Goal: Task Accomplishment & Management: Manage account settings

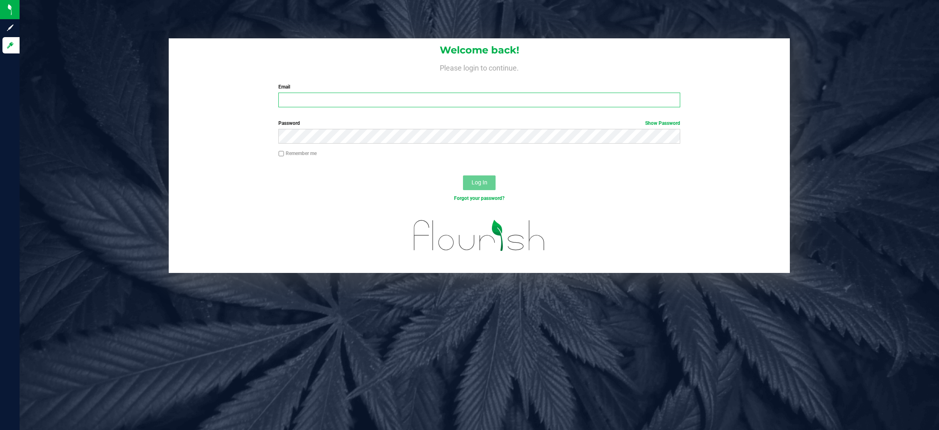
click at [378, 100] on input "Email" at bounding box center [479, 100] width 402 height 15
type input "[EMAIL_ADDRESS][DOMAIN_NAME]"
click at [463, 175] on button "Log In" at bounding box center [479, 182] width 33 height 15
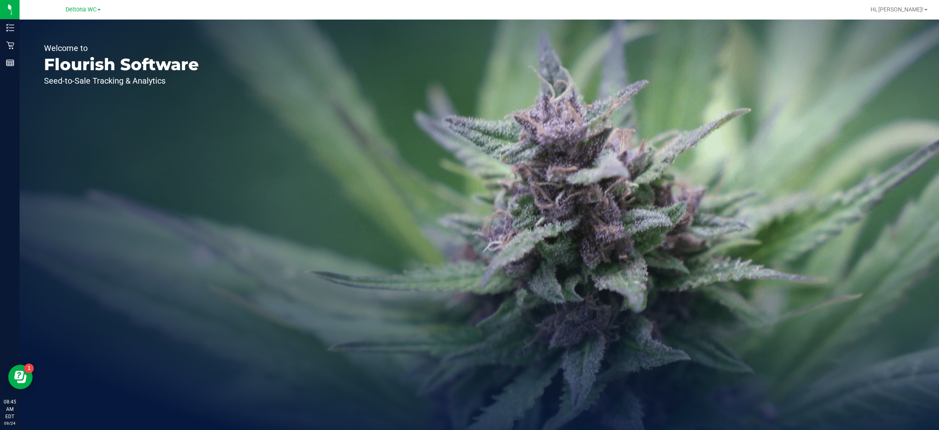
click at [82, 8] on span "Deltona WC" at bounding box center [81, 9] width 31 height 7
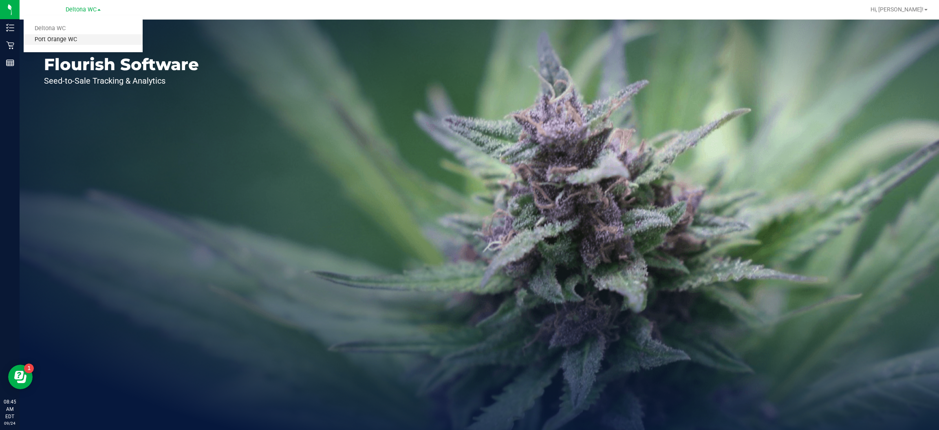
click at [70, 40] on link "Port Orange WC" at bounding box center [83, 39] width 119 height 11
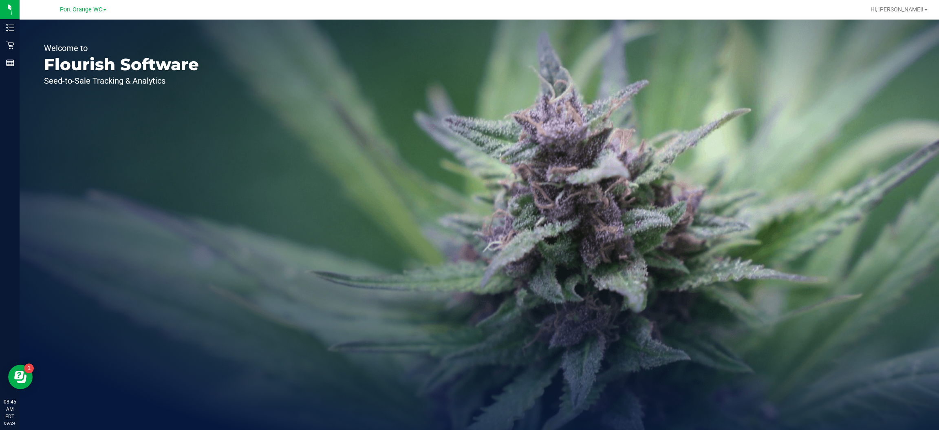
click at [9, 62] on line at bounding box center [10, 62] width 7 height 0
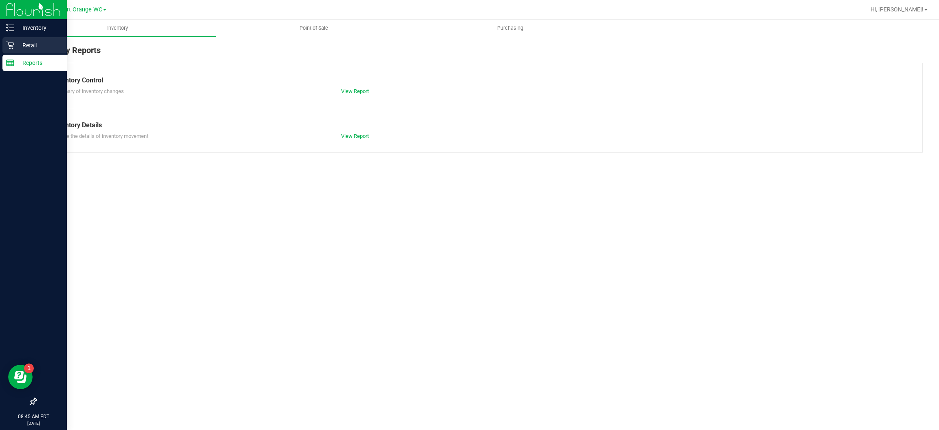
click at [32, 42] on p "Retail" at bounding box center [38, 45] width 49 height 10
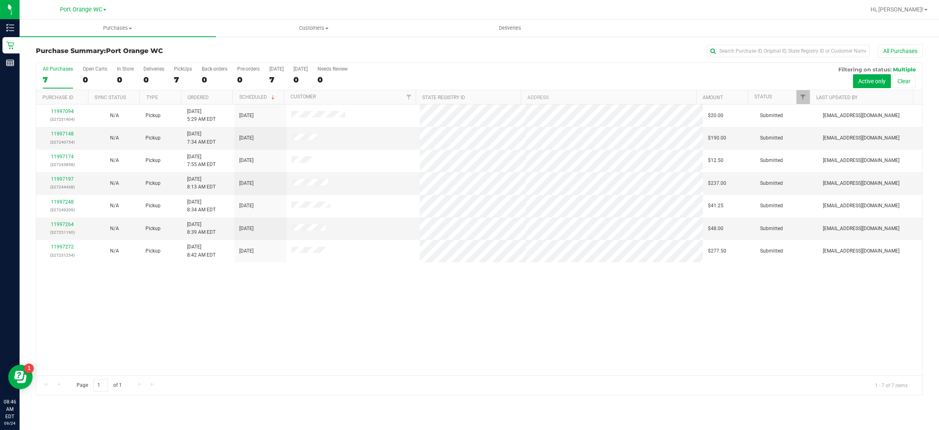
click at [407, 327] on div "11997094 (327231904) N/A Pickup [DATE] 5:29 AM EDT 9/24/2025 $20.00 Submitted […" at bounding box center [479, 239] width 886 height 271
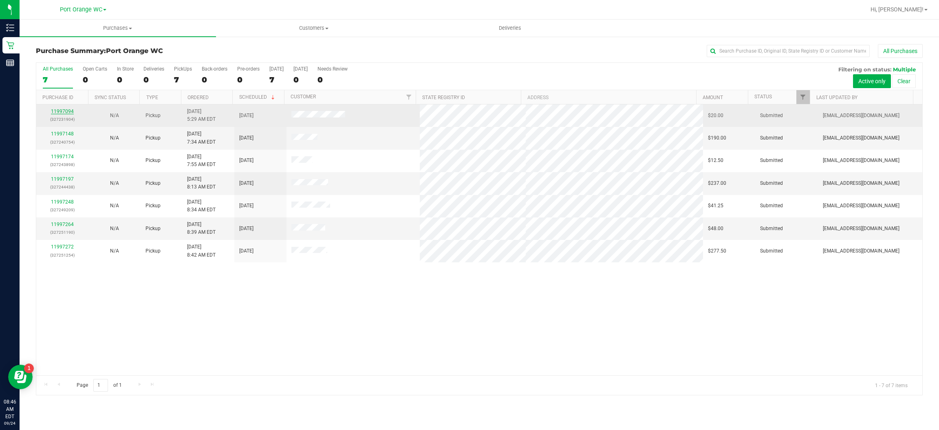
click at [68, 109] on link "11997094" at bounding box center [62, 111] width 23 height 6
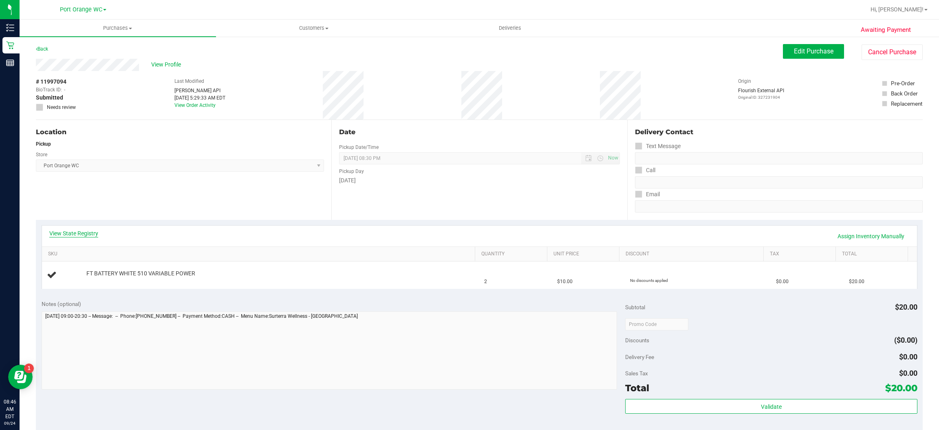
click at [84, 233] on link "View State Registry" at bounding box center [73, 233] width 49 height 8
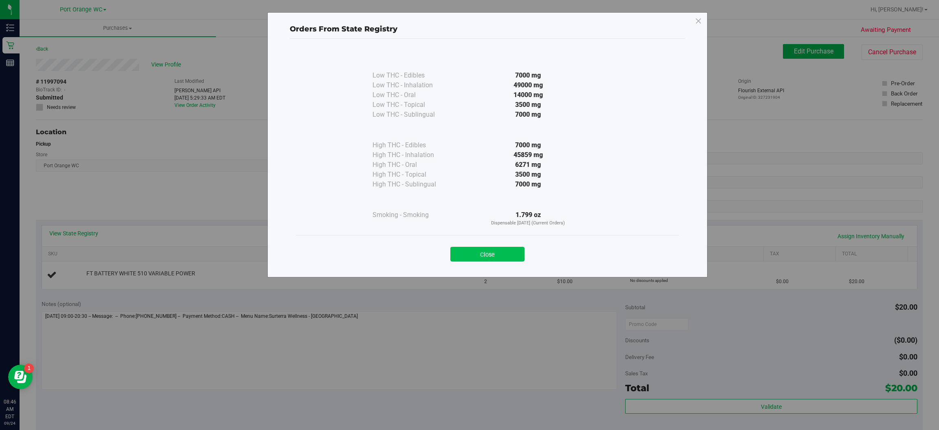
click at [486, 249] on button "Close" at bounding box center [488, 254] width 74 height 15
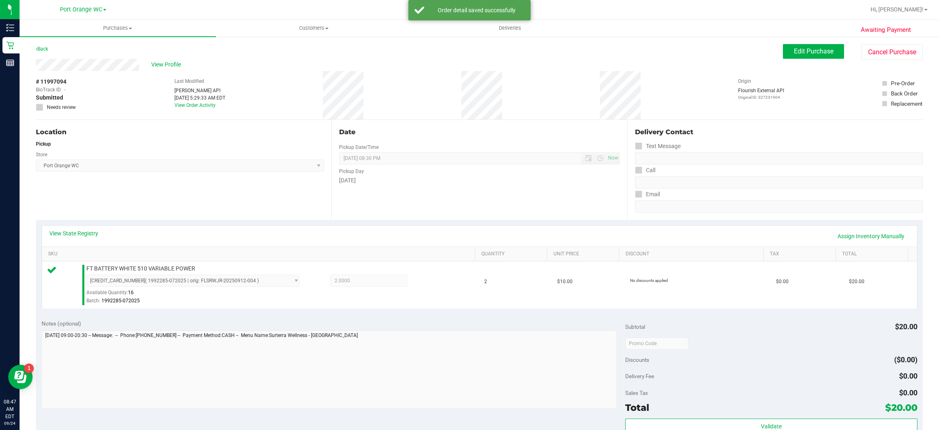
scroll to position [93, 0]
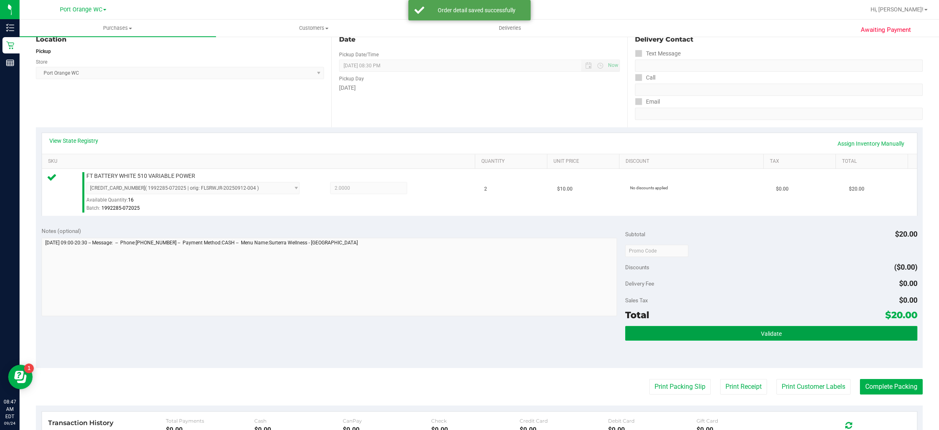
click at [763, 333] on span "Validate" at bounding box center [771, 333] width 21 height 7
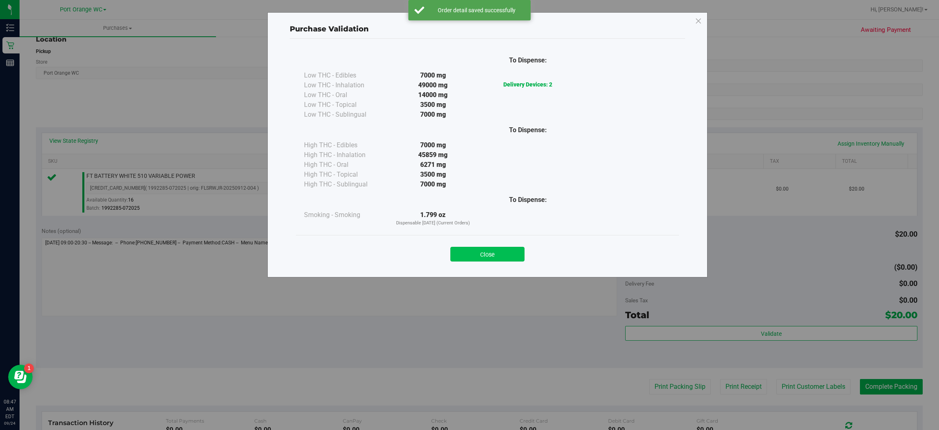
click at [494, 250] on button "Close" at bounding box center [488, 254] width 74 height 15
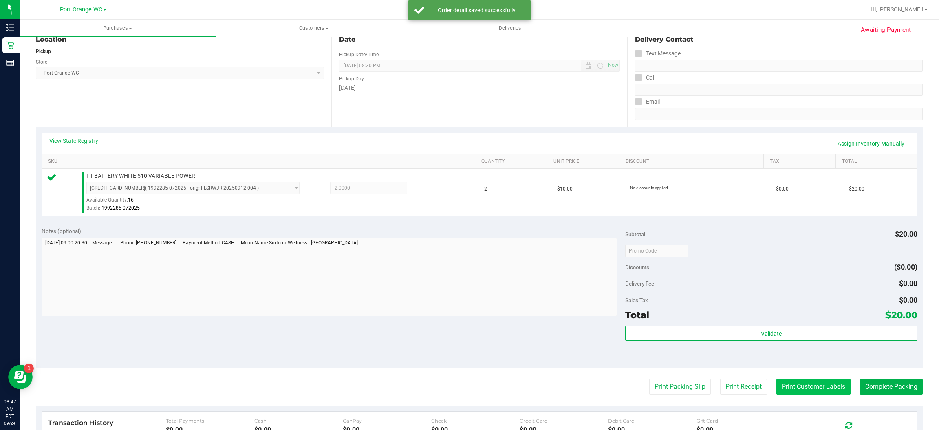
click at [798, 382] on button "Print Customer Labels" at bounding box center [814, 386] width 74 height 15
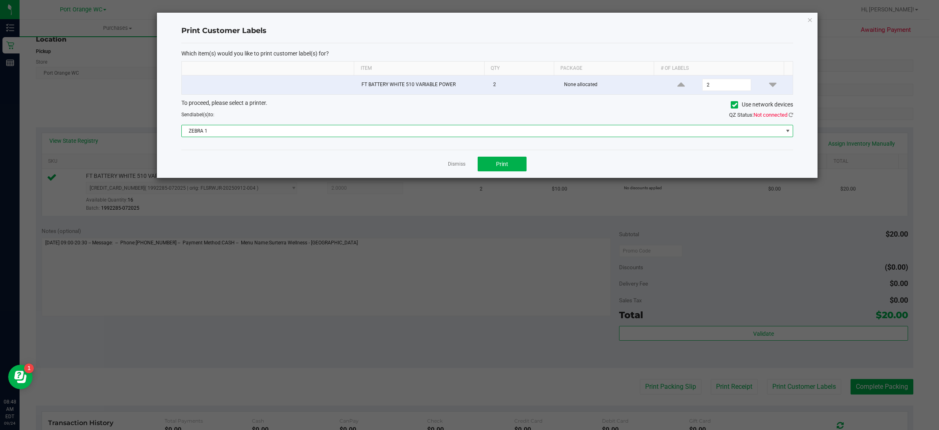
click at [787, 132] on span at bounding box center [788, 131] width 7 height 7
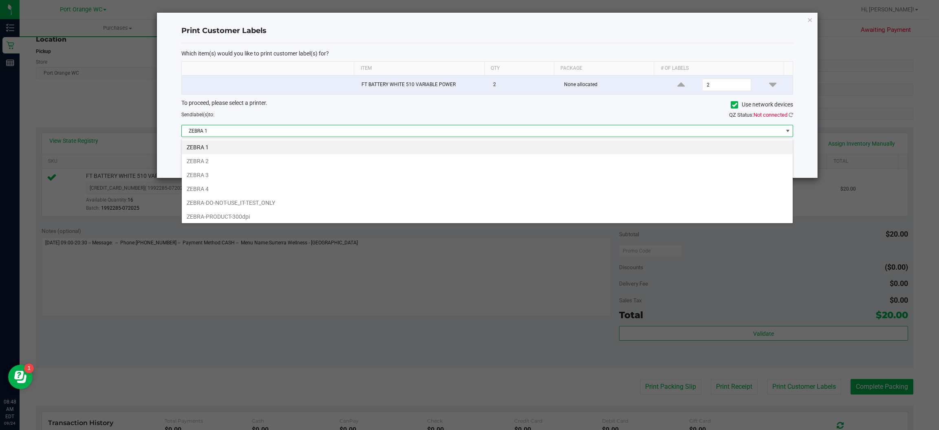
scroll to position [13, 612]
click at [212, 177] on li "ZEBRA 3" at bounding box center [487, 175] width 611 height 14
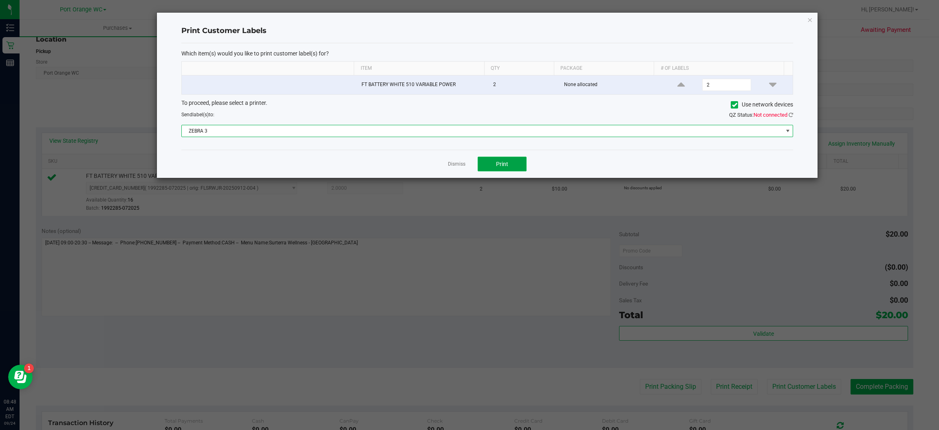
click at [502, 165] on span "Print" at bounding box center [502, 164] width 12 height 7
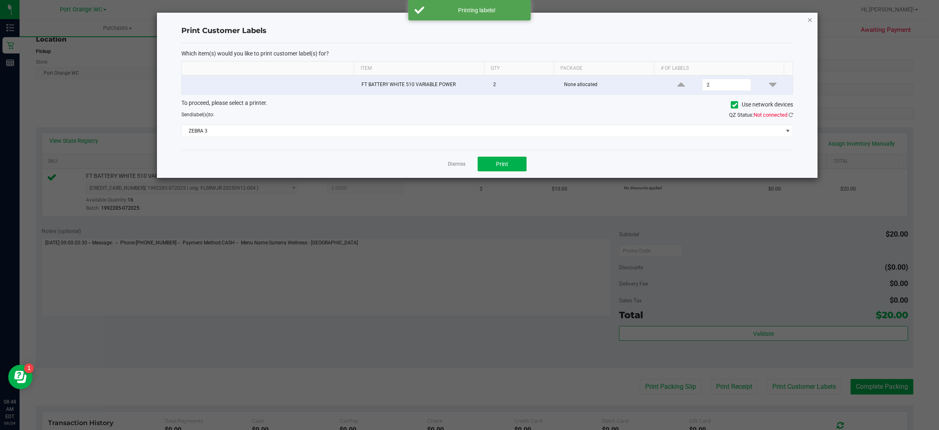
click at [810, 19] on icon "button" at bounding box center [811, 20] width 6 height 10
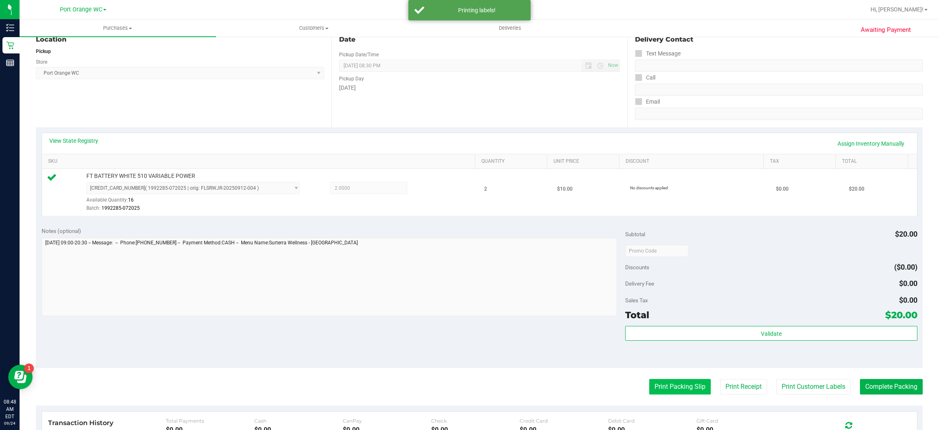
click at [679, 384] on button "Print Packing Slip" at bounding box center [681, 386] width 62 height 15
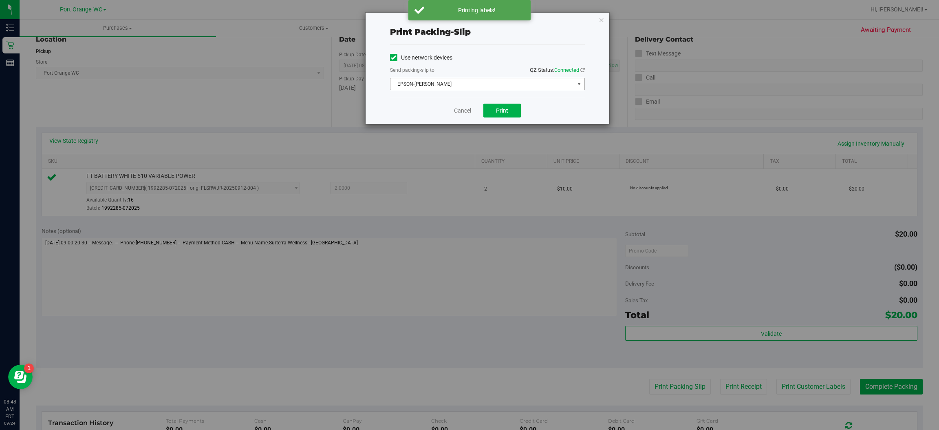
click at [579, 84] on span "select" at bounding box center [579, 84] width 7 height 7
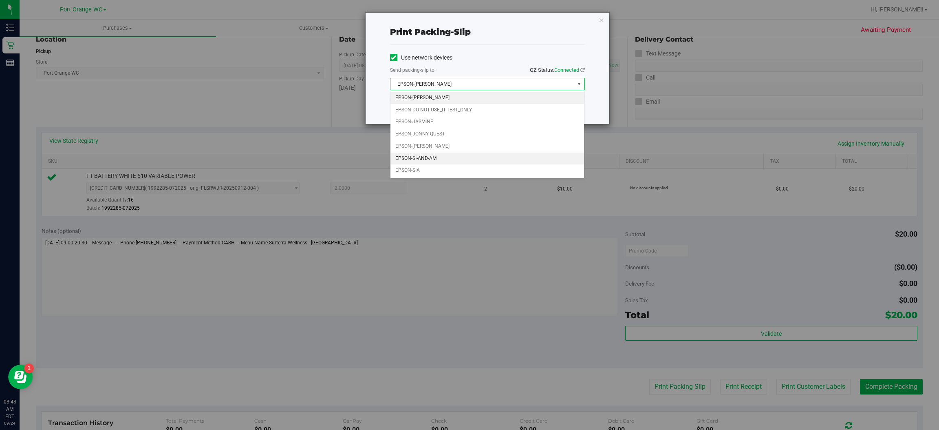
click at [437, 155] on li "EPSON-SI-AND-AM" at bounding box center [488, 158] width 194 height 12
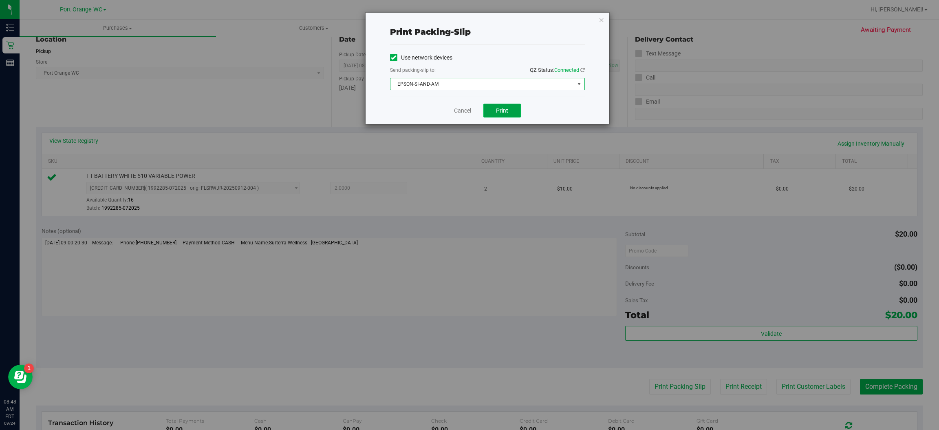
click at [514, 113] on button "Print" at bounding box center [503, 111] width 38 height 14
click at [601, 18] on icon "button" at bounding box center [602, 20] width 6 height 10
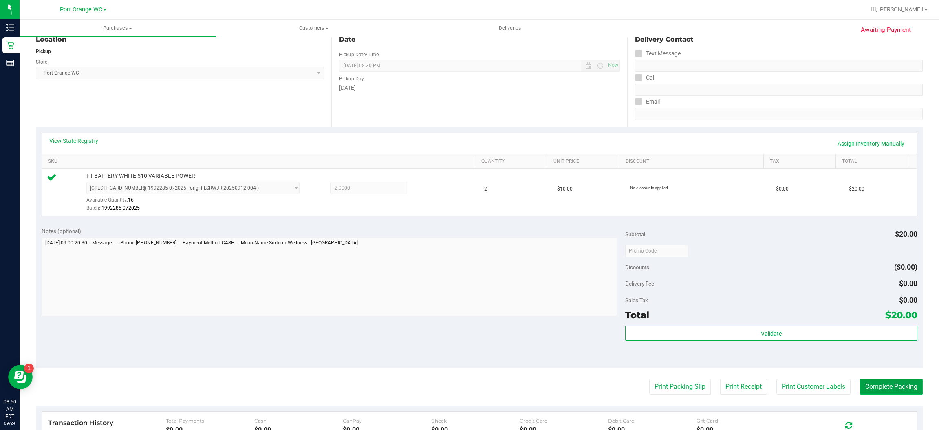
click at [894, 383] on button "Complete Packing" at bounding box center [891, 386] width 63 height 15
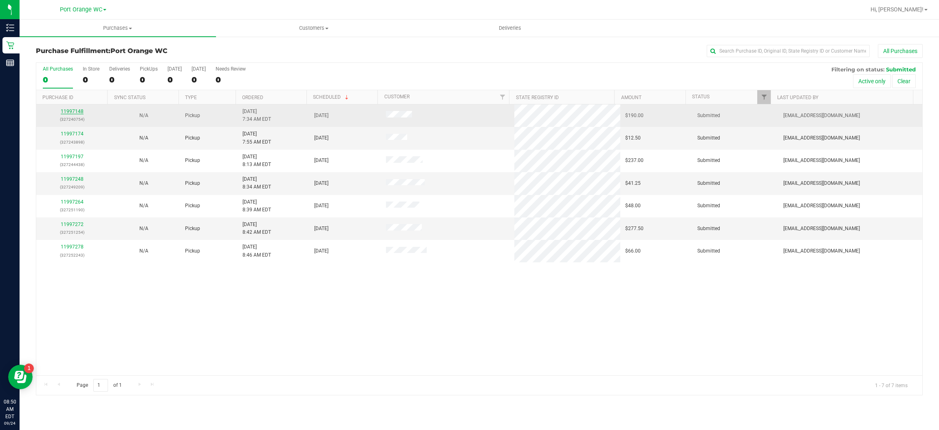
click at [80, 110] on link "11997148" at bounding box center [72, 111] width 23 height 6
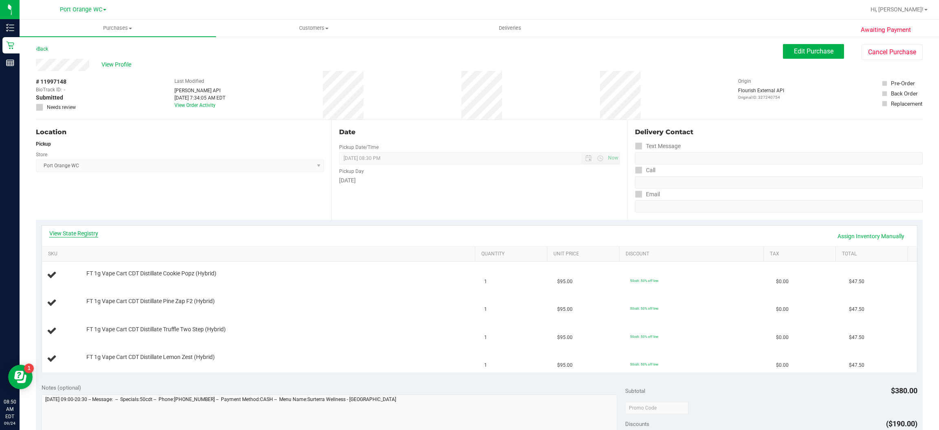
click at [93, 231] on link "View State Registry" at bounding box center [73, 233] width 49 height 8
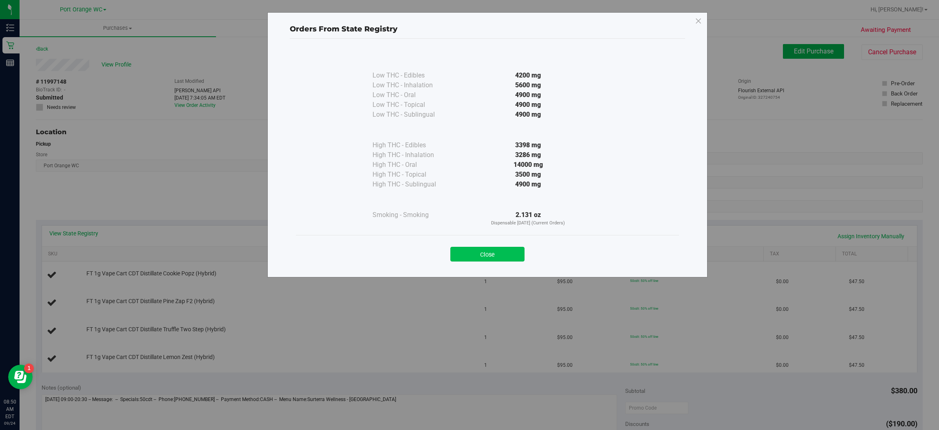
click at [459, 248] on button "Close" at bounding box center [488, 254] width 74 height 15
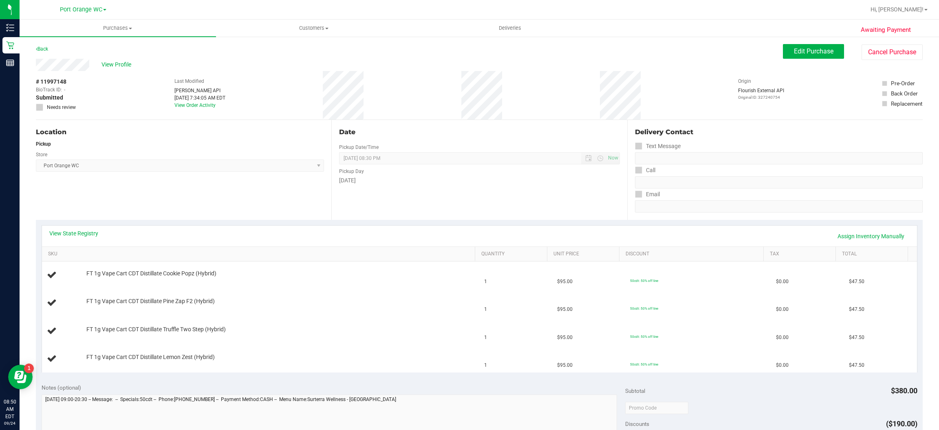
scroll to position [15, 0]
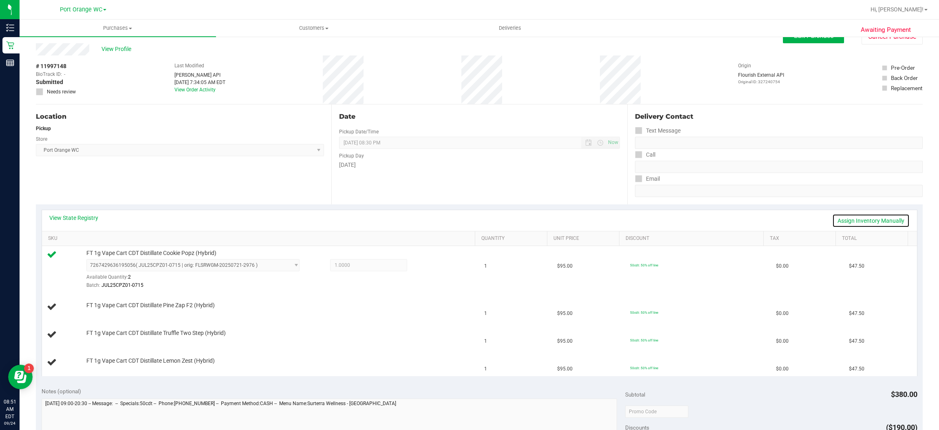
click at [861, 221] on link "Assign Inventory Manually" at bounding box center [871, 221] width 77 height 14
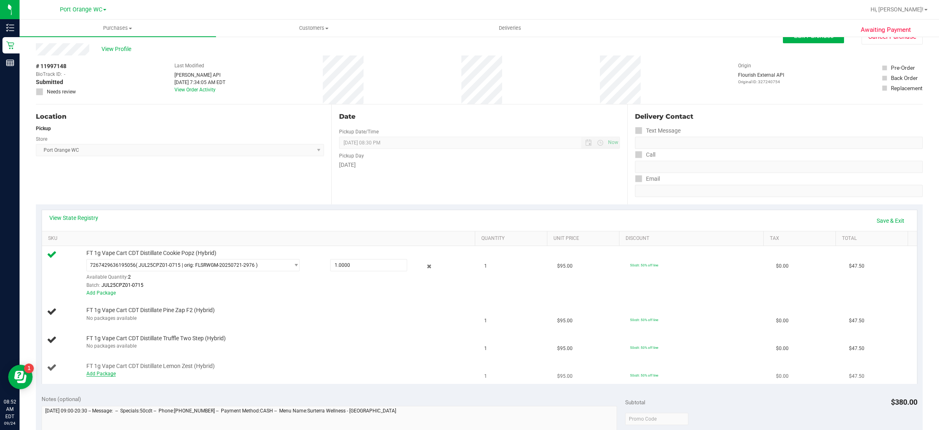
click at [106, 374] on link "Add Package" at bounding box center [100, 374] width 29 height 6
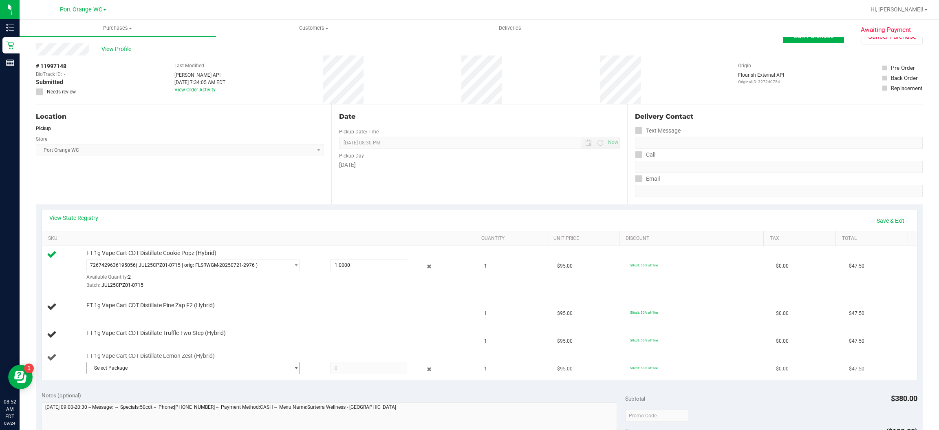
click at [293, 368] on span "select" at bounding box center [296, 368] width 6 height 7
click at [192, 403] on span "( JUL25LMZ01-0729 | orig: FLSRWGM-20250804-2320 )" at bounding box center [199, 402] width 122 height 6
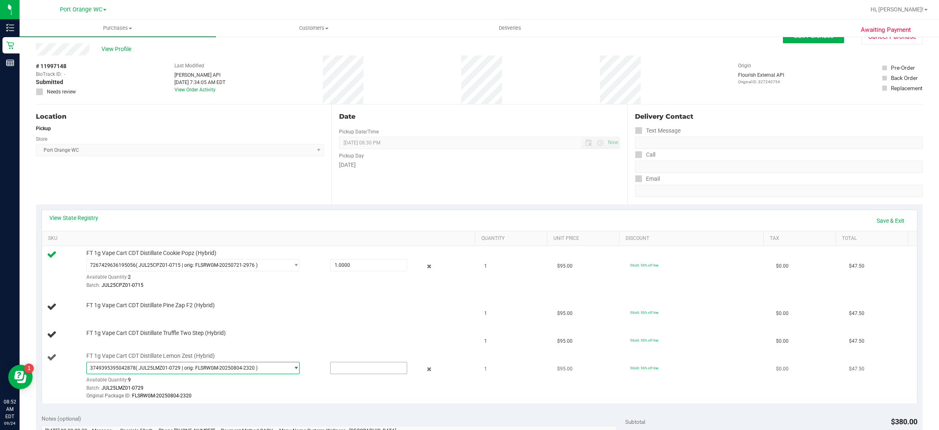
click at [356, 366] on input "text" at bounding box center [369, 367] width 76 height 11
type input "1"
click at [886, 220] on link "Save & Exit" at bounding box center [891, 221] width 38 height 14
type input "1.0000"
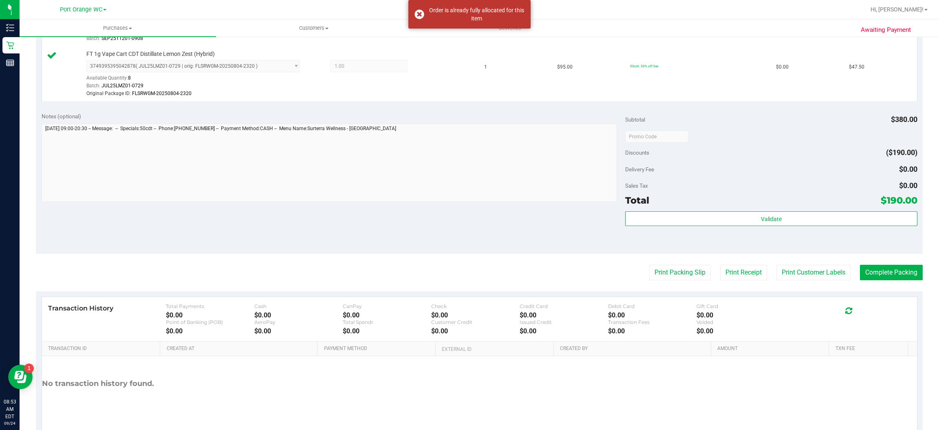
scroll to position [382, 0]
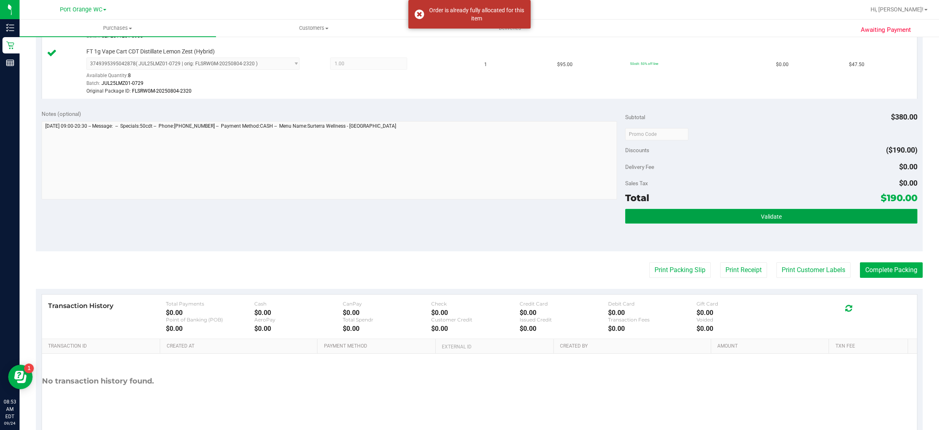
click at [792, 212] on button "Validate" at bounding box center [771, 216] width 292 height 15
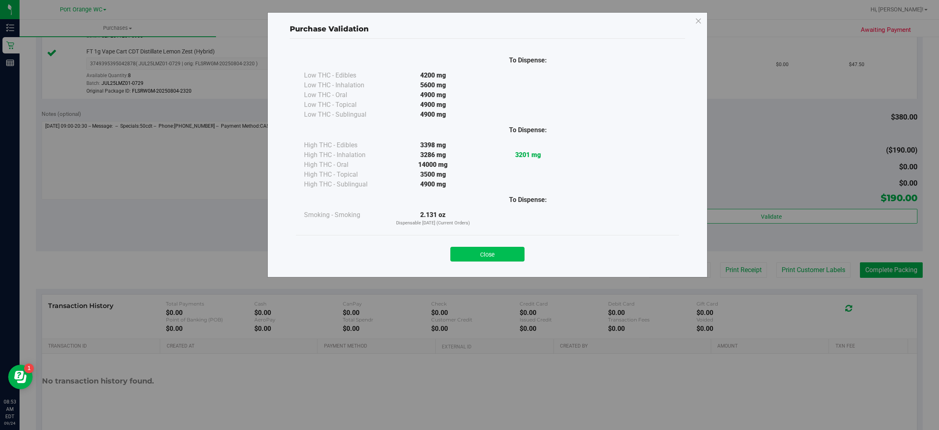
click at [495, 251] on button "Close" at bounding box center [488, 254] width 74 height 15
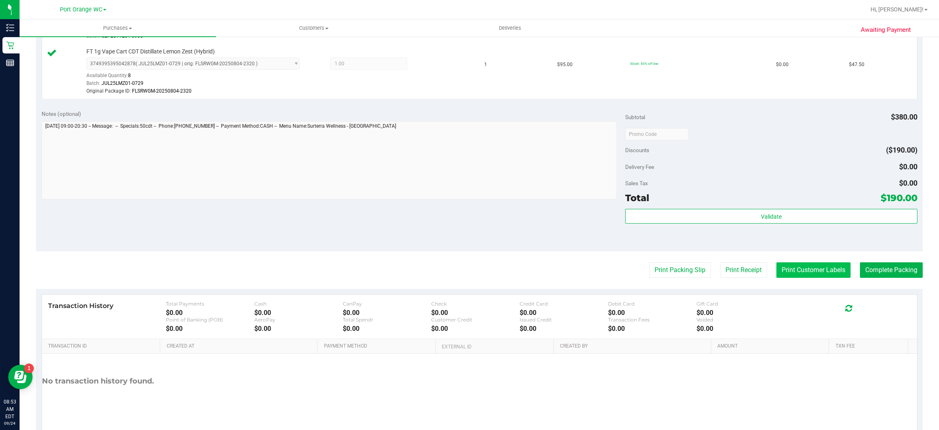
click at [801, 274] on button "Print Customer Labels" at bounding box center [814, 269] width 74 height 15
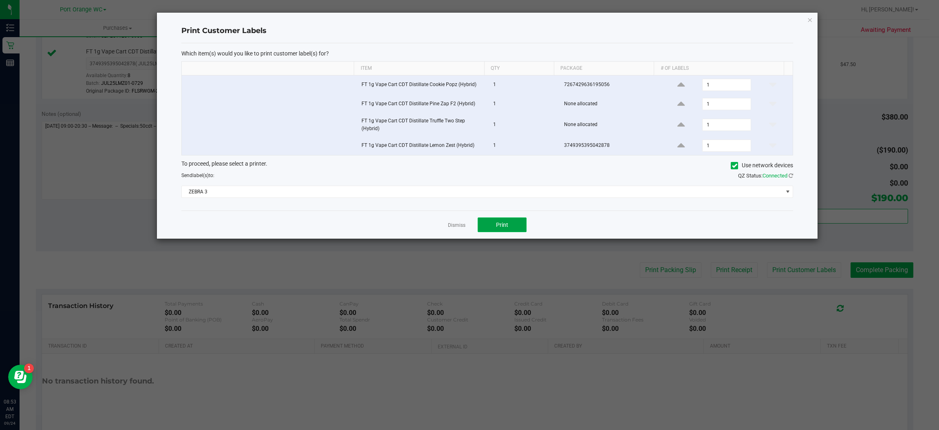
click at [506, 228] on span "Print" at bounding box center [502, 224] width 12 height 7
click at [810, 19] on icon "button" at bounding box center [811, 20] width 6 height 10
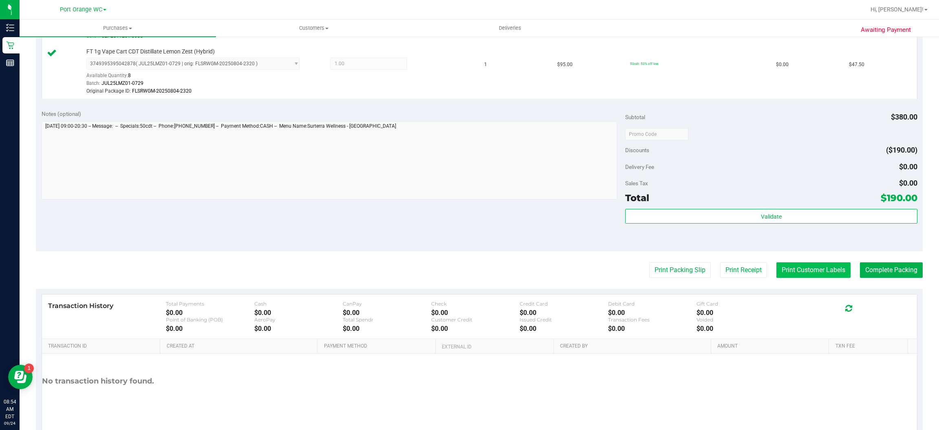
click at [826, 275] on button "Print Customer Labels" at bounding box center [814, 269] width 74 height 15
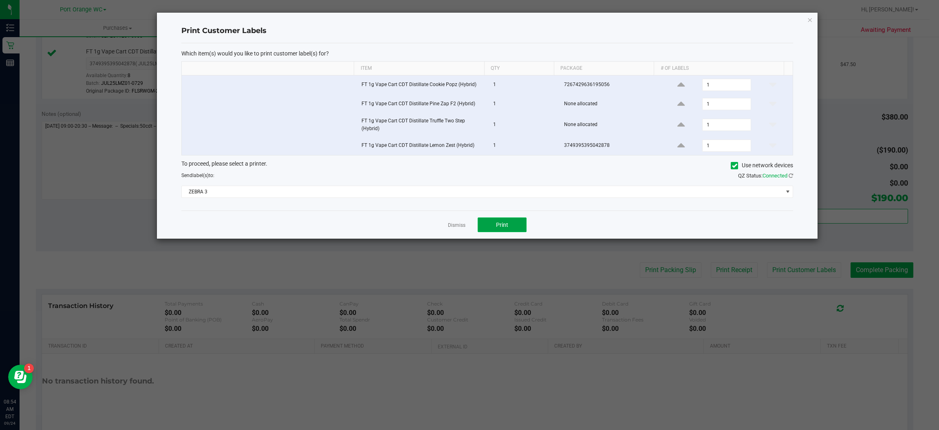
click at [512, 224] on button "Print" at bounding box center [502, 224] width 49 height 15
click at [810, 18] on icon "button" at bounding box center [811, 20] width 6 height 10
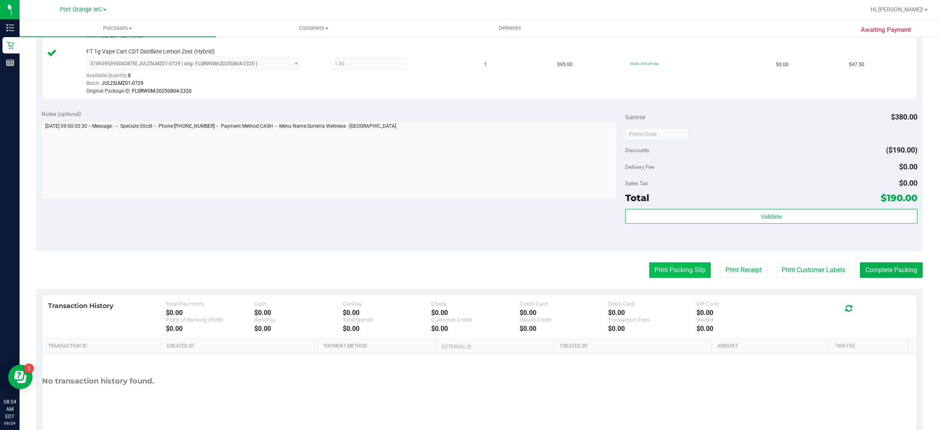
click at [667, 271] on button "Print Packing Slip" at bounding box center [681, 269] width 62 height 15
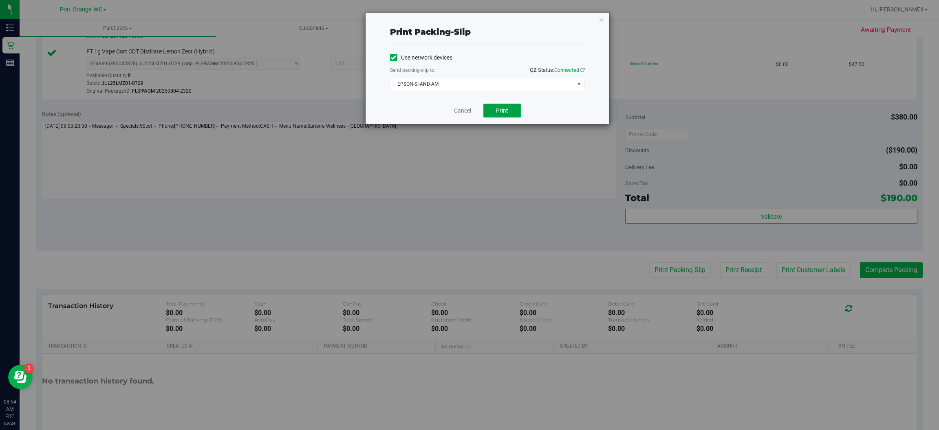
click at [514, 108] on button "Print" at bounding box center [503, 111] width 38 height 14
click at [601, 19] on icon "button" at bounding box center [602, 20] width 6 height 10
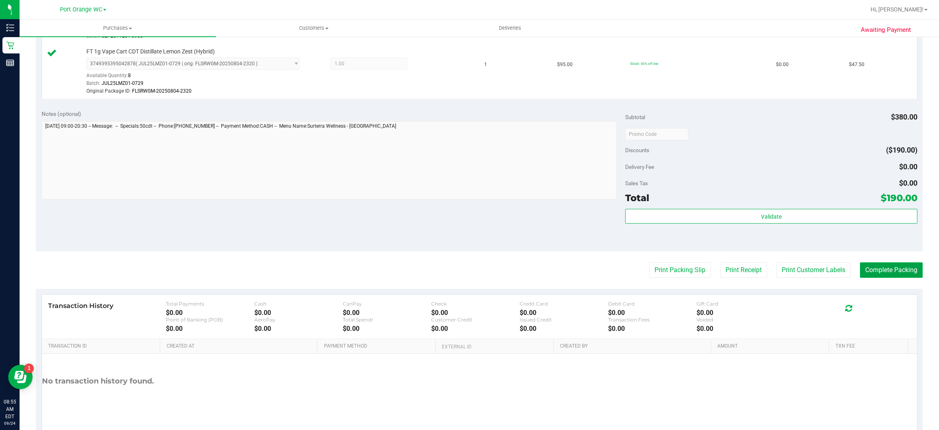
click at [883, 267] on button "Complete Packing" at bounding box center [891, 269] width 63 height 15
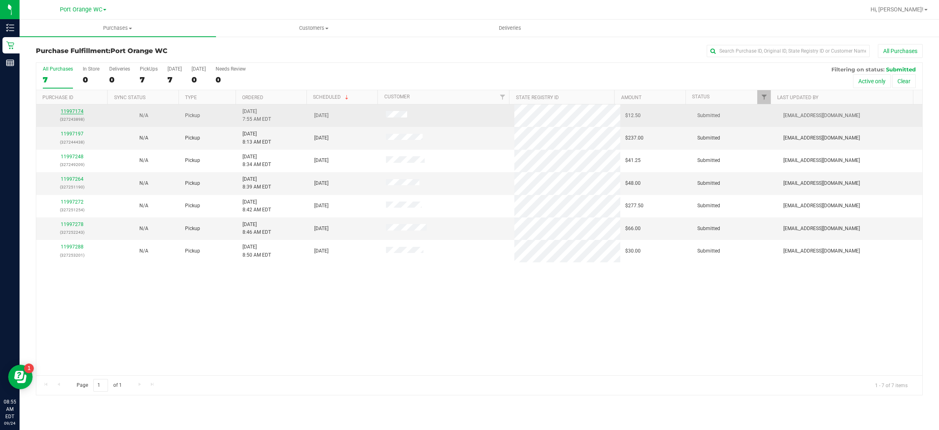
click at [77, 109] on link "11997174" at bounding box center [72, 111] width 23 height 6
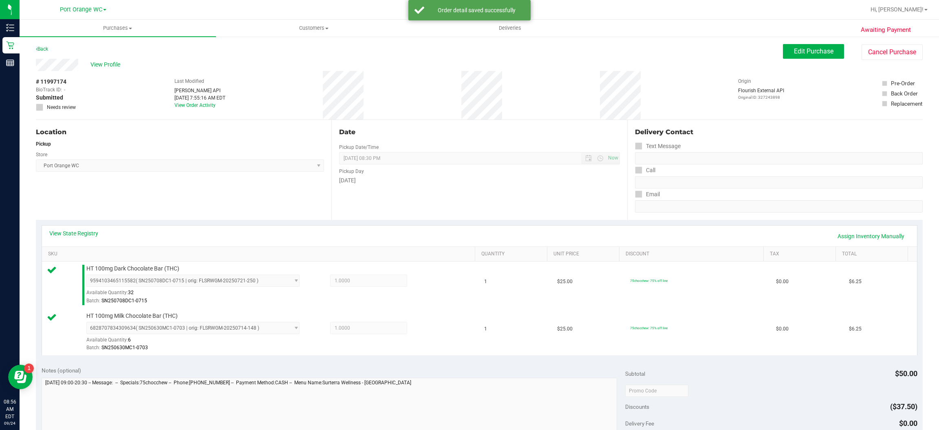
scroll to position [104, 0]
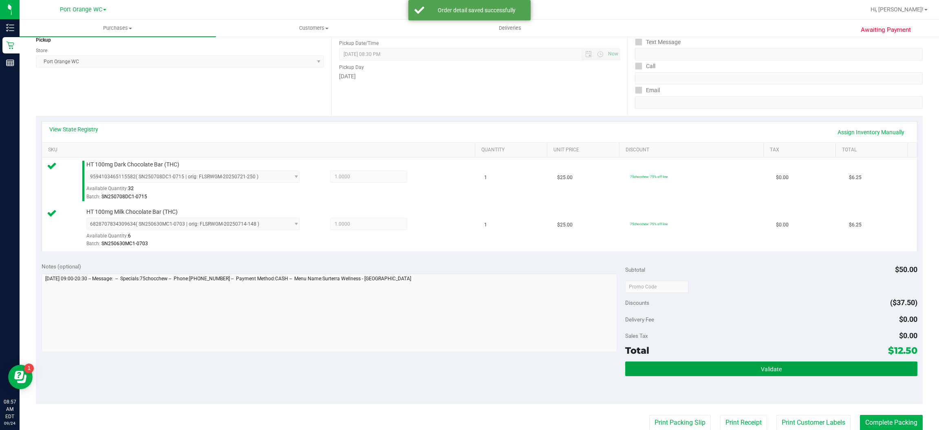
click at [761, 366] on span "Validate" at bounding box center [771, 369] width 21 height 7
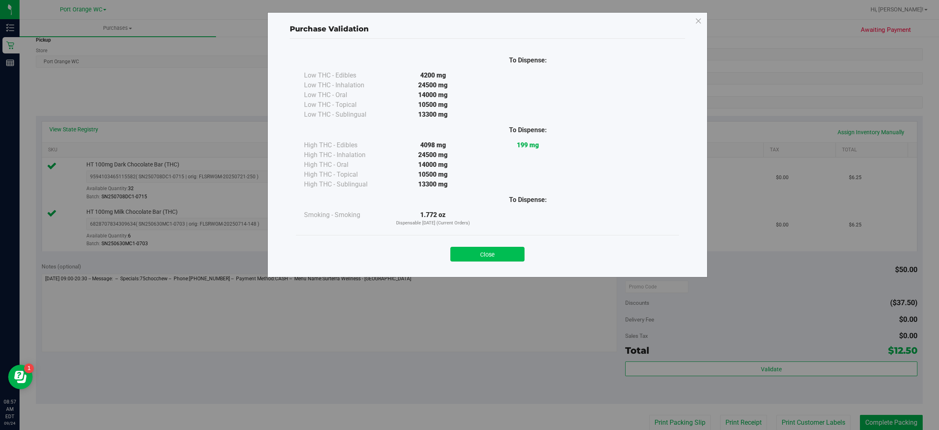
click at [495, 249] on button "Close" at bounding box center [488, 254] width 74 height 15
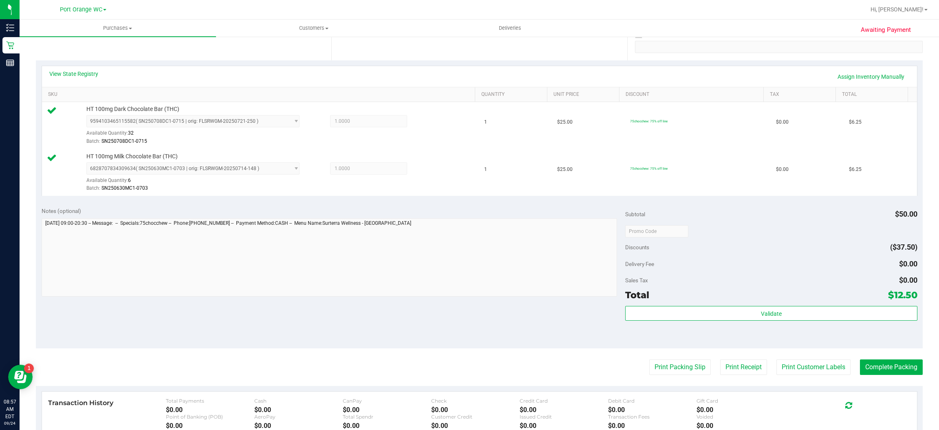
scroll to position [168, 0]
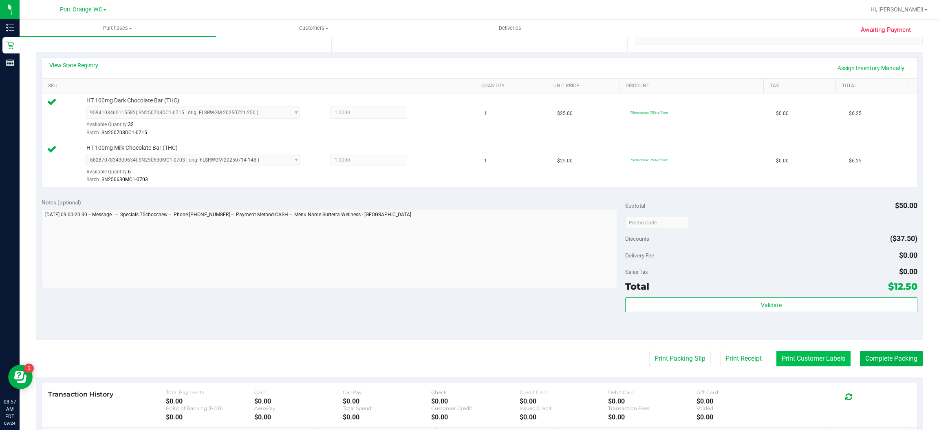
click at [815, 365] on button "Print Customer Labels" at bounding box center [814, 358] width 74 height 15
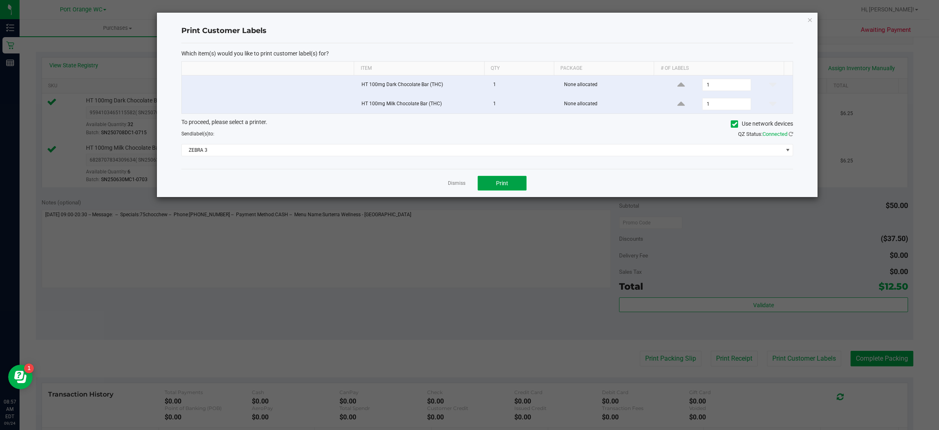
click at [518, 182] on button "Print" at bounding box center [502, 183] width 49 height 15
click at [811, 16] on icon "button" at bounding box center [811, 20] width 6 height 10
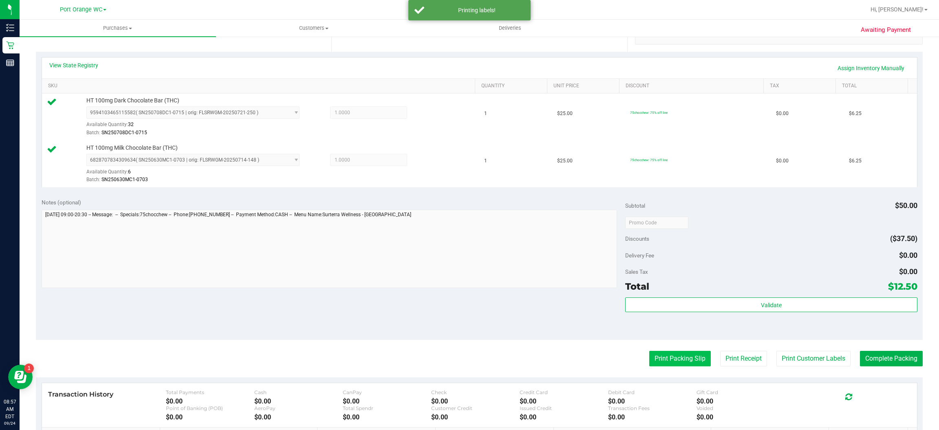
click at [672, 358] on button "Print Packing Slip" at bounding box center [681, 358] width 62 height 15
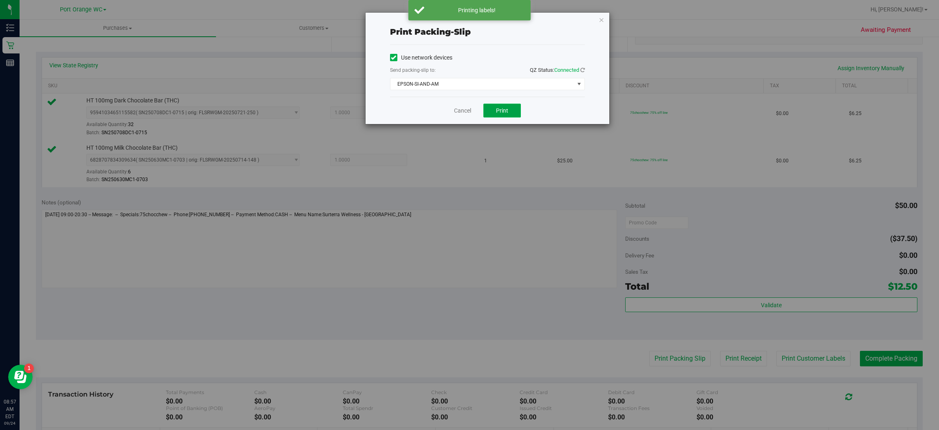
click at [508, 112] on span "Print" at bounding box center [502, 110] width 12 height 7
click at [600, 16] on icon "button" at bounding box center [602, 20] width 6 height 10
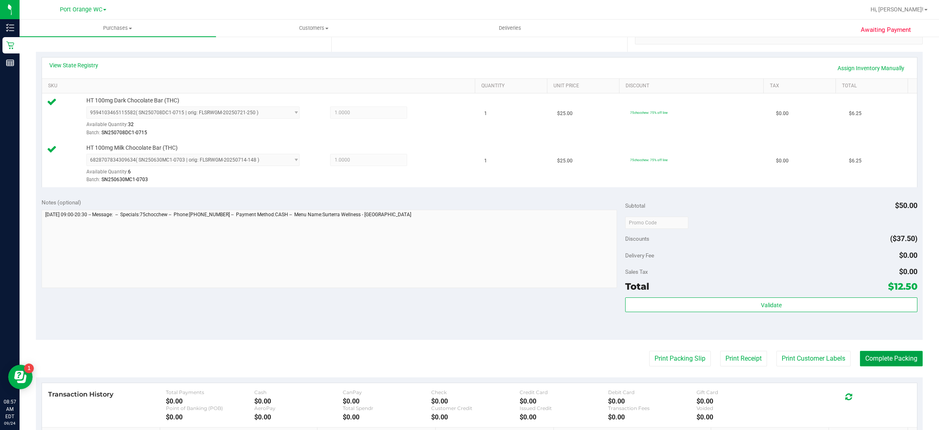
click at [891, 357] on button "Complete Packing" at bounding box center [891, 358] width 63 height 15
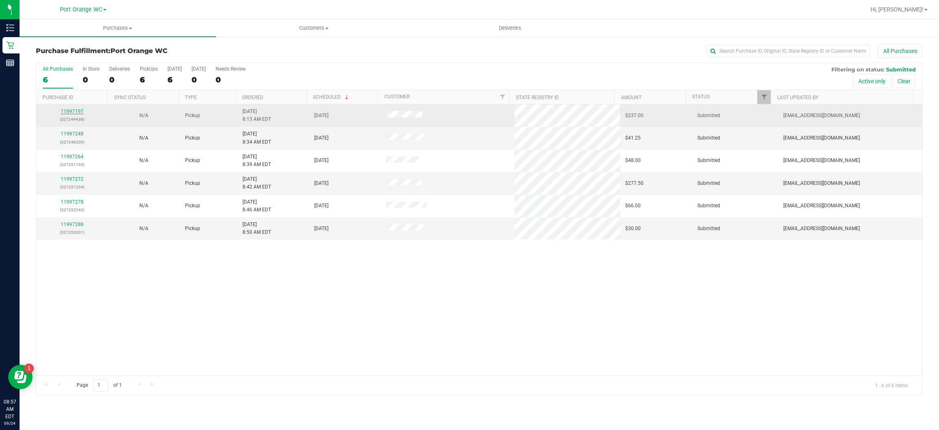
click at [72, 112] on link "11997197" at bounding box center [72, 111] width 23 height 6
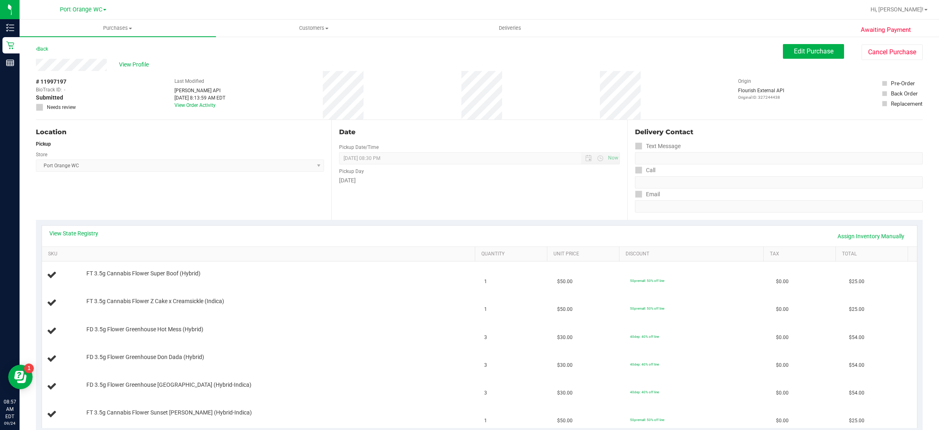
scroll to position [26, 0]
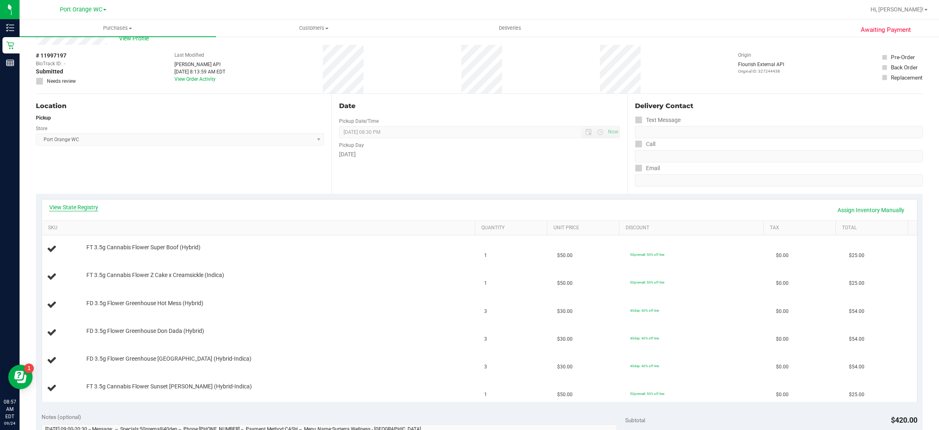
click at [87, 207] on link "View State Registry" at bounding box center [73, 207] width 49 height 8
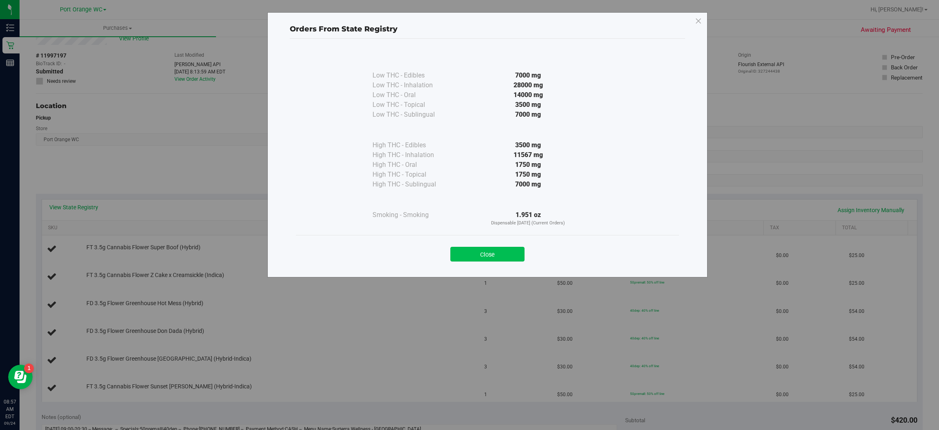
click at [491, 255] on button "Close" at bounding box center [488, 254] width 74 height 15
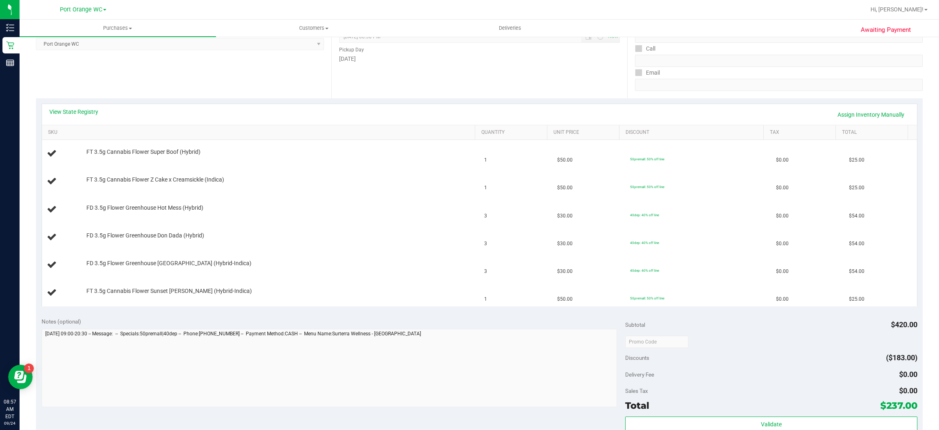
scroll to position [161, 0]
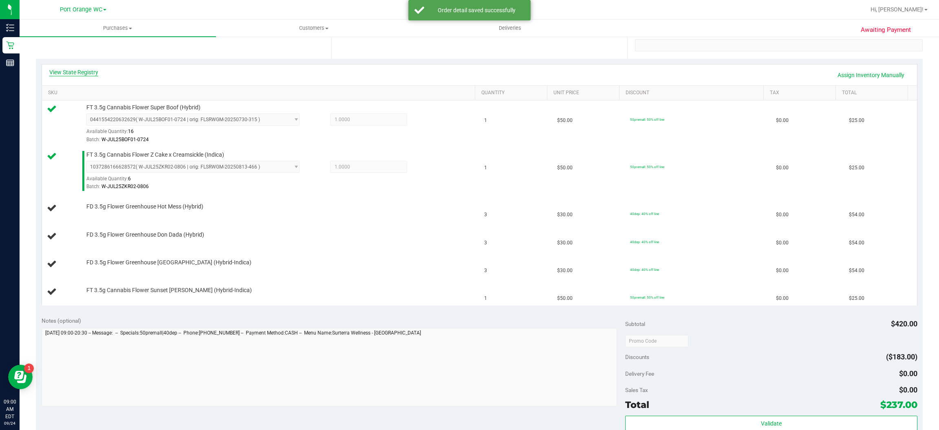
click at [85, 72] on link "View State Registry" at bounding box center [73, 72] width 49 height 8
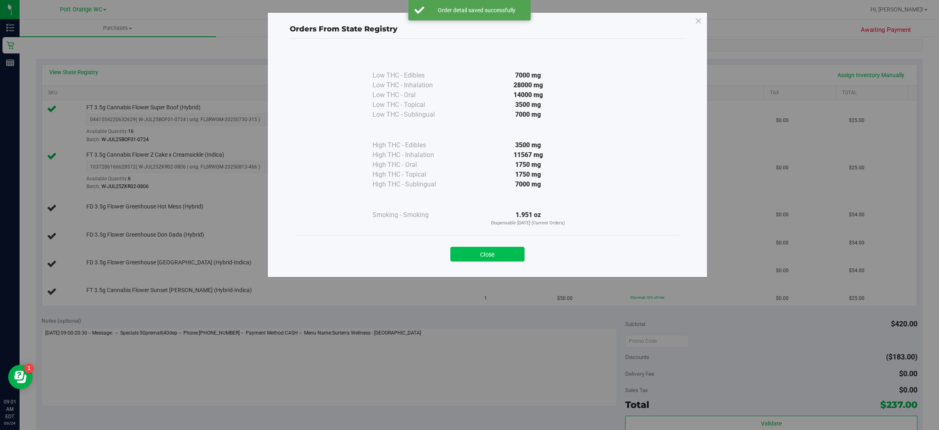
click at [487, 256] on button "Close" at bounding box center [488, 254] width 74 height 15
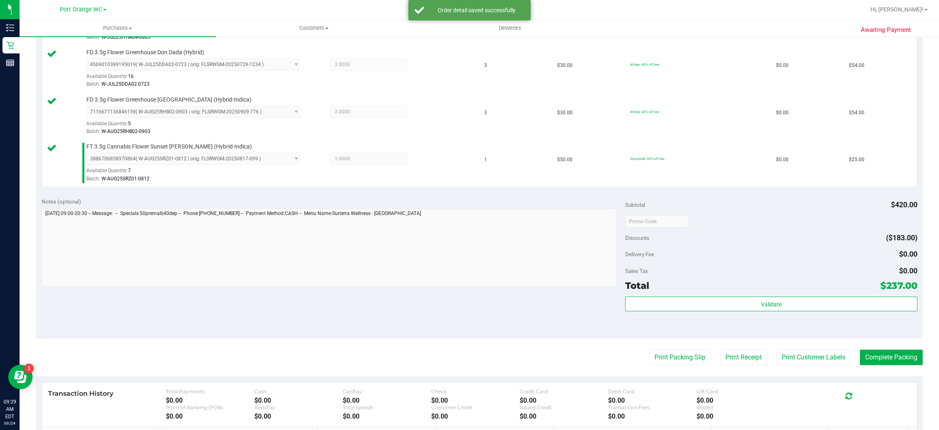
scroll to position [357, 0]
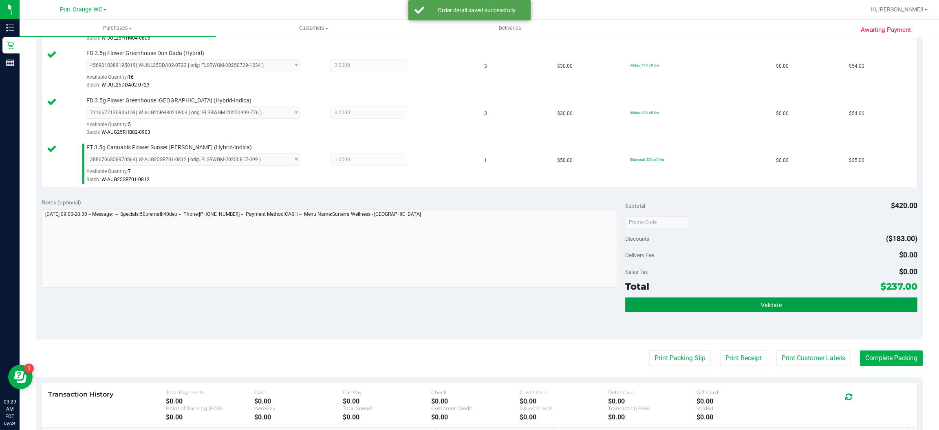
click at [760, 310] on button "Validate" at bounding box center [771, 304] width 292 height 15
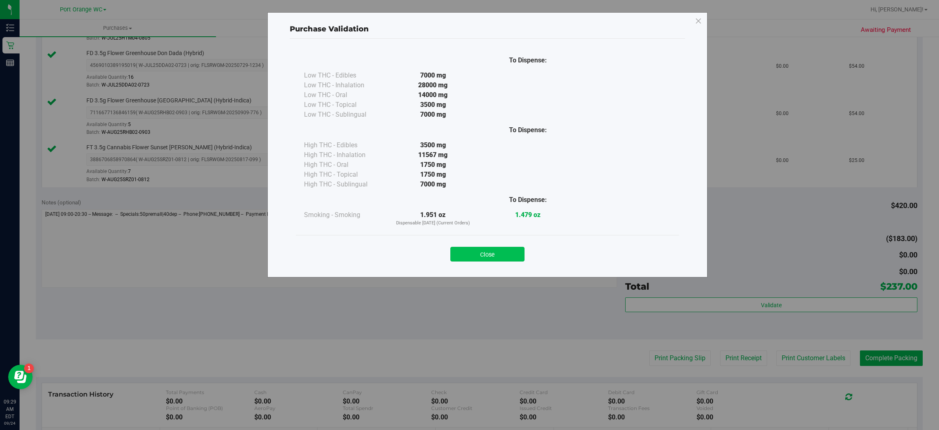
click at [507, 256] on button "Close" at bounding box center [488, 254] width 74 height 15
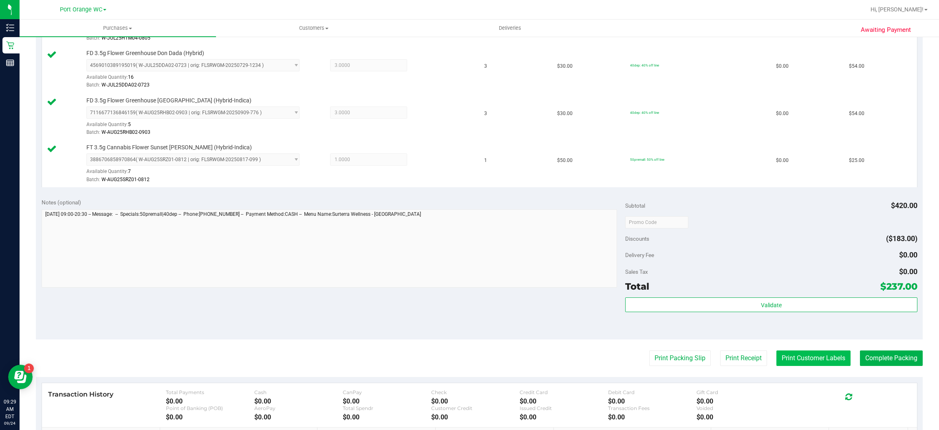
click at [808, 359] on button "Print Customer Labels" at bounding box center [814, 357] width 74 height 15
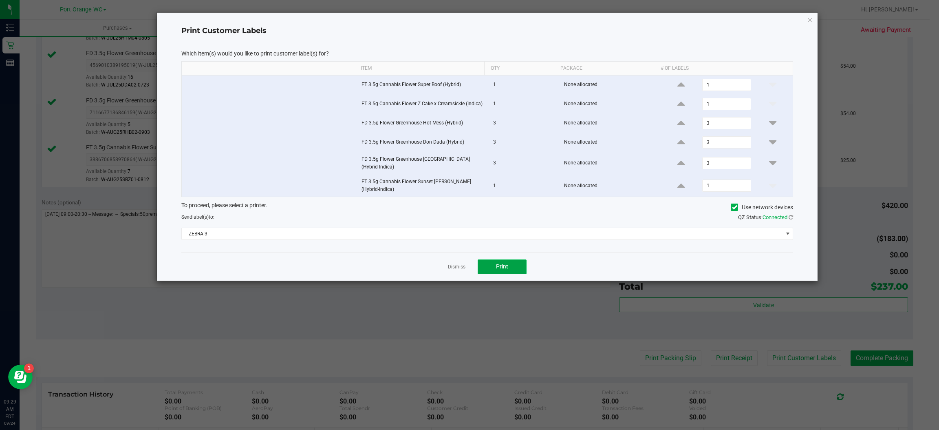
click at [515, 272] on button "Print" at bounding box center [502, 266] width 49 height 15
click at [810, 18] on icon "button" at bounding box center [811, 20] width 6 height 10
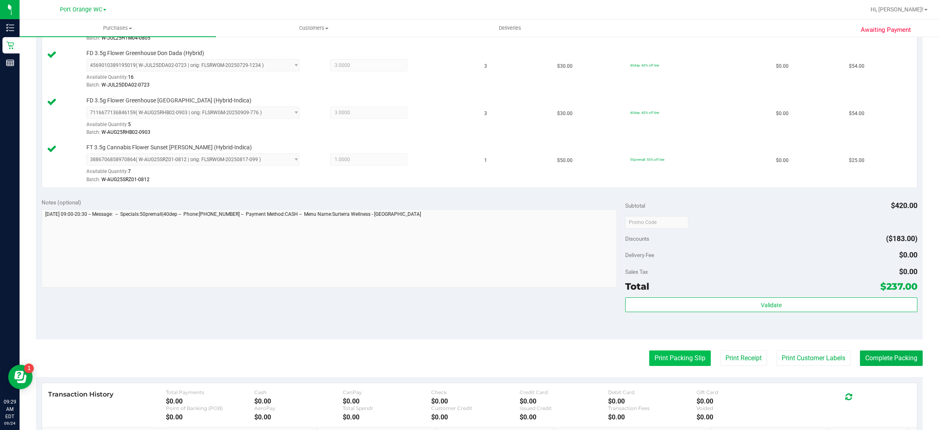
click at [666, 360] on button "Print Packing Slip" at bounding box center [681, 357] width 62 height 15
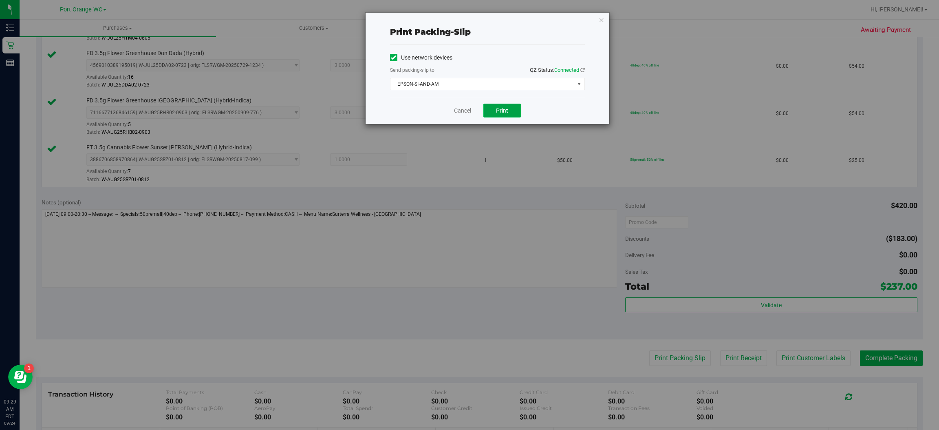
click at [508, 109] on button "Print" at bounding box center [503, 111] width 38 height 14
click at [602, 18] on icon "button" at bounding box center [602, 20] width 6 height 10
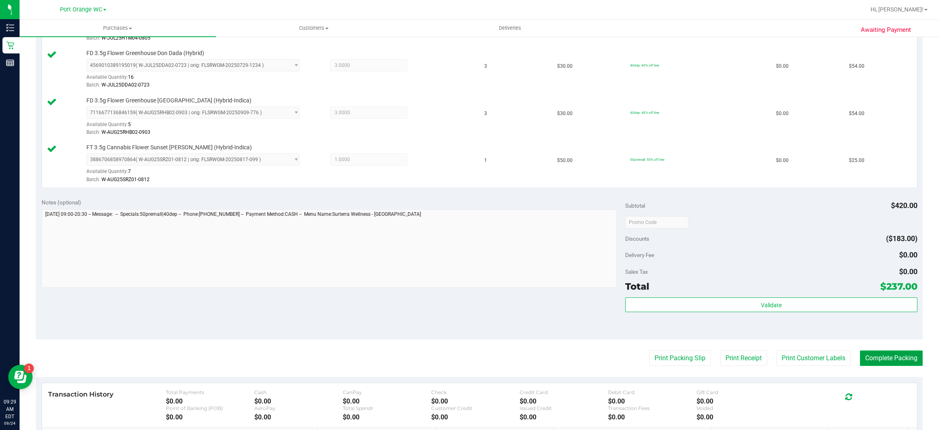
click at [886, 356] on button "Complete Packing" at bounding box center [891, 357] width 63 height 15
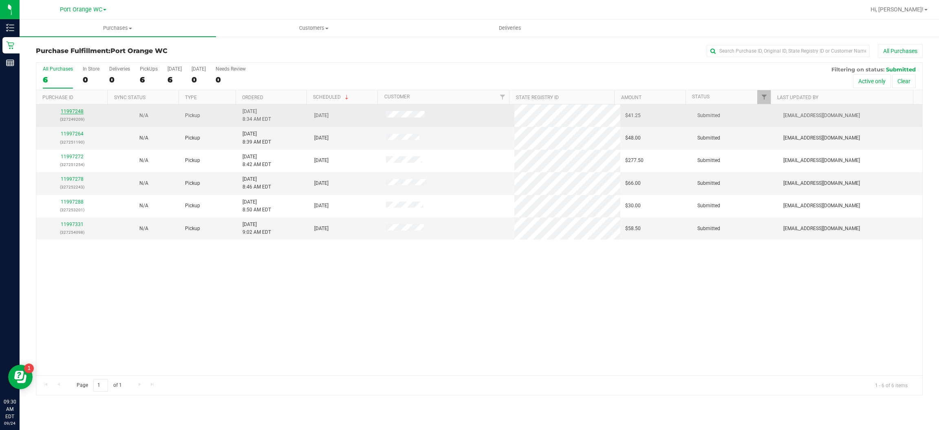
click at [74, 113] on link "11997248" at bounding box center [72, 111] width 23 height 6
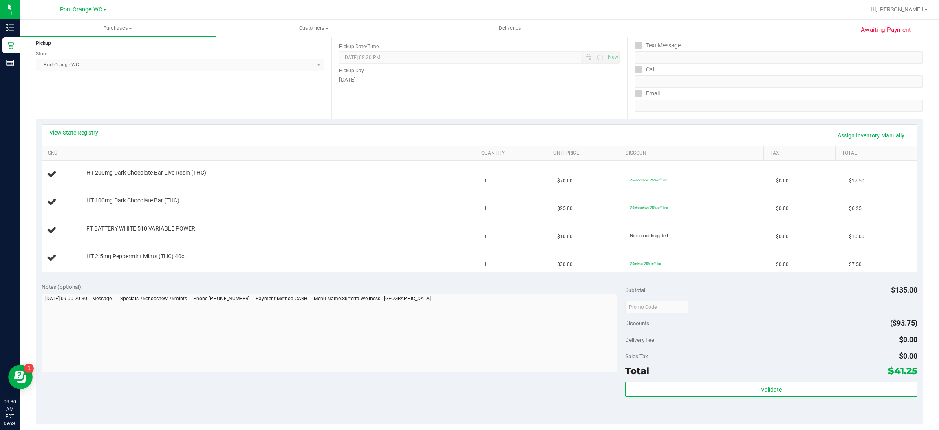
scroll to position [110, 0]
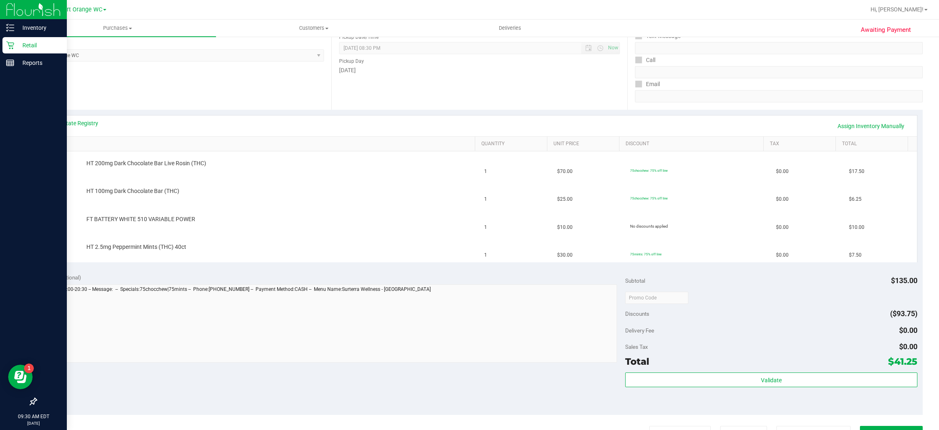
click at [13, 423] on p "[DATE]" at bounding box center [34, 423] width 60 height 6
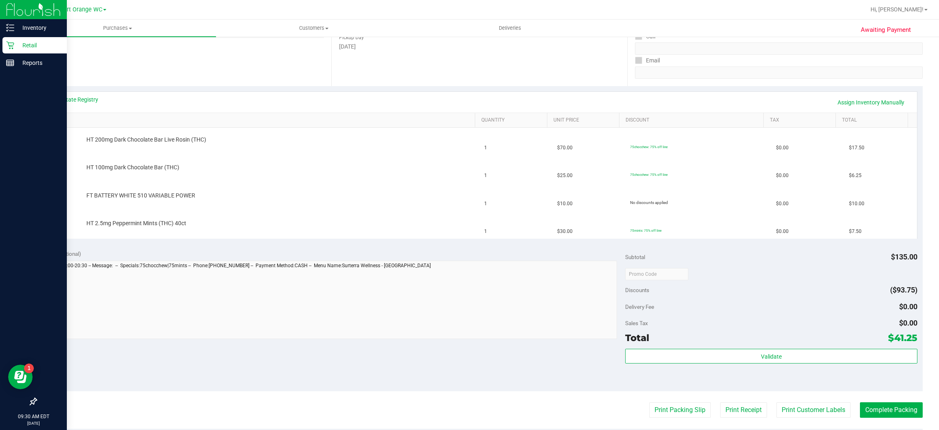
scroll to position [133, 0]
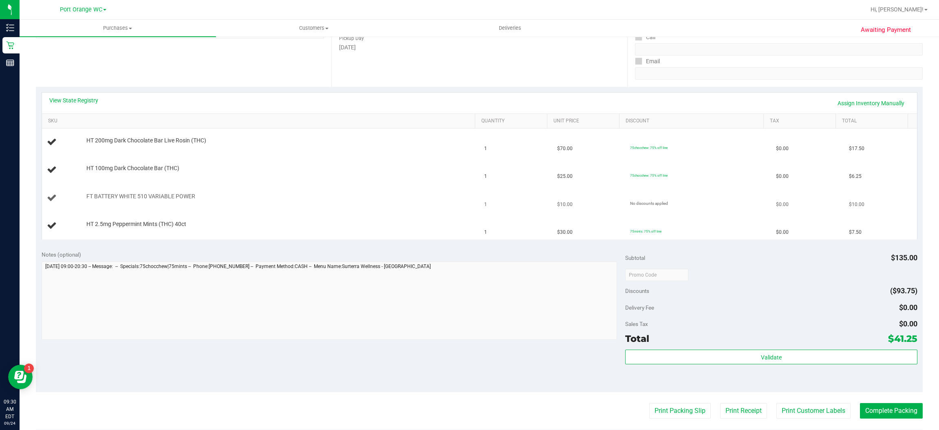
click at [408, 200] on div at bounding box center [278, 200] width 385 height 0
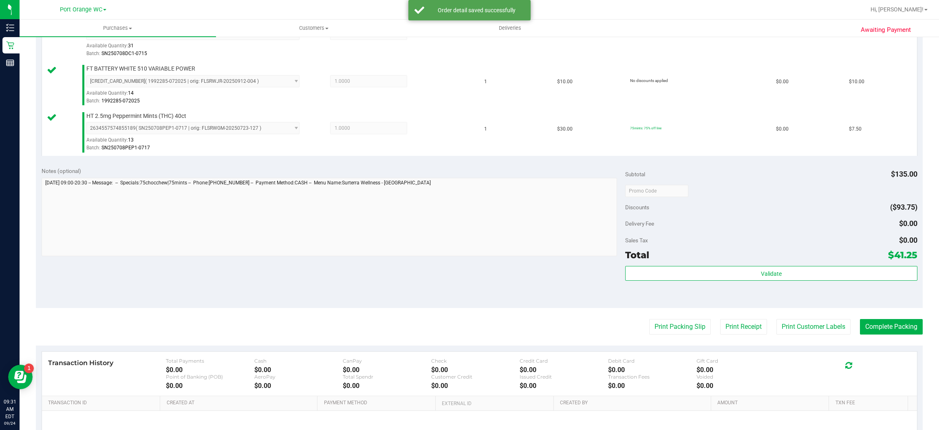
scroll to position [334, 0]
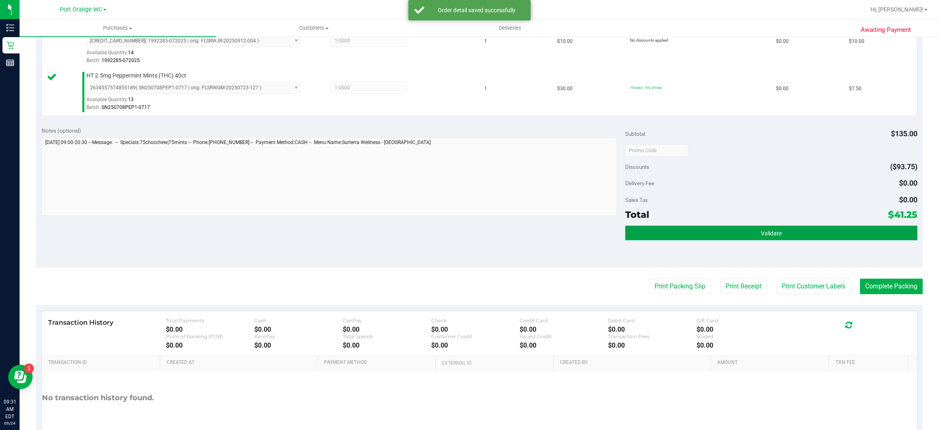
click at [786, 234] on button "Validate" at bounding box center [771, 232] width 292 height 15
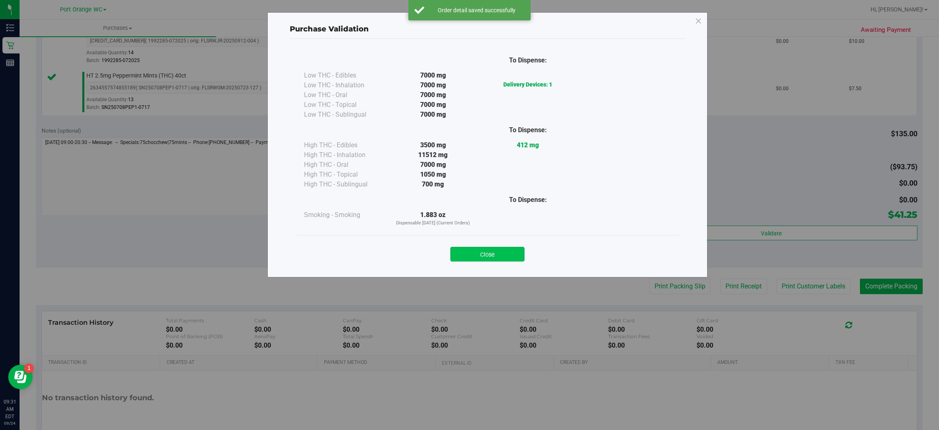
click at [505, 247] on button "Close" at bounding box center [488, 254] width 74 height 15
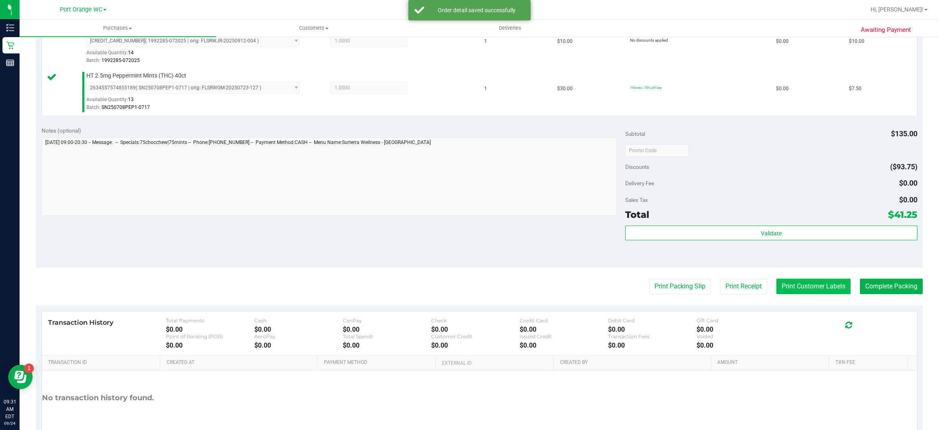
click at [813, 289] on button "Print Customer Labels" at bounding box center [814, 285] width 74 height 15
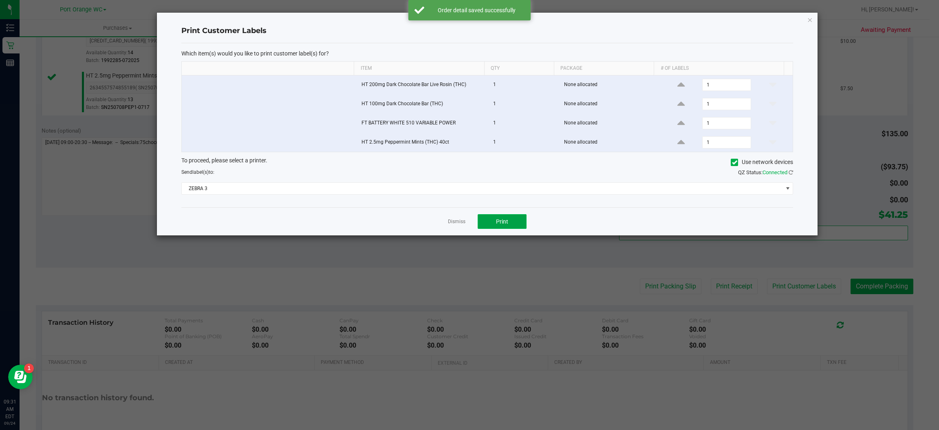
click at [512, 221] on button "Print" at bounding box center [502, 221] width 49 height 15
click at [810, 19] on icon "button" at bounding box center [811, 20] width 6 height 10
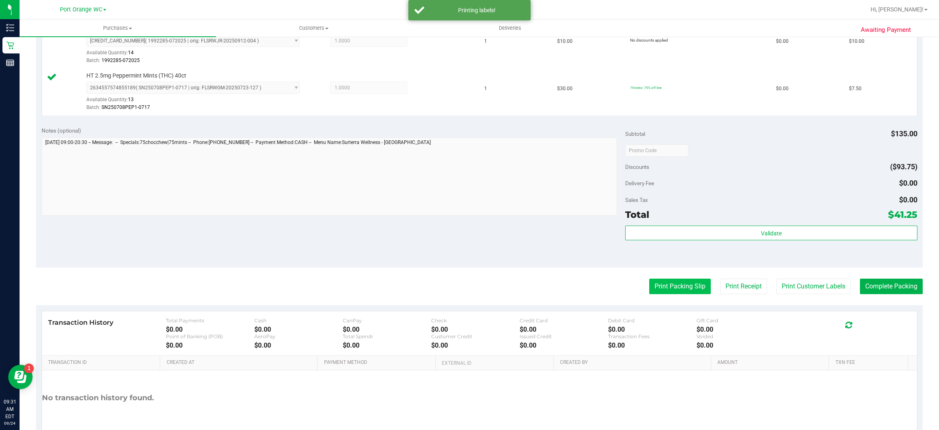
click at [678, 291] on button "Print Packing Slip" at bounding box center [681, 285] width 62 height 15
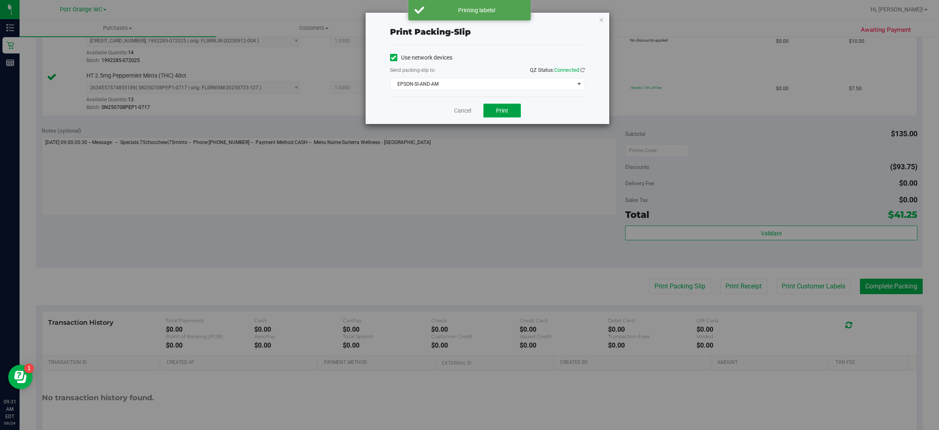
click at [503, 113] on span "Print" at bounding box center [502, 110] width 12 height 7
click at [601, 15] on icon "button" at bounding box center [602, 20] width 6 height 10
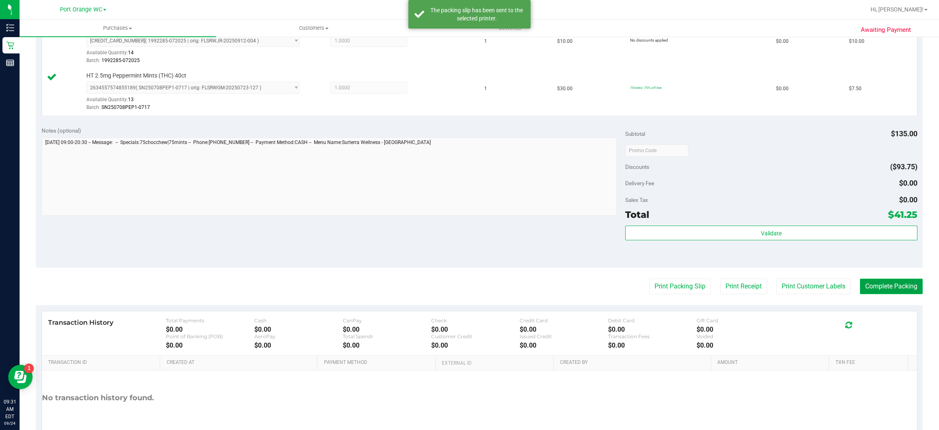
click at [888, 287] on button "Complete Packing" at bounding box center [891, 285] width 63 height 15
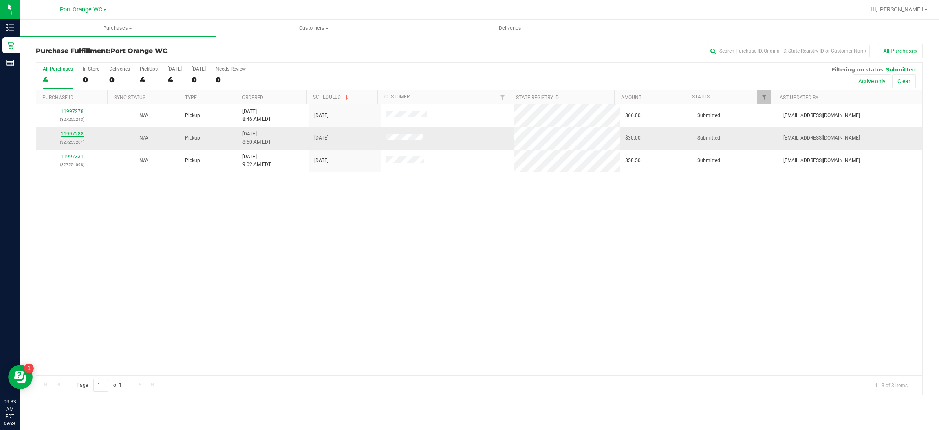
click at [82, 134] on link "11997288" at bounding box center [72, 134] width 23 height 6
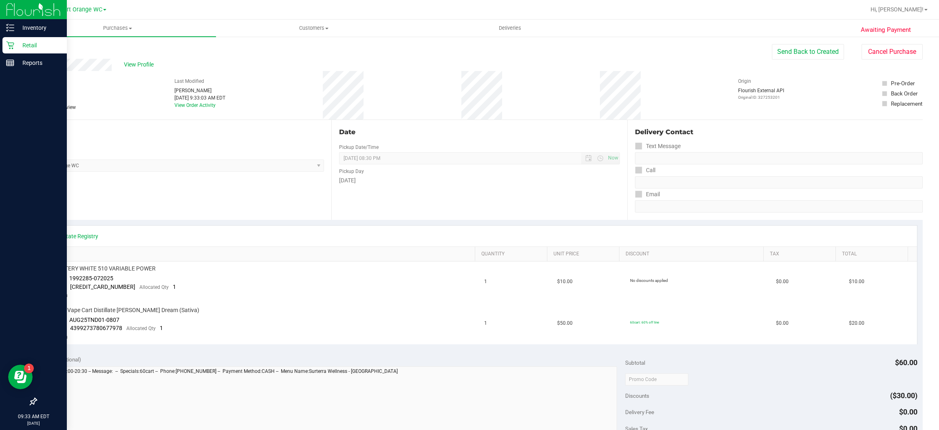
click at [12, 41] on icon at bounding box center [10, 45] width 8 height 8
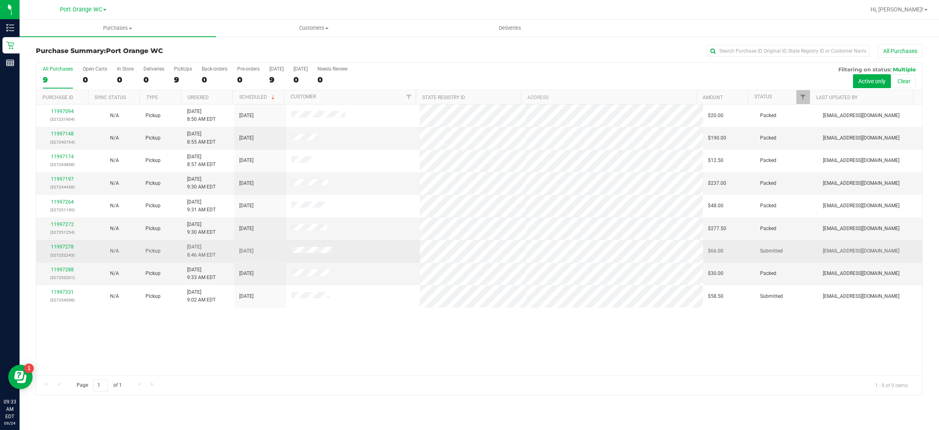
click at [93, 246] on td "N/A" at bounding box center [114, 251] width 52 height 22
click at [65, 248] on link "11997278" at bounding box center [62, 247] width 23 height 6
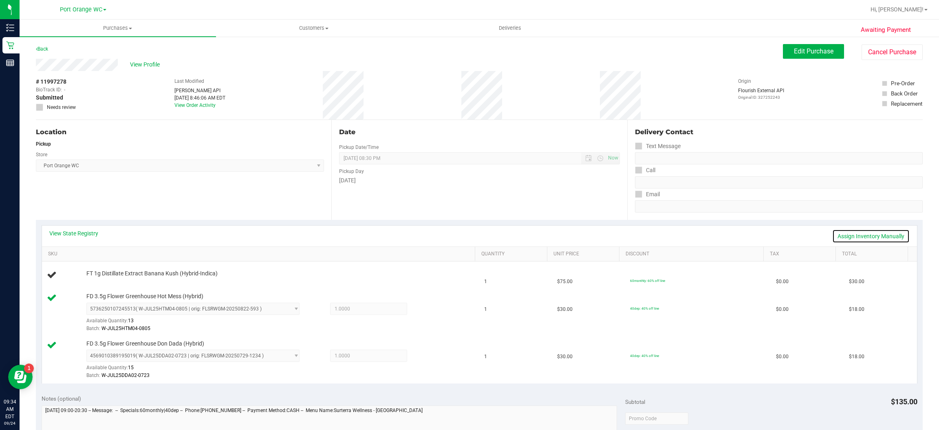
click at [864, 233] on link "Assign Inventory Manually" at bounding box center [871, 236] width 77 height 14
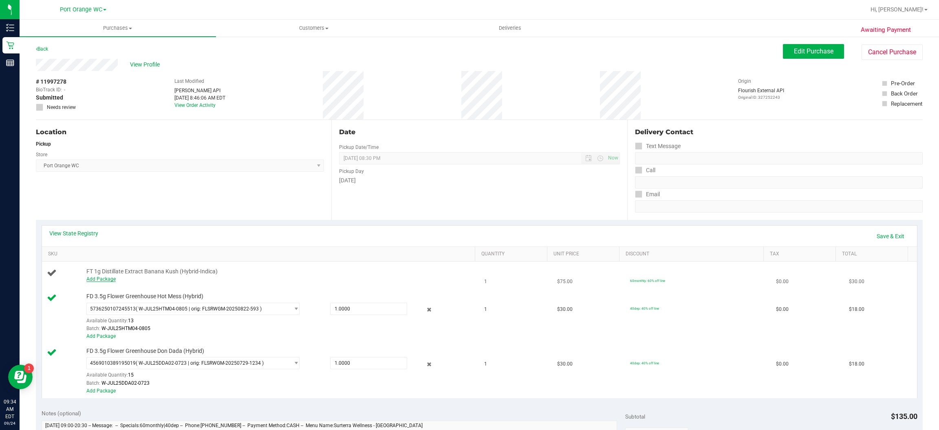
click at [102, 279] on link "Add Package" at bounding box center [100, 279] width 29 height 6
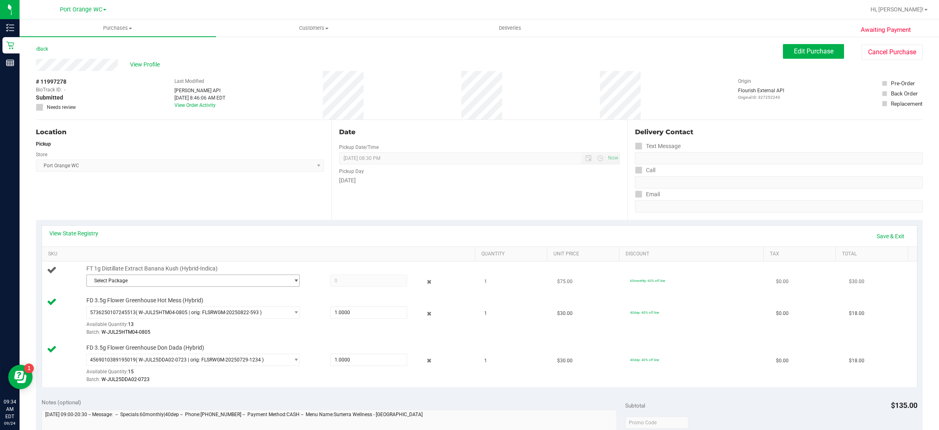
click at [293, 281] on span "select" at bounding box center [296, 280] width 6 height 7
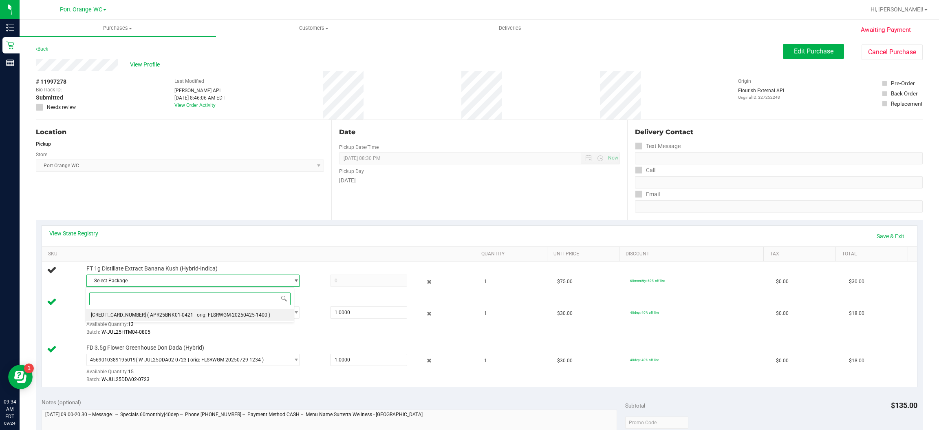
click at [179, 316] on span "( APR25BNK01-0421 | orig: FLSRWGM-20250425-1400 )" at bounding box center [208, 315] width 123 height 6
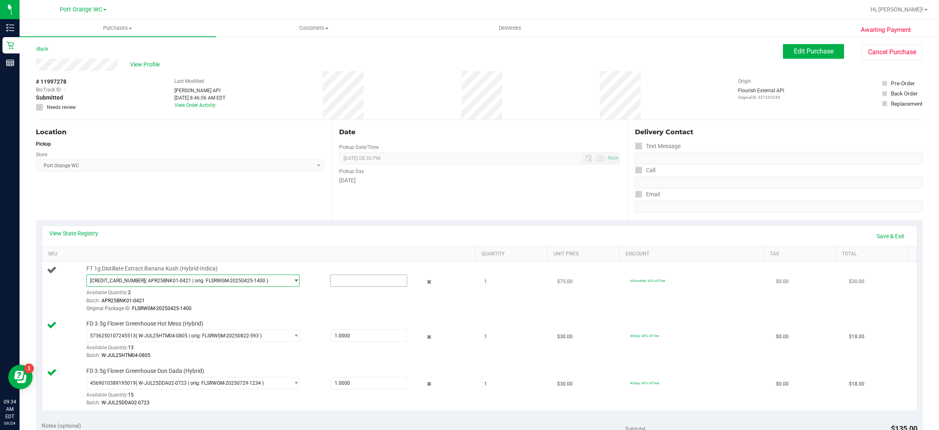
click at [362, 283] on input "text" at bounding box center [369, 280] width 76 height 11
type input "1"
click at [876, 235] on link "Save & Exit" at bounding box center [891, 236] width 38 height 14
type input "1.0000"
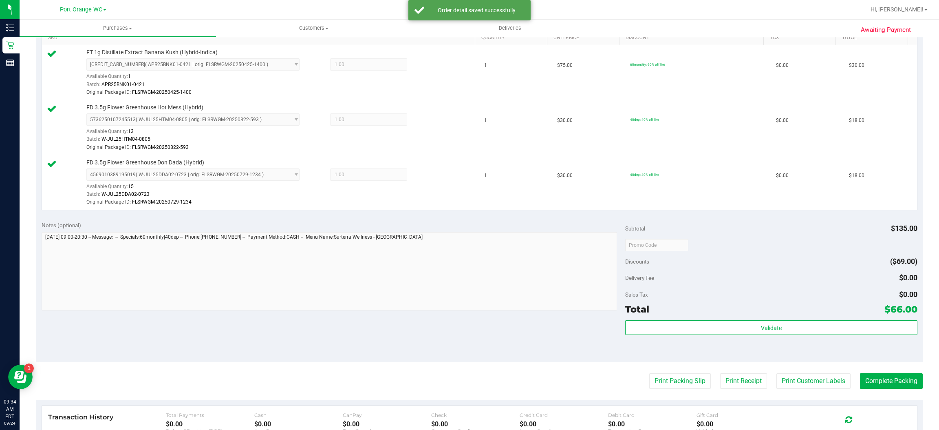
scroll to position [217, 0]
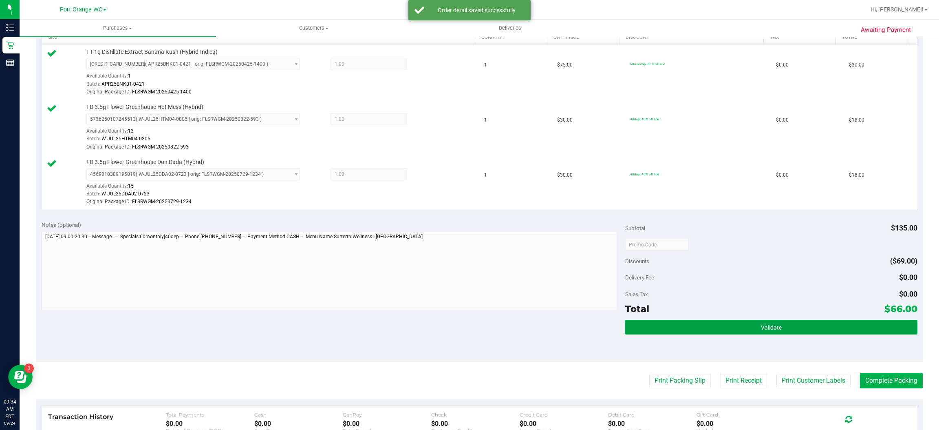
click at [795, 331] on button "Validate" at bounding box center [771, 327] width 292 height 15
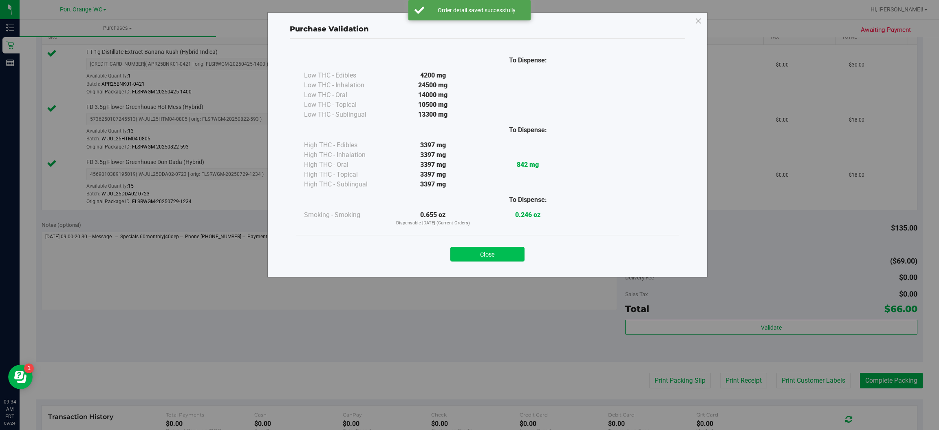
click at [510, 256] on button "Close" at bounding box center [488, 254] width 74 height 15
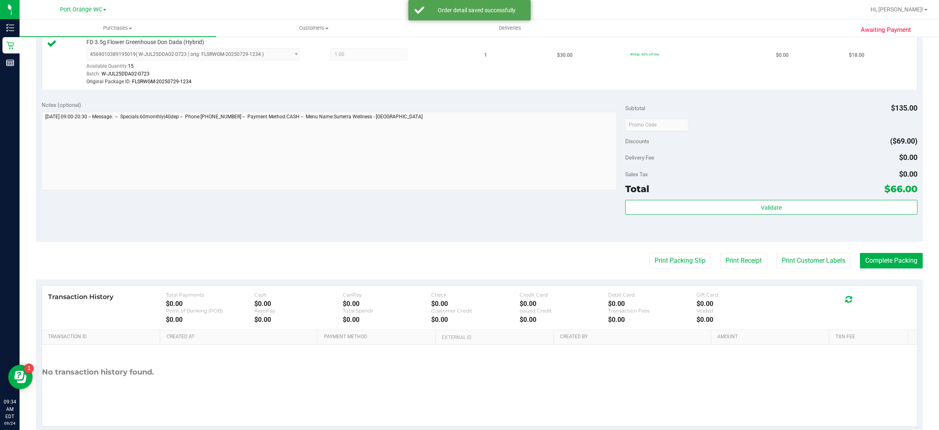
scroll to position [340, 0]
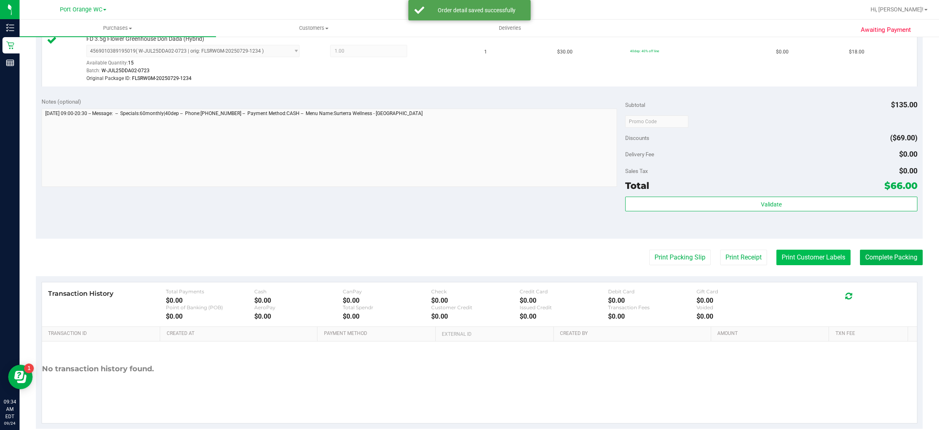
click at [821, 258] on button "Print Customer Labels" at bounding box center [814, 257] width 74 height 15
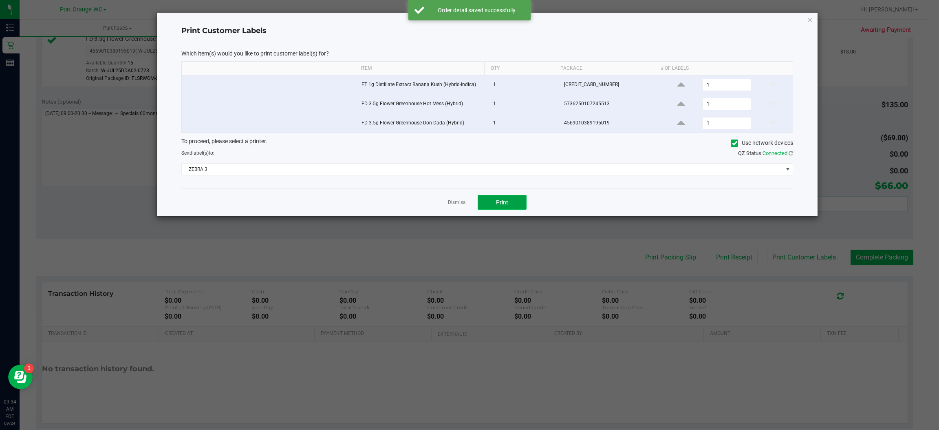
click at [502, 203] on span "Print" at bounding box center [502, 202] width 12 height 7
click at [810, 19] on icon "button" at bounding box center [811, 20] width 6 height 10
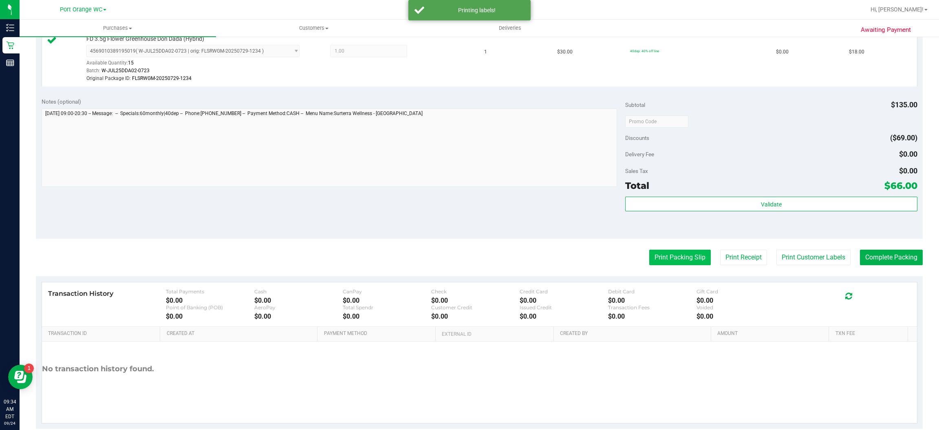
click at [679, 261] on button "Print Packing Slip" at bounding box center [681, 257] width 62 height 15
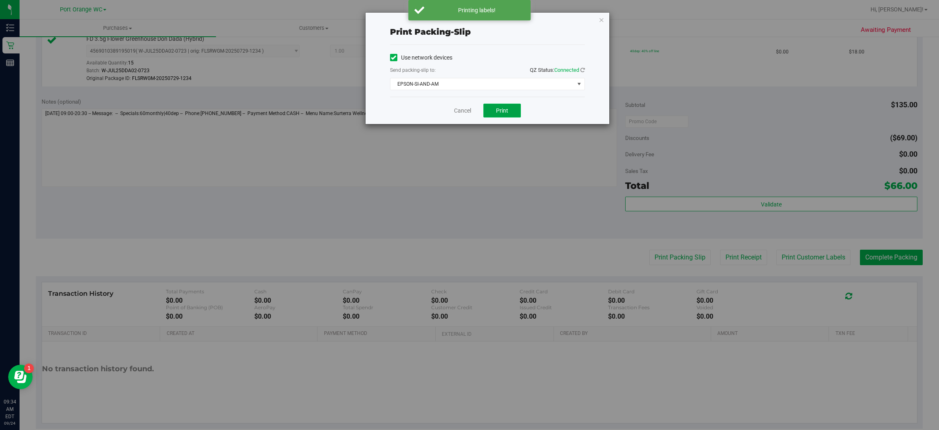
click at [507, 114] on button "Print" at bounding box center [503, 111] width 38 height 14
click at [600, 18] on icon "button" at bounding box center [602, 20] width 6 height 10
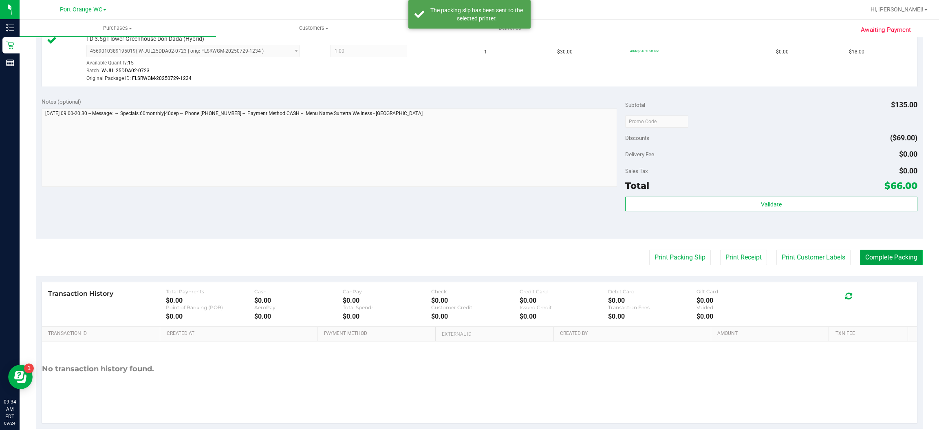
click at [903, 258] on button "Complete Packing" at bounding box center [891, 257] width 63 height 15
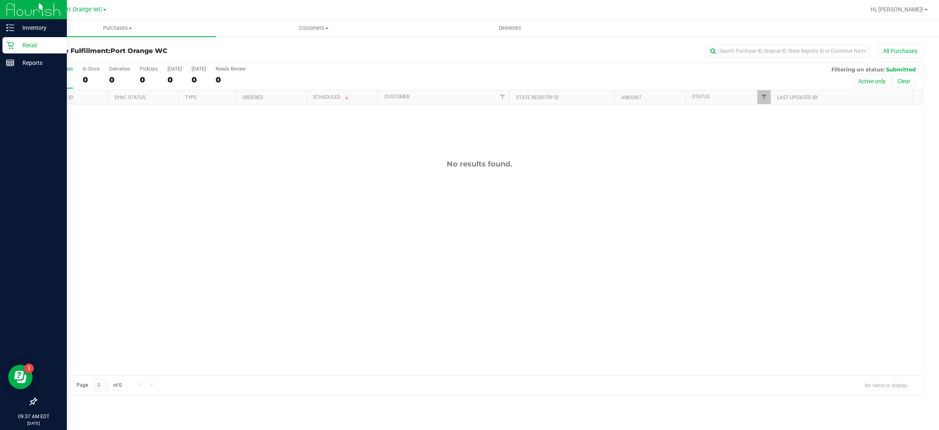
click at [11, 45] on icon at bounding box center [10, 45] width 8 height 8
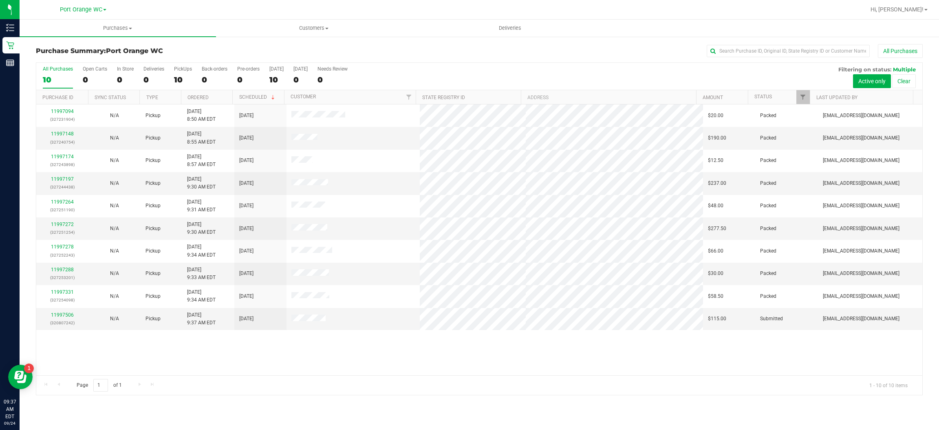
click at [209, 351] on div "11997094 (327231904) N/A Pickup [DATE] 8:50 AM EDT 9/24/2025 $20.00 Packed [EMA…" at bounding box center [479, 239] width 886 height 271
click at [65, 316] on link "11997506" at bounding box center [62, 315] width 23 height 6
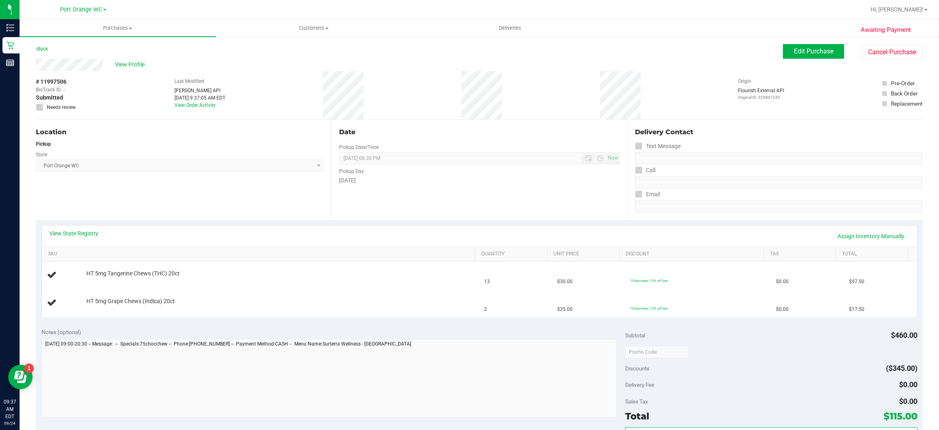
click at [84, 234] on link "View State Registry" at bounding box center [73, 233] width 49 height 8
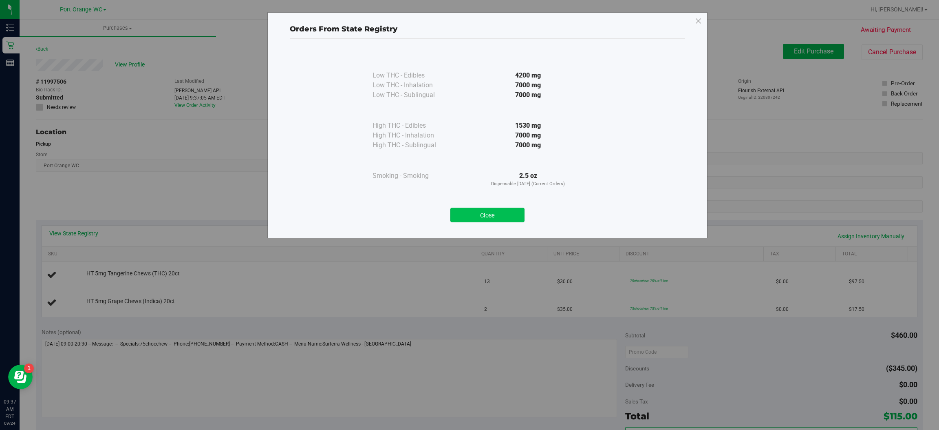
click at [502, 209] on button "Close" at bounding box center [488, 215] width 74 height 15
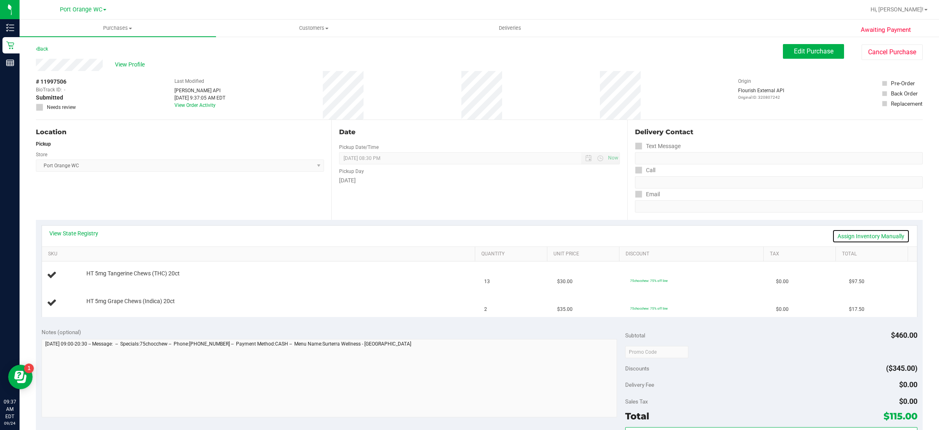
click at [869, 236] on link "Assign Inventory Manually" at bounding box center [871, 236] width 77 height 14
click at [107, 276] on link "Add Package" at bounding box center [100, 279] width 29 height 6
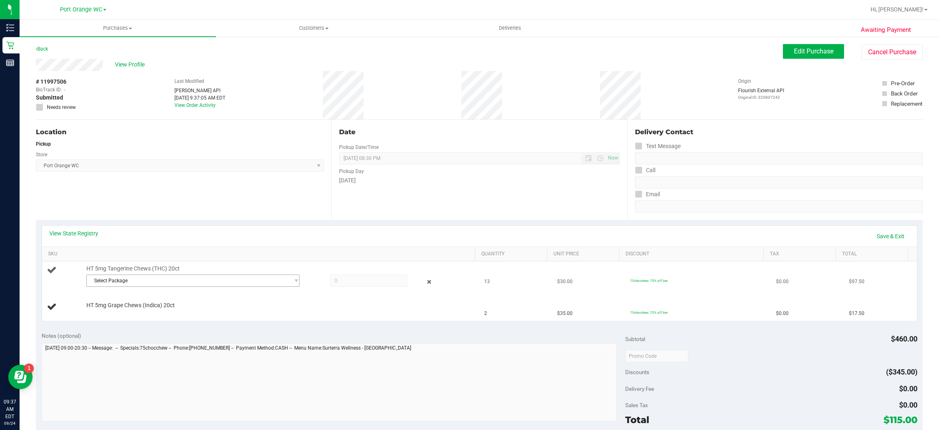
click at [294, 278] on span "Select Package" at bounding box center [192, 280] width 213 height 12
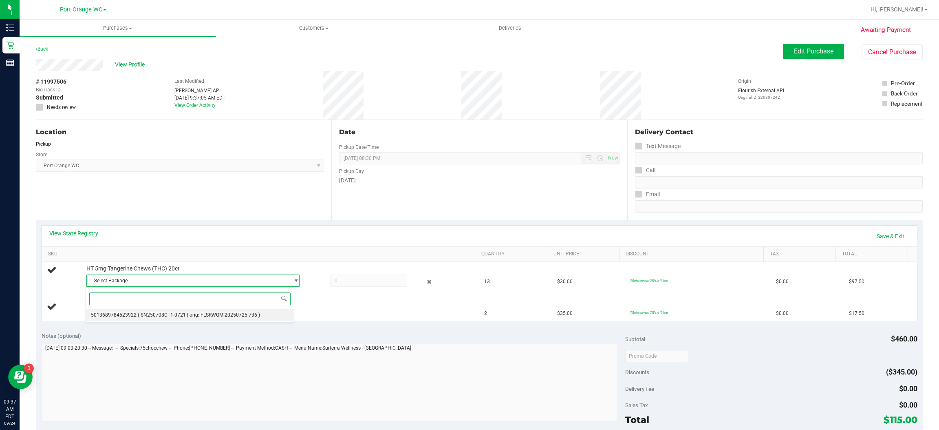
click at [249, 315] on span "( SN250708CT1-0721 | orig: FLSRWGM-20250725-736 )" at bounding box center [199, 315] width 122 height 6
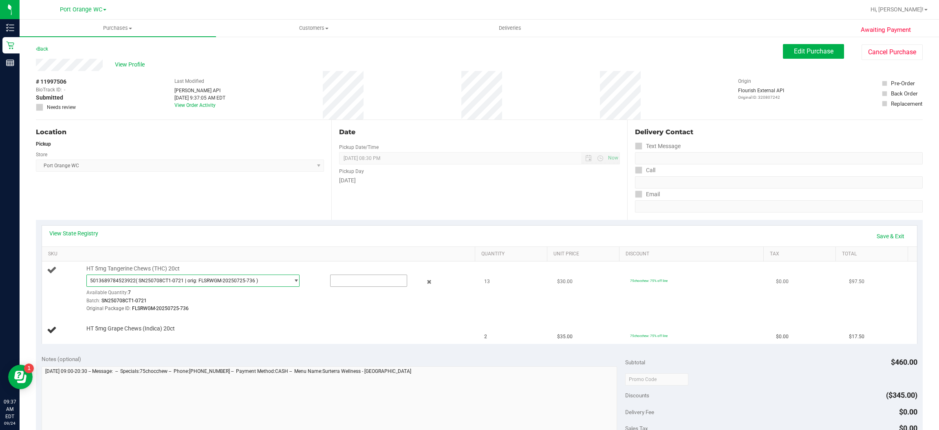
click at [339, 281] on input "text" at bounding box center [369, 280] width 76 height 11
type input "725080710811"
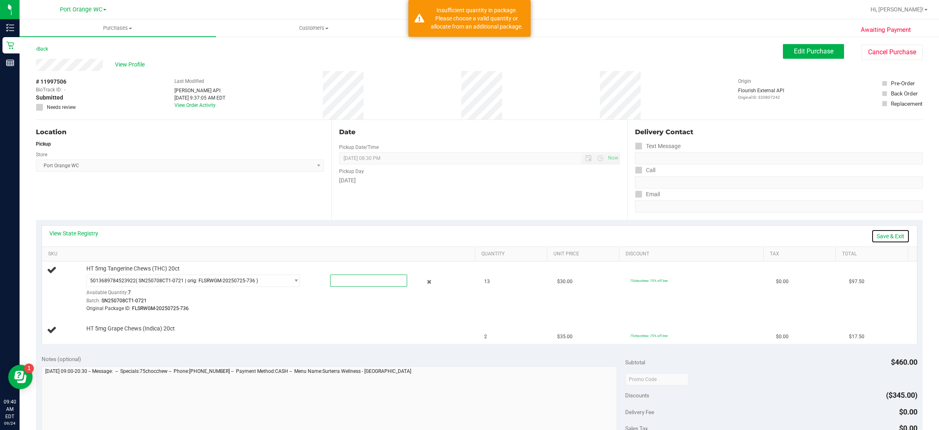
click at [880, 236] on link "Save & Exit" at bounding box center [891, 236] width 38 height 14
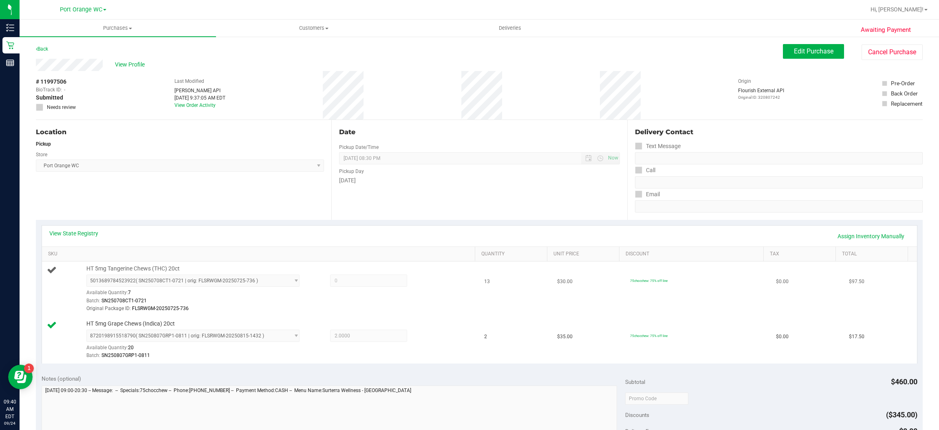
click at [291, 285] on span "5013689784523922 ( SN250708CT1-0721 | orig: FLSRWGM-20250725-736 ) 501368978452…" at bounding box center [192, 280] width 213 height 12
click at [868, 234] on link "Assign Inventory Manually" at bounding box center [871, 236] width 77 height 14
click at [293, 283] on span "select" at bounding box center [296, 280] width 6 height 7
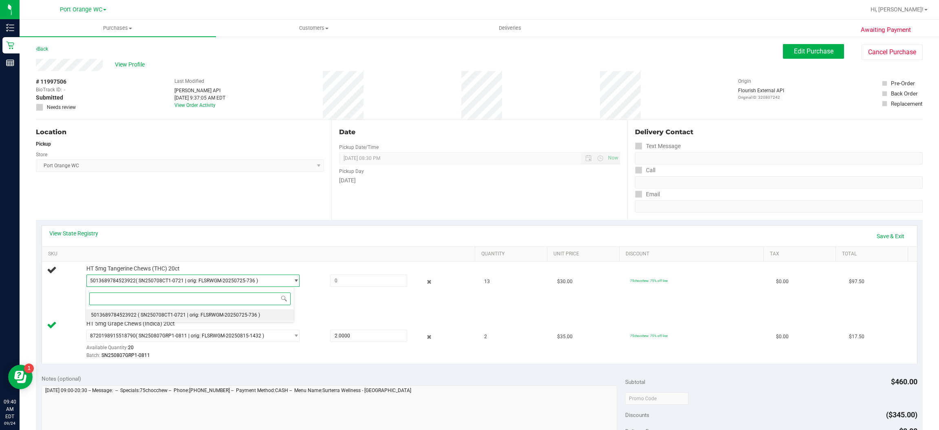
click at [251, 313] on span "( SN250708CT1-0721 | orig: FLSRWGM-20250725-736 )" at bounding box center [199, 315] width 122 height 6
click at [351, 279] on input "text" at bounding box center [369, 280] width 76 height 11
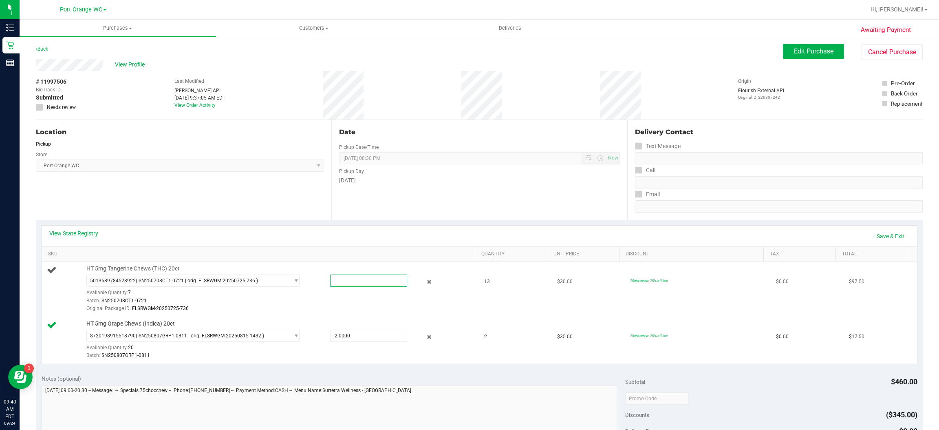
type input "7"
click at [881, 236] on link "Save & Exit" at bounding box center [891, 236] width 38 height 14
type input "7.00"
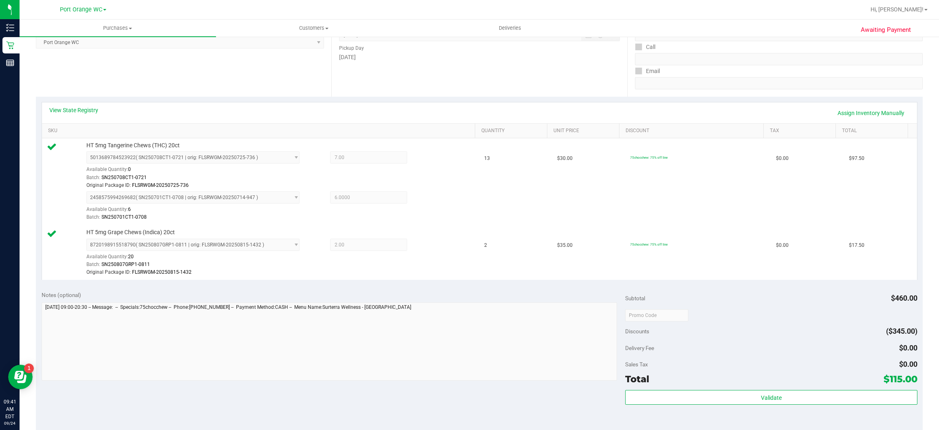
scroll to position [123, 0]
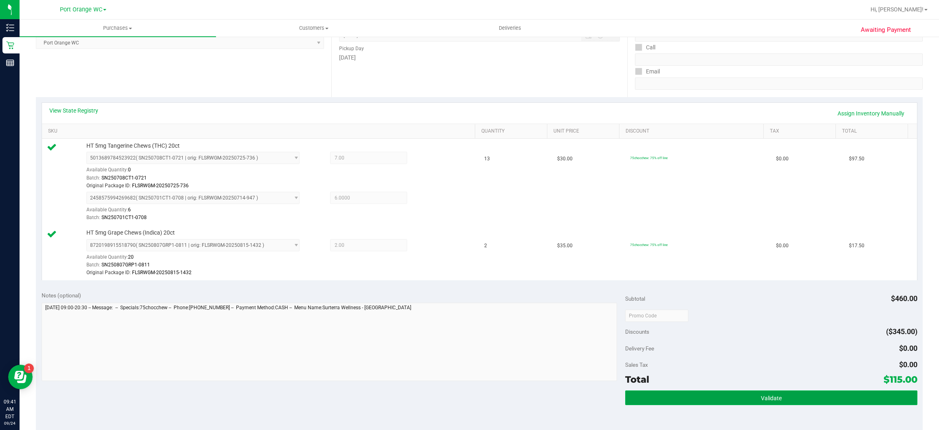
click at [761, 399] on span "Validate" at bounding box center [771, 398] width 21 height 7
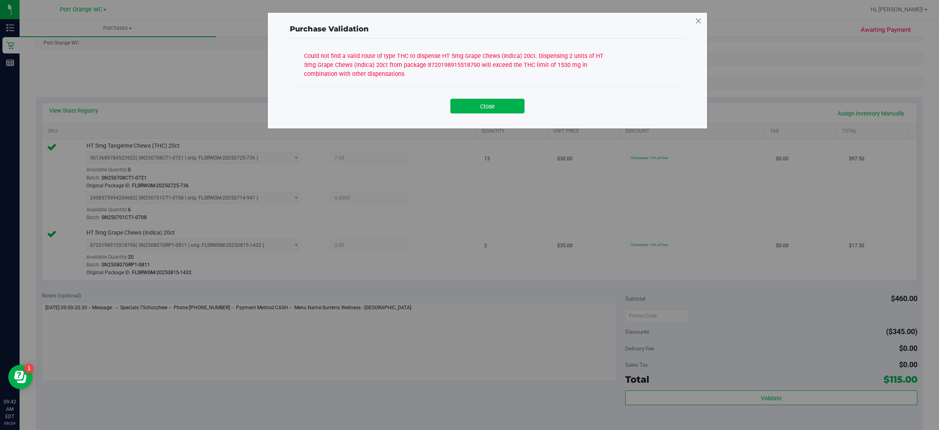
click at [698, 20] on icon at bounding box center [698, 21] width 7 height 13
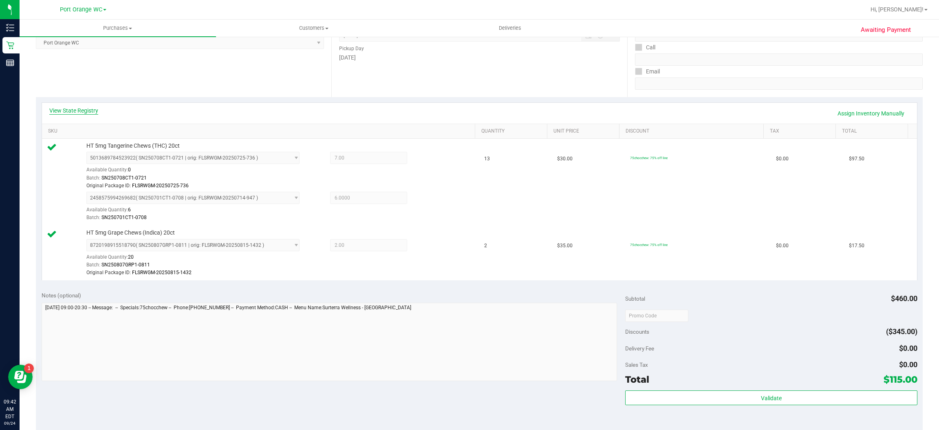
click at [91, 108] on link "View State Registry" at bounding box center [73, 110] width 49 height 8
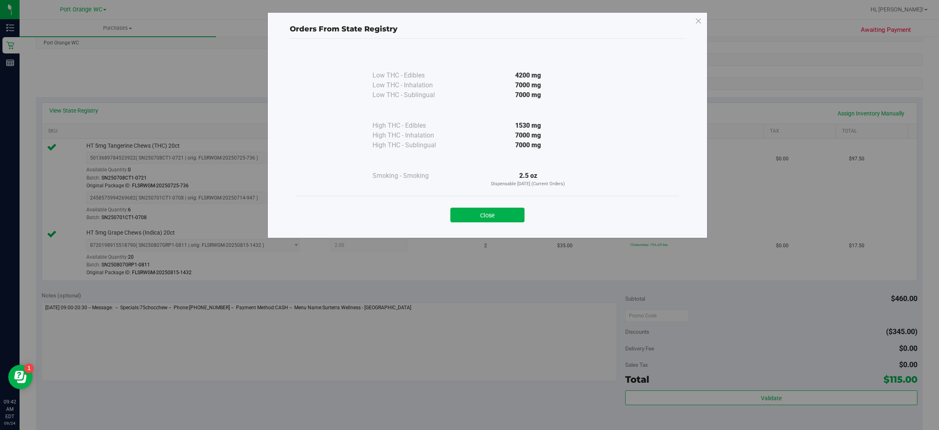
click at [697, 13] on div "Orders From State Registry Low THC - Edibles 4200 mg" at bounding box center [487, 125] width 440 height 226
click at [698, 19] on icon at bounding box center [698, 21] width 7 height 13
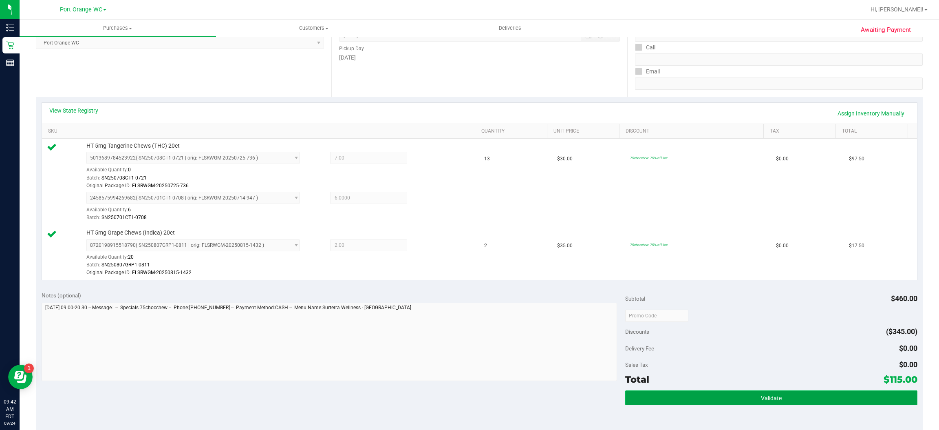
click at [782, 405] on button "Validate" at bounding box center [771, 397] width 292 height 15
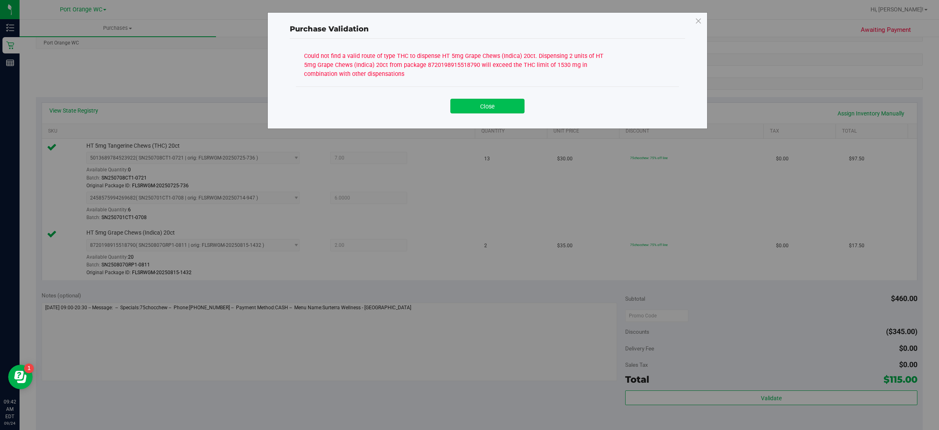
click at [510, 102] on button "Close" at bounding box center [488, 106] width 74 height 15
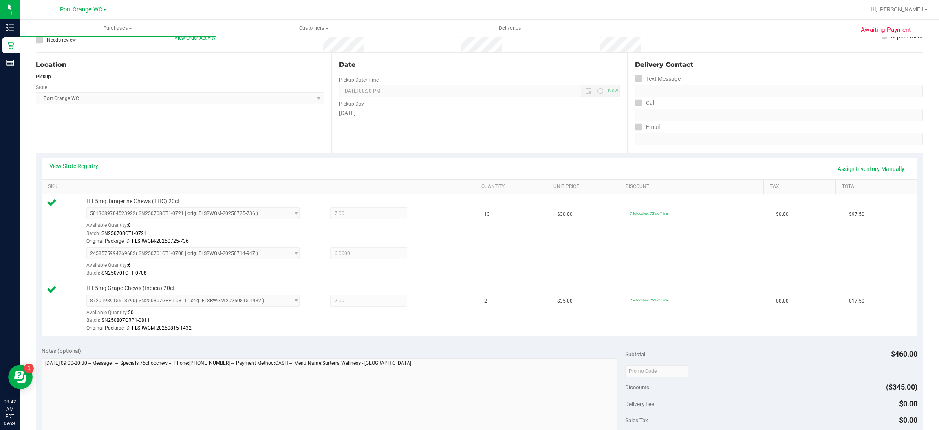
scroll to position [0, 0]
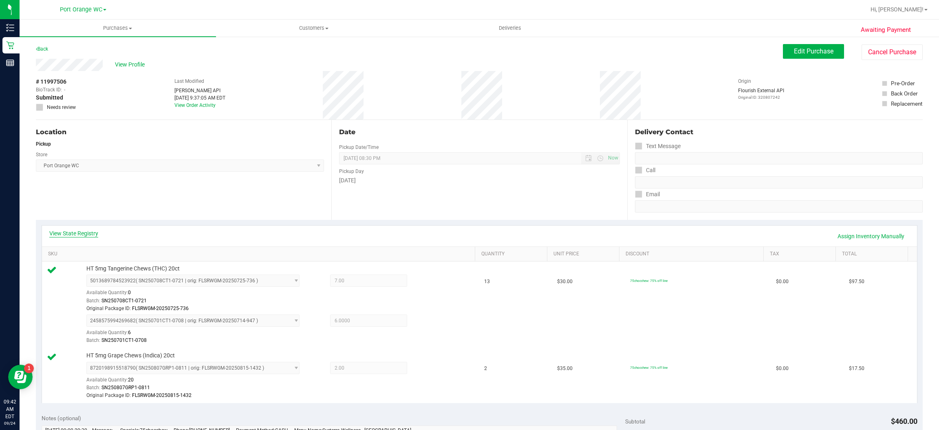
click at [91, 236] on link "View State Registry" at bounding box center [73, 233] width 49 height 8
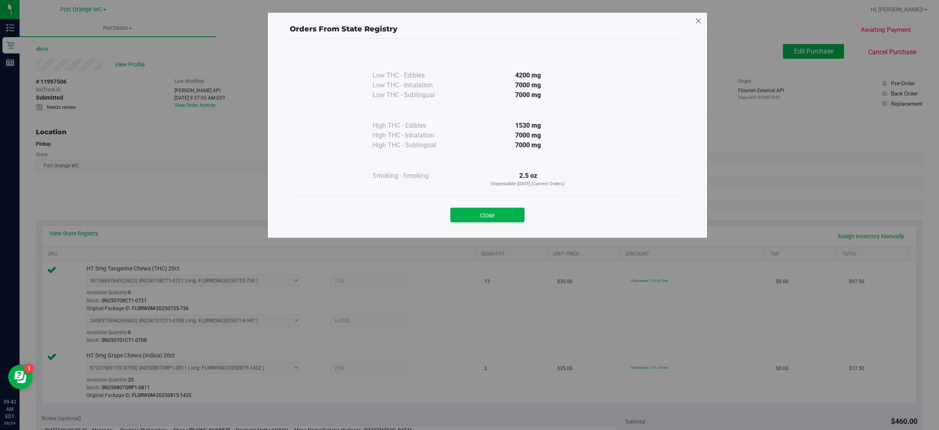
click at [702, 20] on icon at bounding box center [698, 21] width 7 height 13
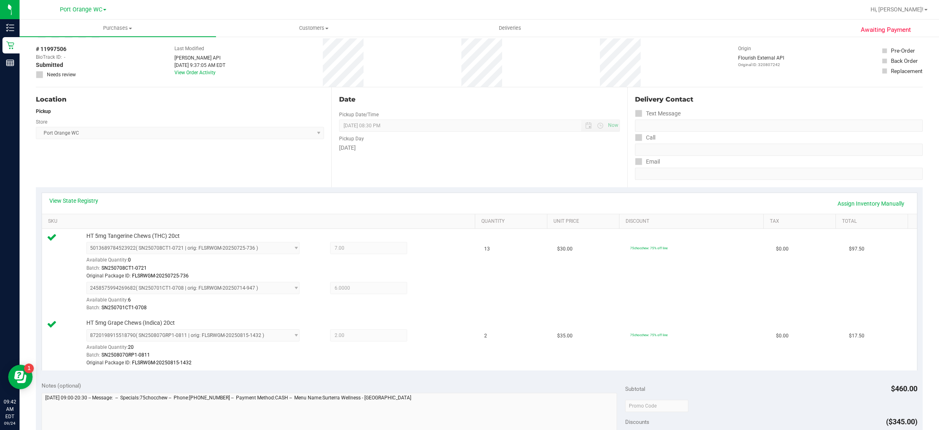
scroll to position [33, 0]
click at [862, 201] on link "Assign Inventory Manually" at bounding box center [871, 203] width 77 height 14
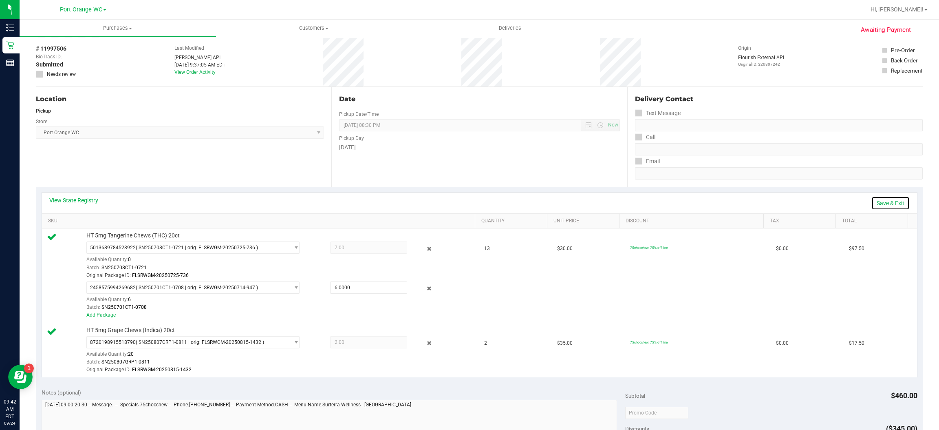
click at [888, 199] on link "Save & Exit" at bounding box center [891, 203] width 38 height 14
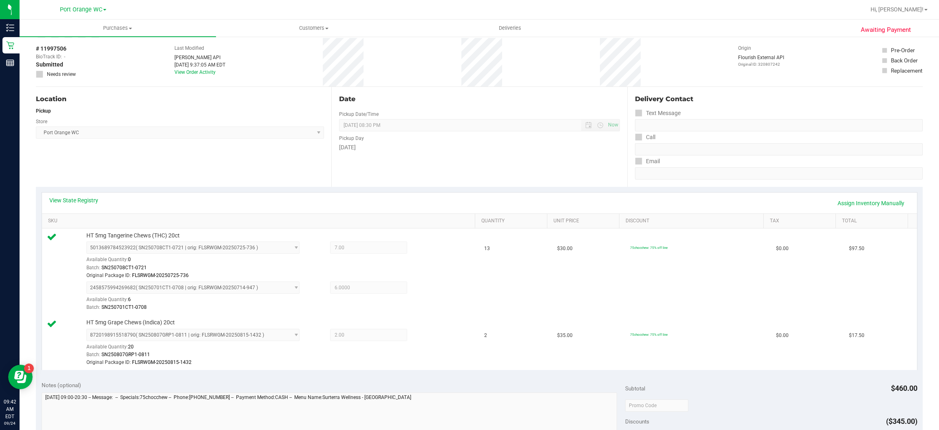
scroll to position [0, 0]
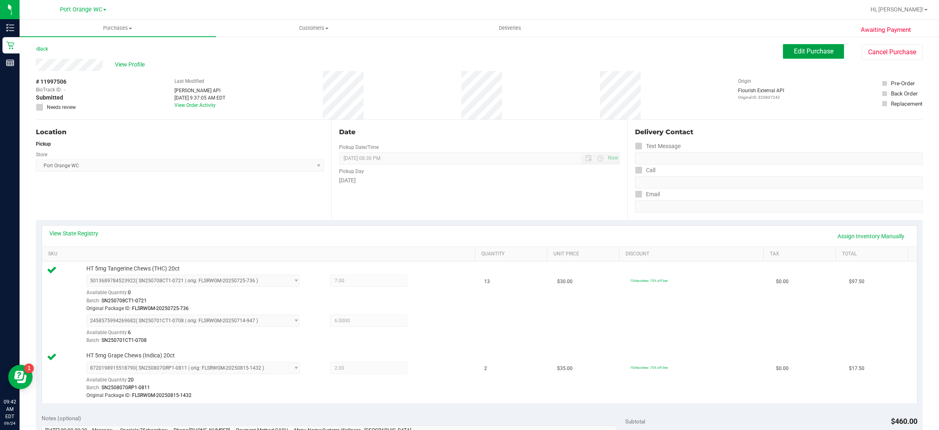
click at [816, 51] on span "Edit Purchase" at bounding box center [814, 51] width 40 height 8
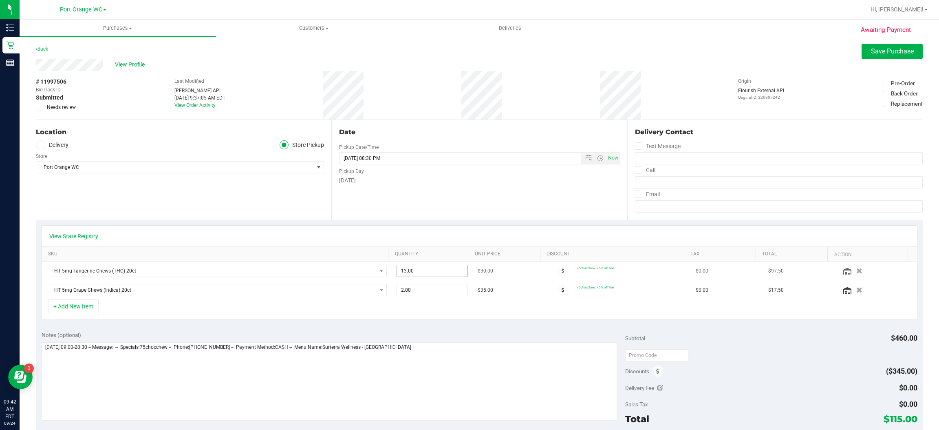
click at [417, 273] on input "13.00" at bounding box center [432, 270] width 70 height 11
type input "1"
type input "12"
click at [635, 299] on td "75chocchew: 75% off line" at bounding box center [619, 290] width 146 height 19
type input "13.00"
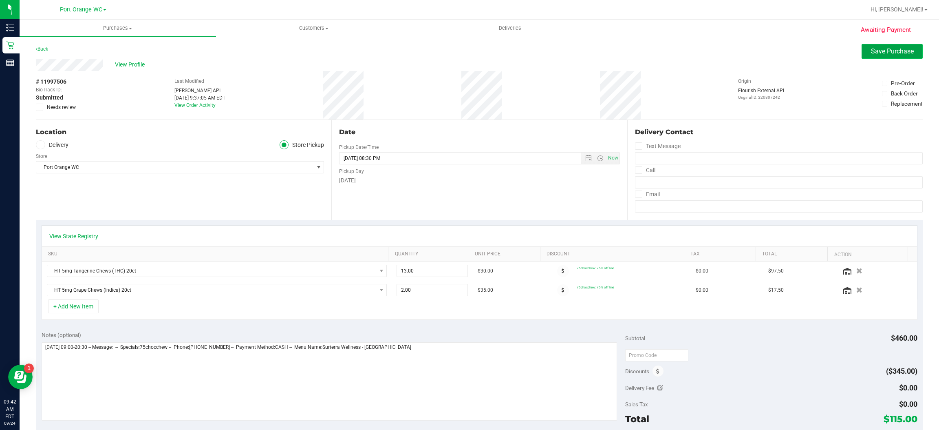
click at [886, 52] on span "Save Purchase" at bounding box center [892, 51] width 43 height 8
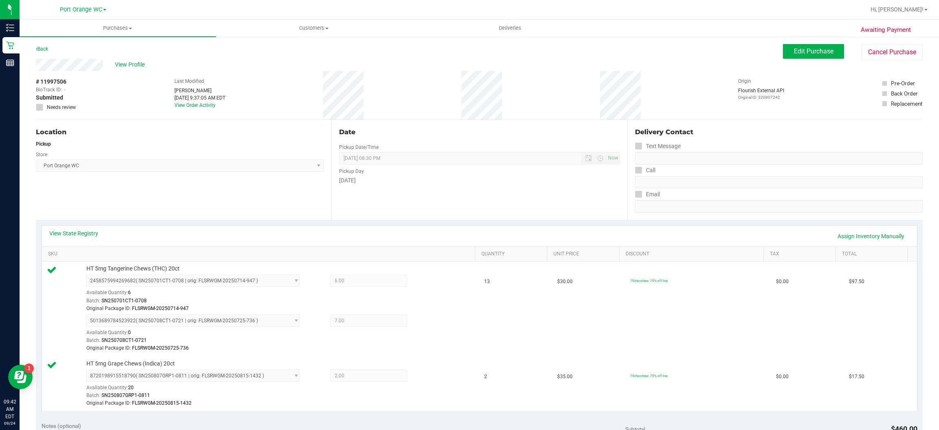
scroll to position [55, 0]
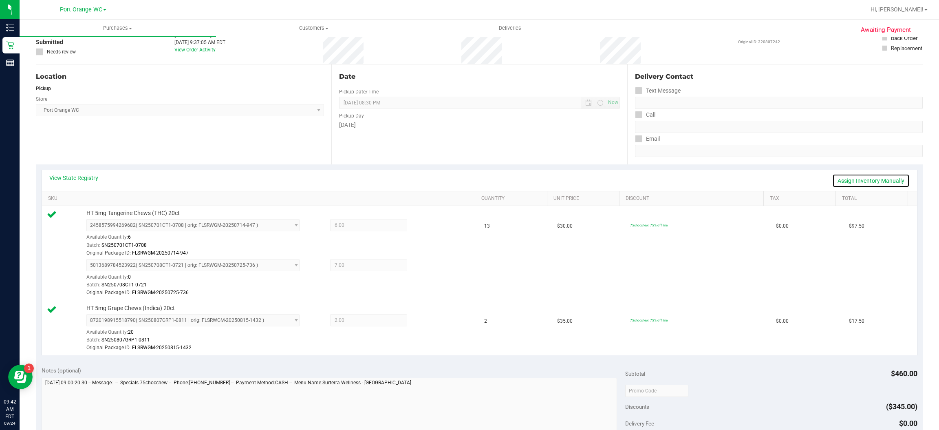
click at [862, 179] on link "Assign Inventory Manually" at bounding box center [871, 181] width 77 height 14
click at [356, 266] on span "7.00 7" at bounding box center [368, 265] width 77 height 12
click at [349, 268] on span "7.00 7" at bounding box center [368, 265] width 77 height 12
click at [293, 265] on span "select" at bounding box center [296, 265] width 6 height 7
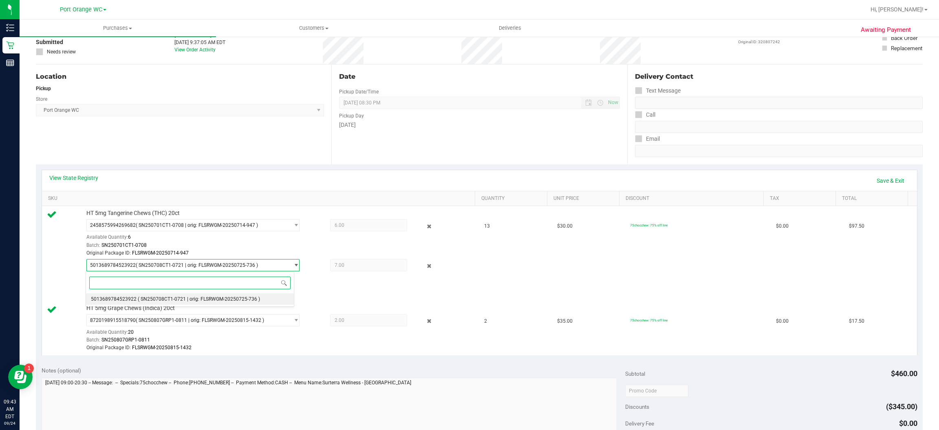
click at [234, 297] on span "( SN250708CT1-0721 | orig: FLSRWGM-20250725-736 )" at bounding box center [199, 299] width 122 height 6
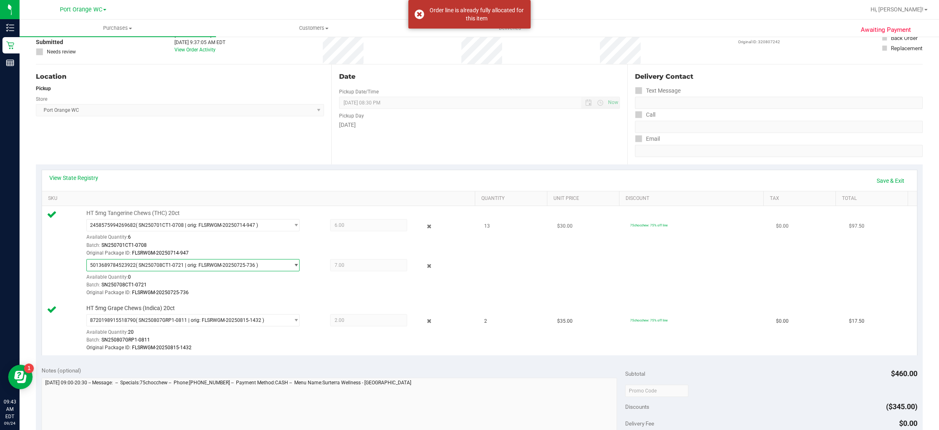
click at [293, 265] on span "select" at bounding box center [296, 265] width 6 height 7
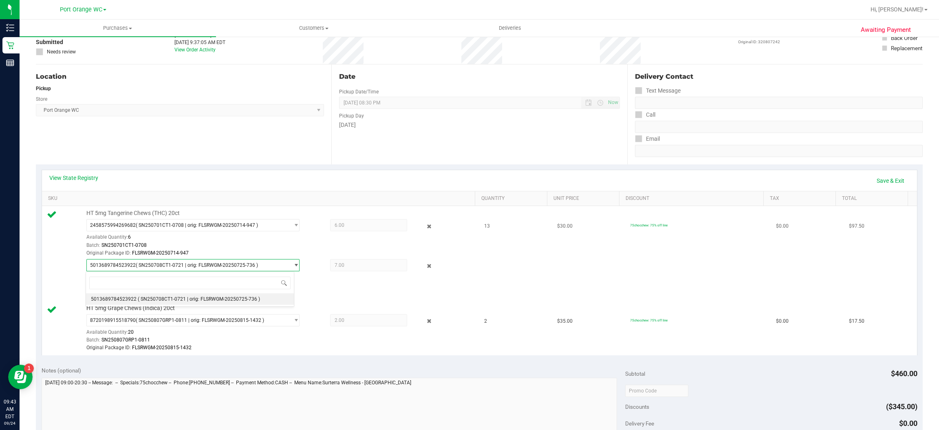
click at [484, 257] on td "13" at bounding box center [515, 253] width 73 height 95
click at [293, 227] on span "select" at bounding box center [296, 225] width 6 height 7
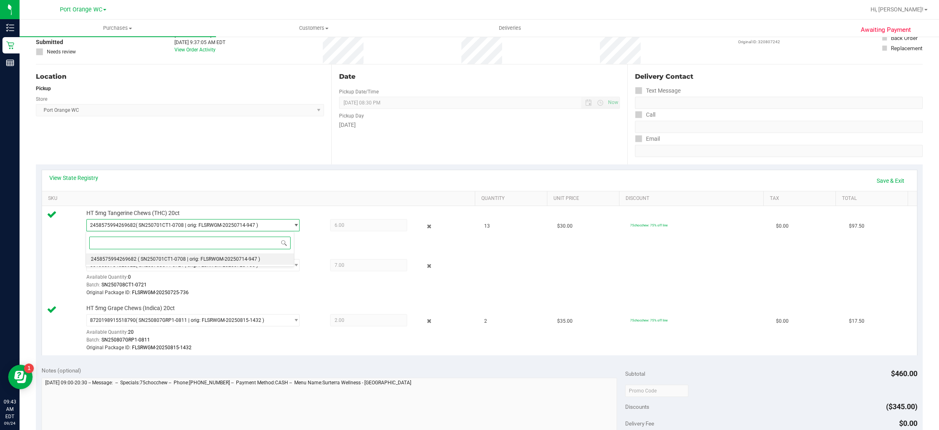
click at [270, 256] on li "2458575994269682 ( SN250701CT1-0708 | orig: FLSRWGM-20250714-947 )" at bounding box center [190, 258] width 208 height 11
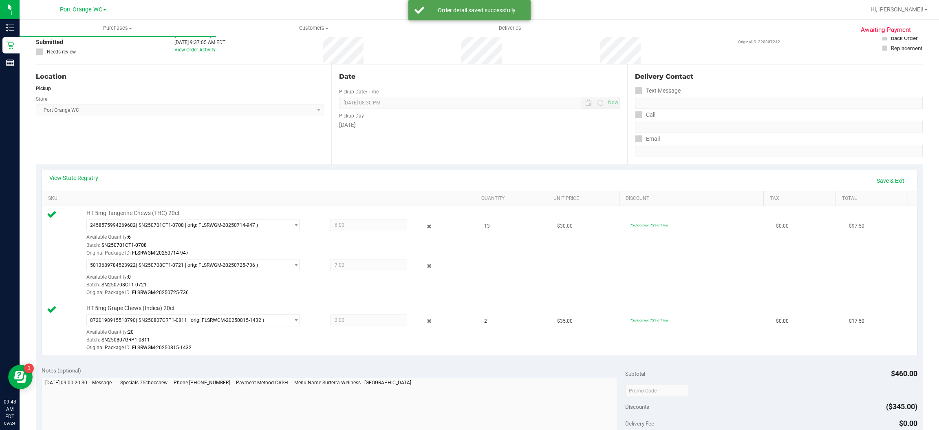
click at [358, 223] on span "6.00 6" at bounding box center [368, 225] width 77 height 12
click at [293, 225] on span "select" at bounding box center [296, 225] width 6 height 7
click at [425, 226] on icon at bounding box center [429, 225] width 9 height 9
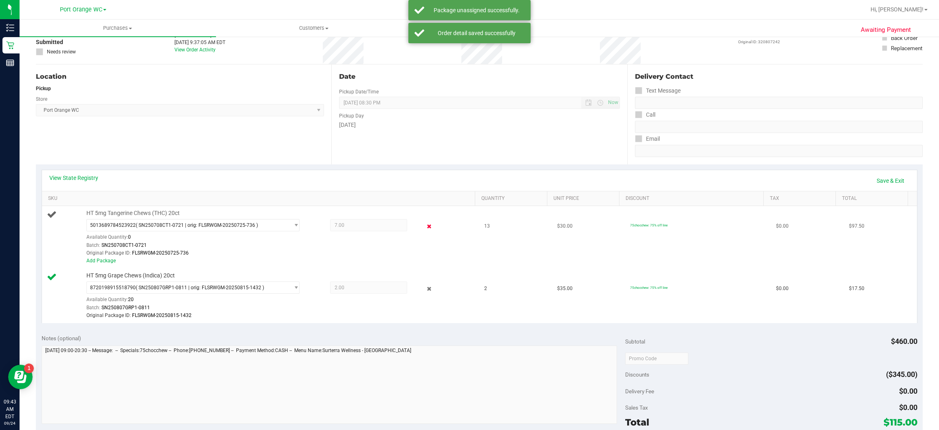
click at [425, 223] on icon at bounding box center [429, 225] width 9 height 9
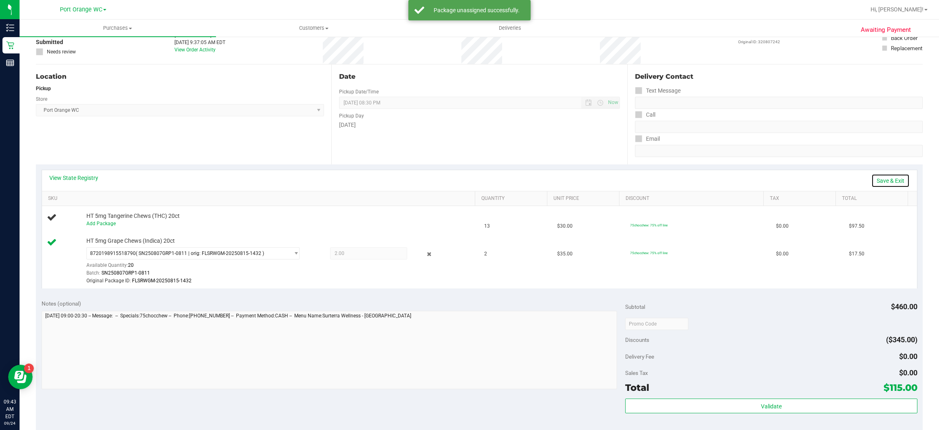
click at [885, 181] on link "Save & Exit" at bounding box center [891, 181] width 38 height 14
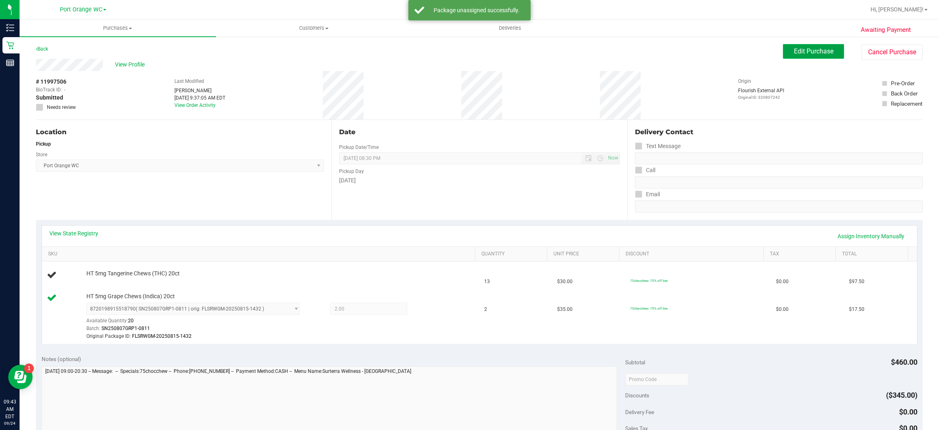
click at [817, 52] on span "Edit Purchase" at bounding box center [814, 51] width 40 height 8
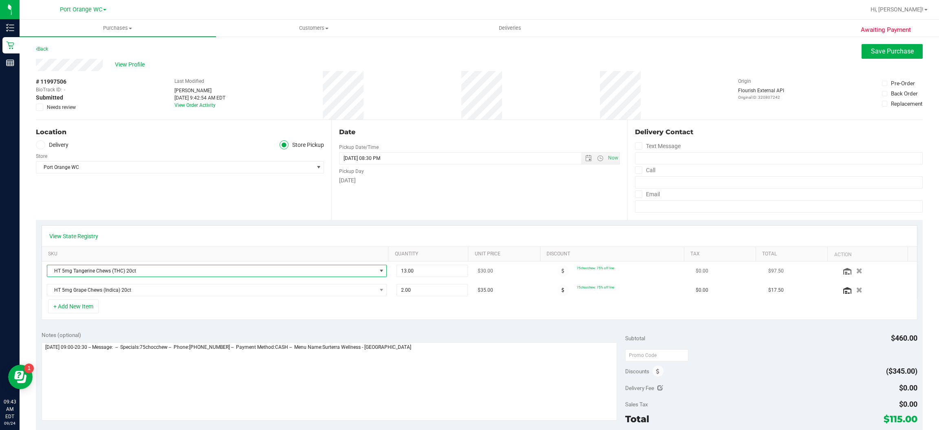
click at [378, 271] on span "NO DATA FOUND" at bounding box center [381, 270] width 7 height 7
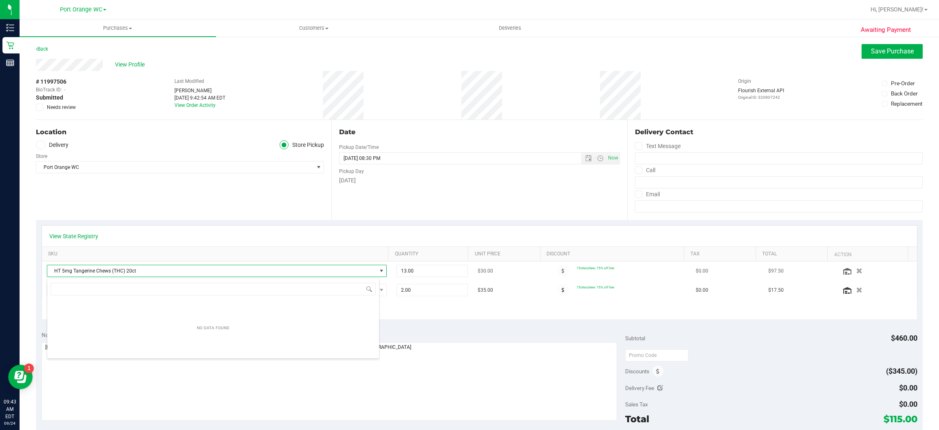
scroll to position [13, 329]
click at [420, 268] on input "13.00" at bounding box center [432, 270] width 70 height 11
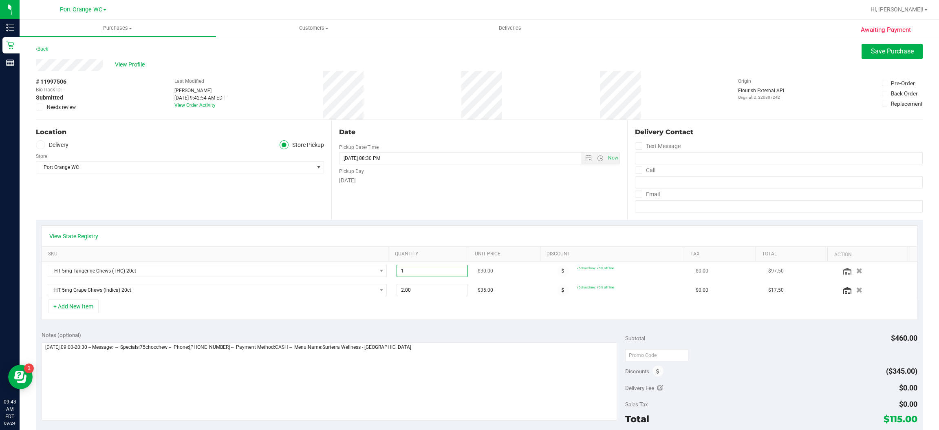
type input "12"
click at [888, 51] on span "Save Purchase" at bounding box center [892, 51] width 43 height 8
type input "12.00"
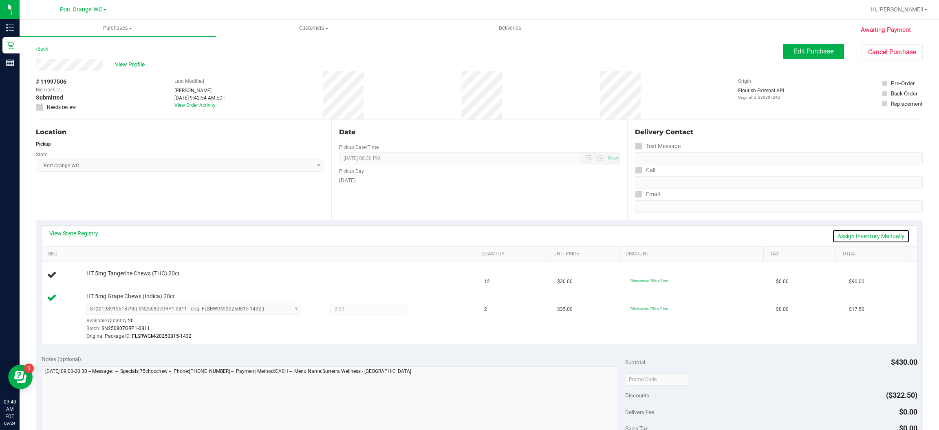
click at [853, 234] on link "Assign Inventory Manually" at bounding box center [871, 236] width 77 height 14
click at [107, 278] on link "Add Package" at bounding box center [100, 279] width 29 height 6
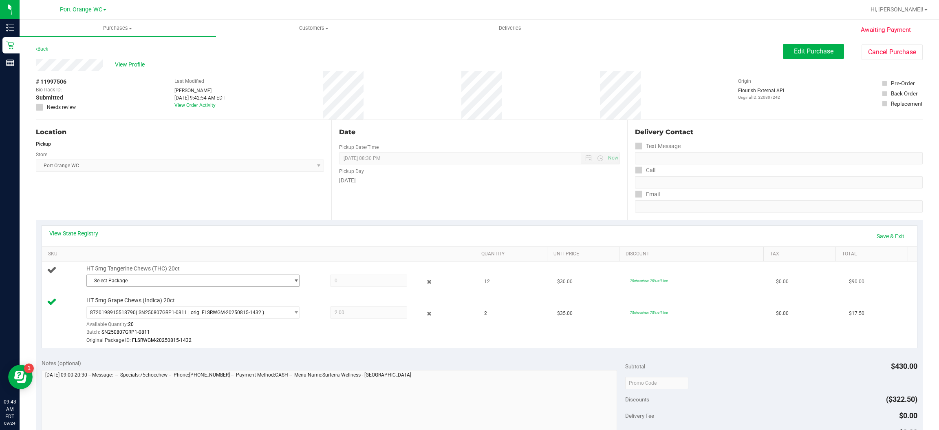
click at [293, 278] on span "select" at bounding box center [296, 280] width 6 height 7
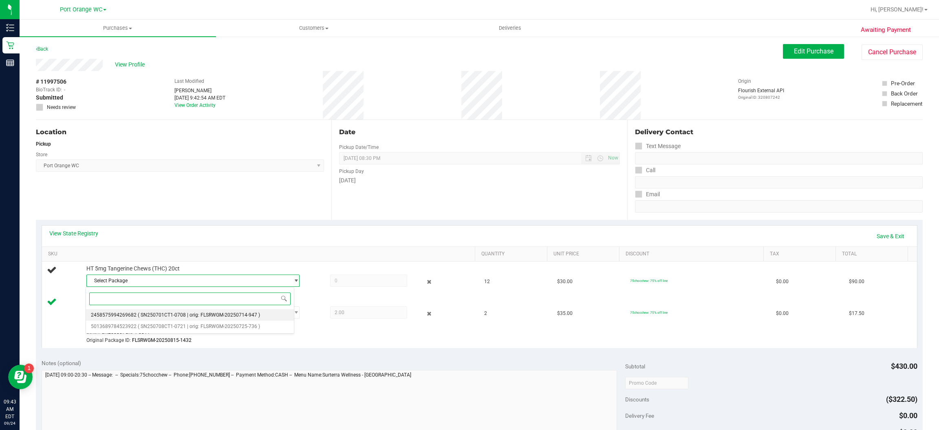
click at [252, 315] on span "( SN250701CT1-0708 | orig: FLSRWGM-20250714-947 )" at bounding box center [199, 315] width 122 height 6
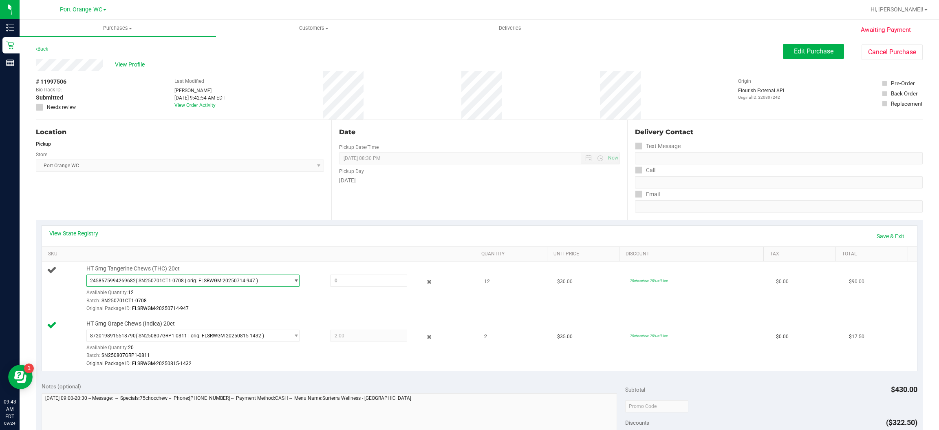
click at [293, 281] on span "select" at bounding box center [296, 280] width 6 height 7
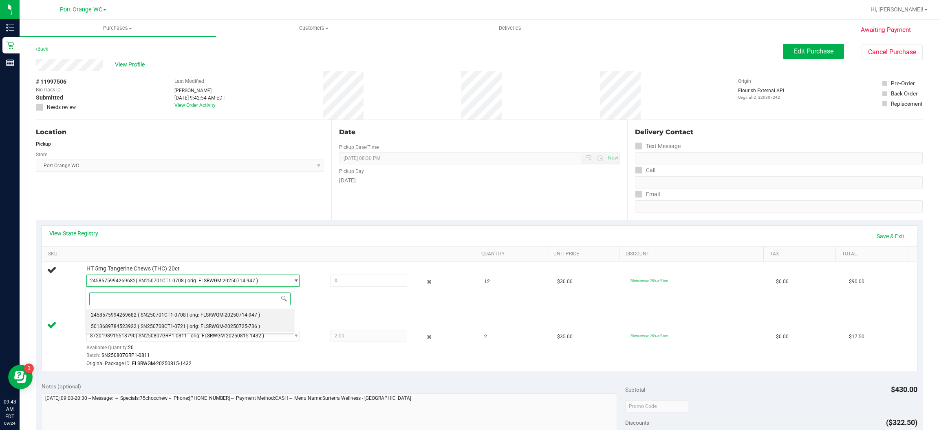
click at [253, 327] on span "( SN250708CT1-0721 | orig: FLSRWGM-20250725-736 )" at bounding box center [199, 326] width 122 height 6
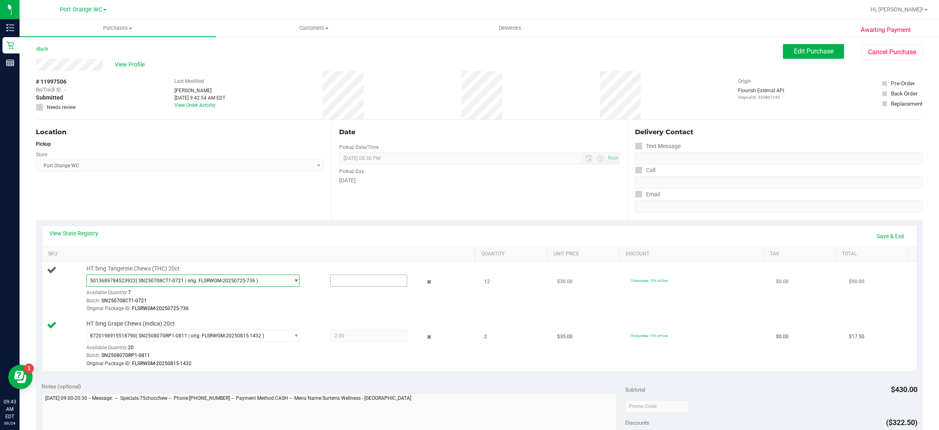
click at [346, 281] on input "text" at bounding box center [369, 280] width 76 height 11
type input "7"
click at [888, 236] on link "Save & Exit" at bounding box center [891, 236] width 38 height 14
type input "7.0000"
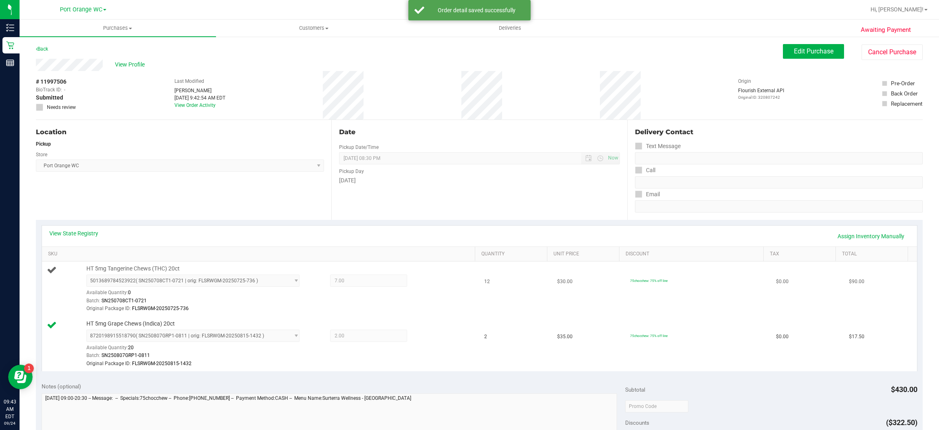
click at [286, 283] on span "5013689784523922 ( SN250708CT1-0721 | orig: FLSRWGM-20250725-736 ) 245857599426…" at bounding box center [192, 280] width 213 height 12
click at [878, 236] on link "Assign Inventory Manually" at bounding box center [871, 236] width 77 height 14
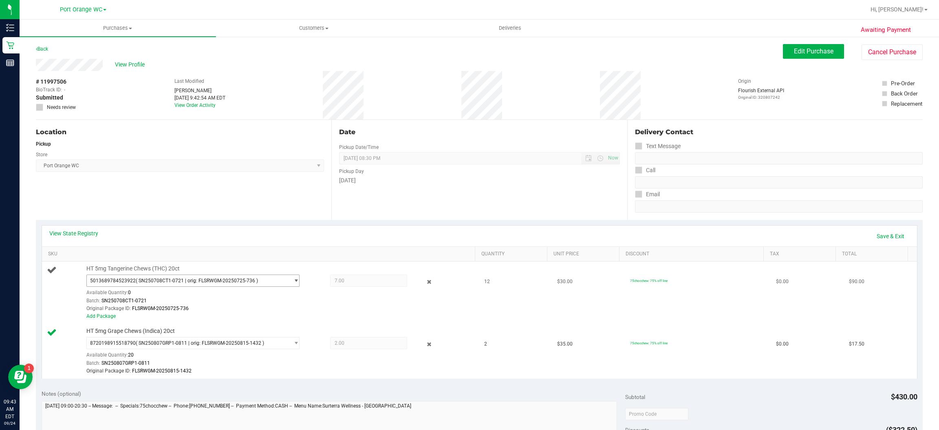
click at [293, 282] on span "select" at bounding box center [296, 280] width 6 height 7
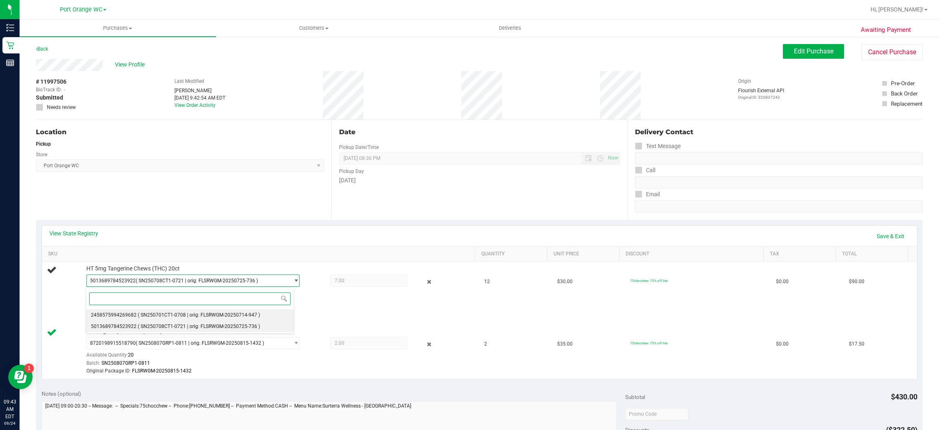
click at [247, 314] on span "( SN250701CT1-0708 | orig: FLSRWGM-20250714-947 )" at bounding box center [199, 315] width 122 height 6
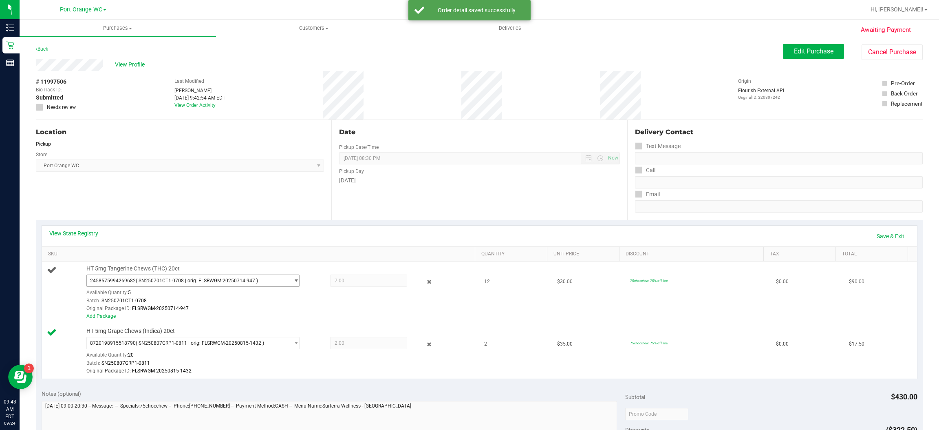
click at [293, 282] on span "select" at bounding box center [296, 280] width 6 height 7
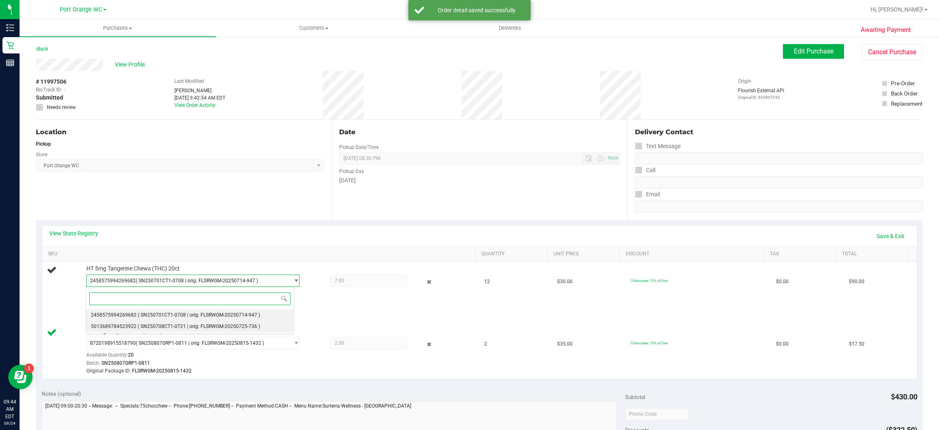
click at [241, 326] on span "( SN250708CT1-0721 | orig: FLSRWGM-20250725-736 )" at bounding box center [199, 326] width 122 height 6
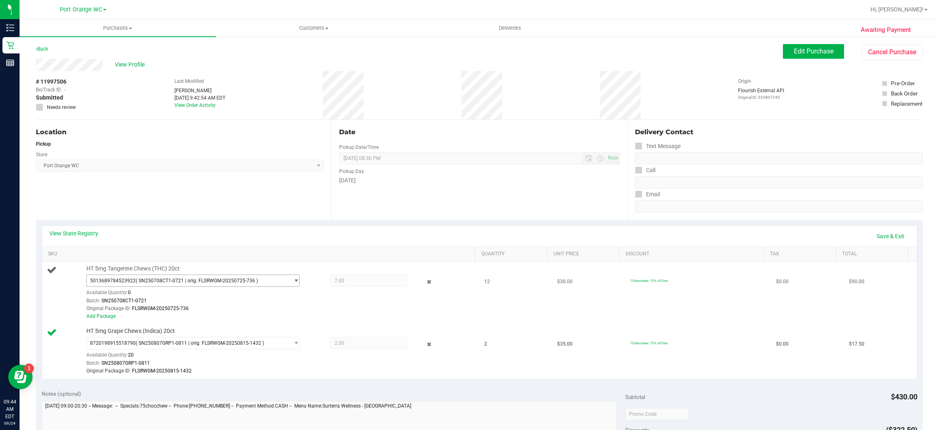
click at [293, 281] on span "select" at bounding box center [296, 280] width 6 height 7
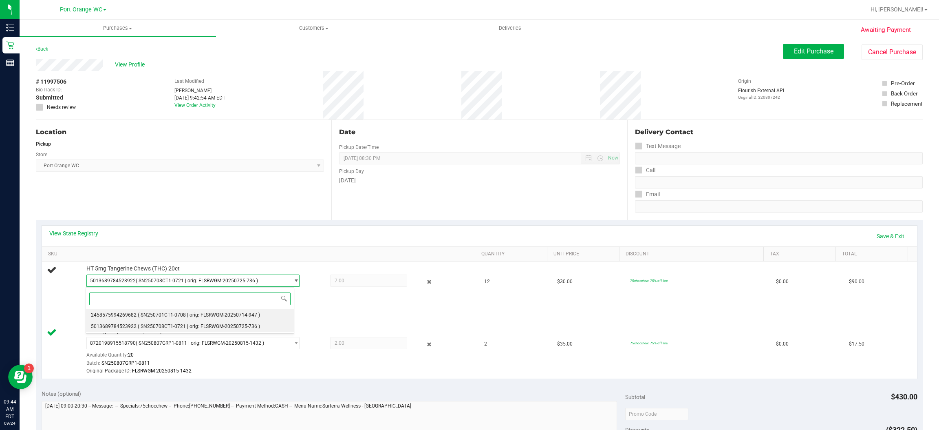
click at [254, 315] on span "( SN250701CT1-0708 | orig: FLSRWGM-20250714-947 )" at bounding box center [199, 315] width 122 height 6
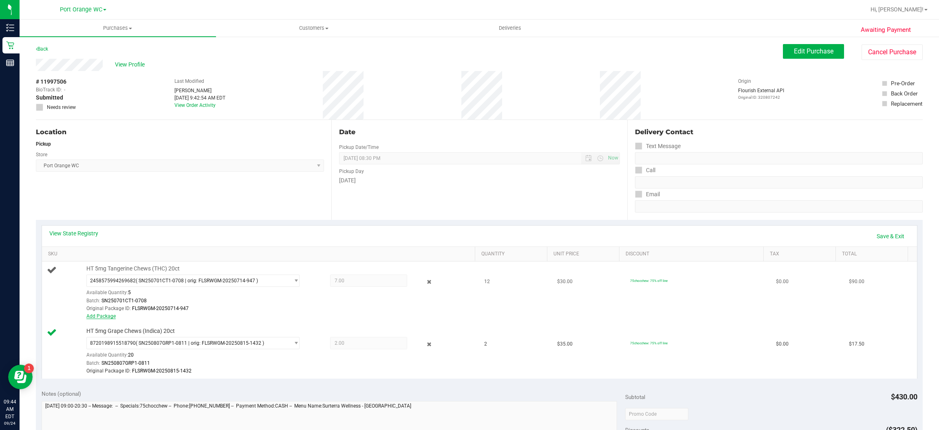
click at [103, 316] on link "Add Package" at bounding box center [100, 316] width 29 height 6
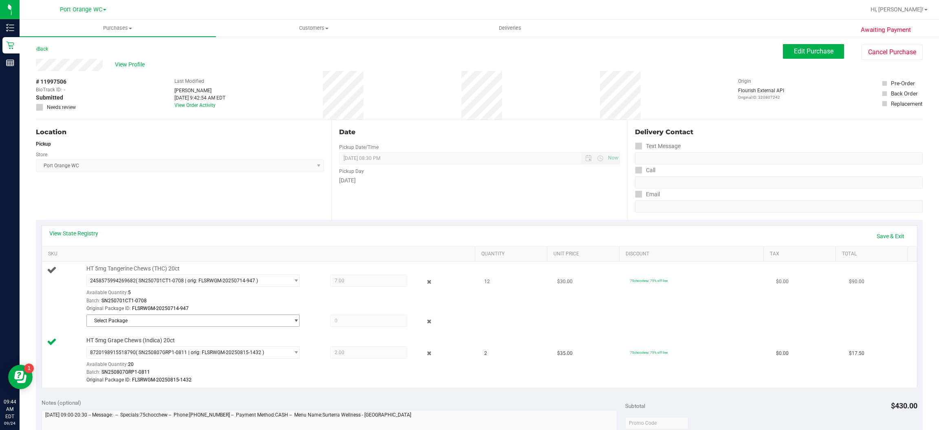
click at [293, 323] on span "select" at bounding box center [296, 320] width 6 height 7
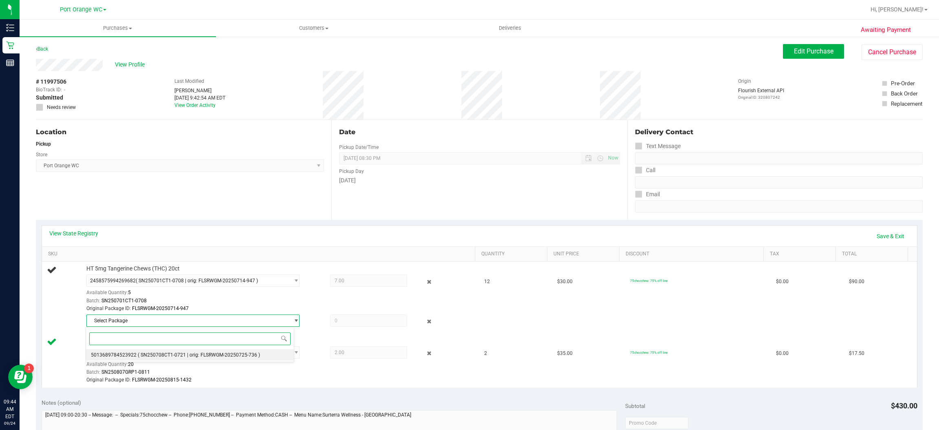
click at [237, 353] on span "( SN250708CT1-0721 | orig: FLSRWGM-20250725-736 )" at bounding box center [199, 355] width 122 height 6
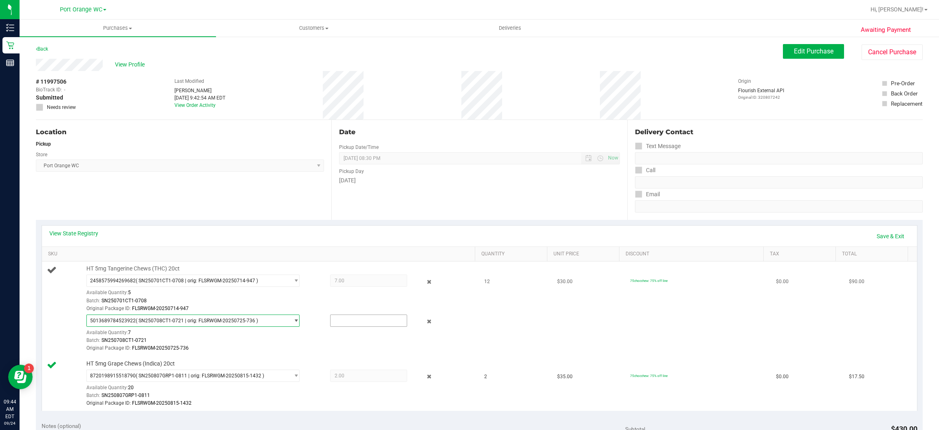
click at [346, 318] on input "text" at bounding box center [369, 320] width 76 height 11
type input "5"
click at [883, 232] on link "Save & Exit" at bounding box center [891, 236] width 38 height 14
type input "5.0000"
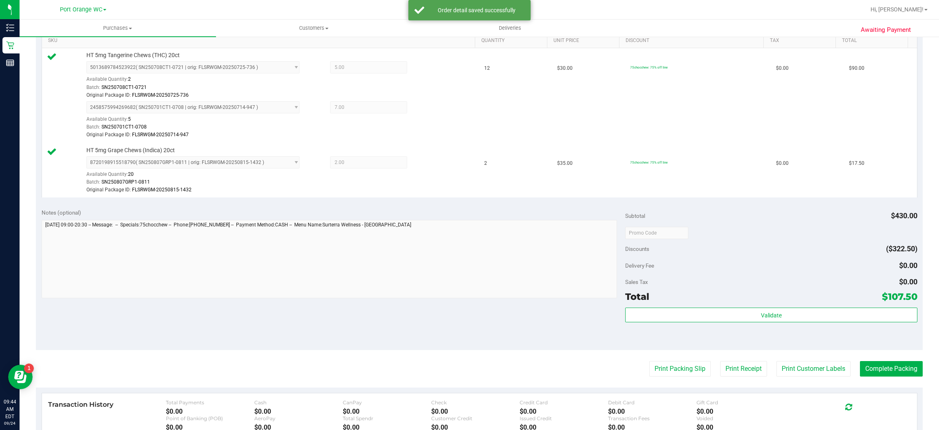
scroll to position [213, 0]
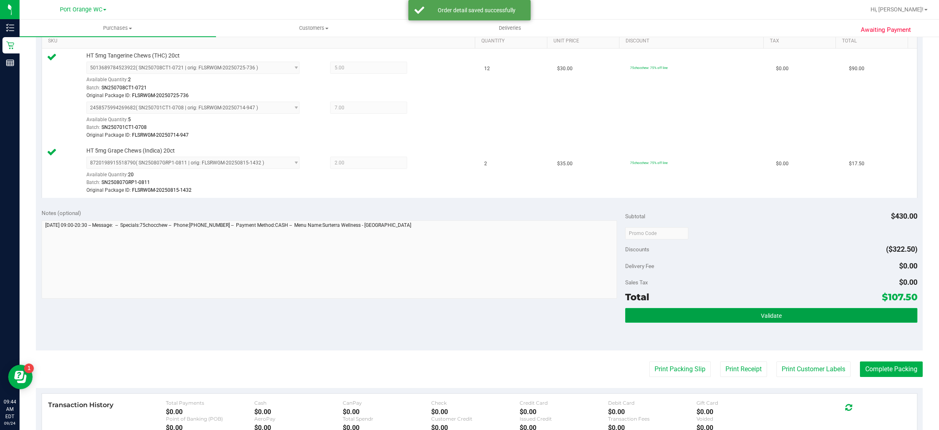
click at [769, 317] on span "Validate" at bounding box center [771, 315] width 21 height 7
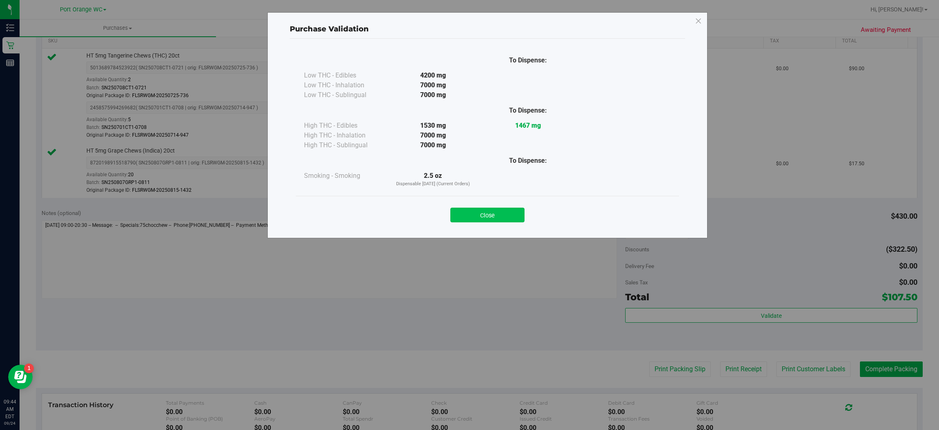
click at [507, 208] on button "Close" at bounding box center [488, 215] width 74 height 15
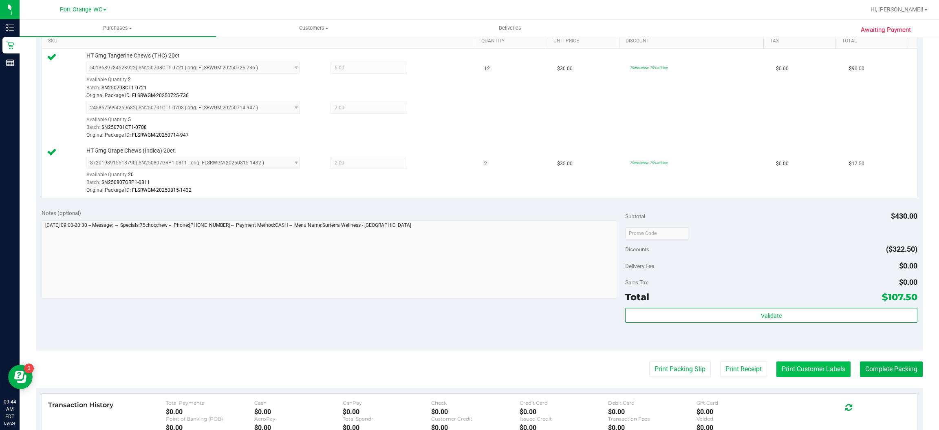
click at [818, 370] on button "Print Customer Labels" at bounding box center [814, 368] width 74 height 15
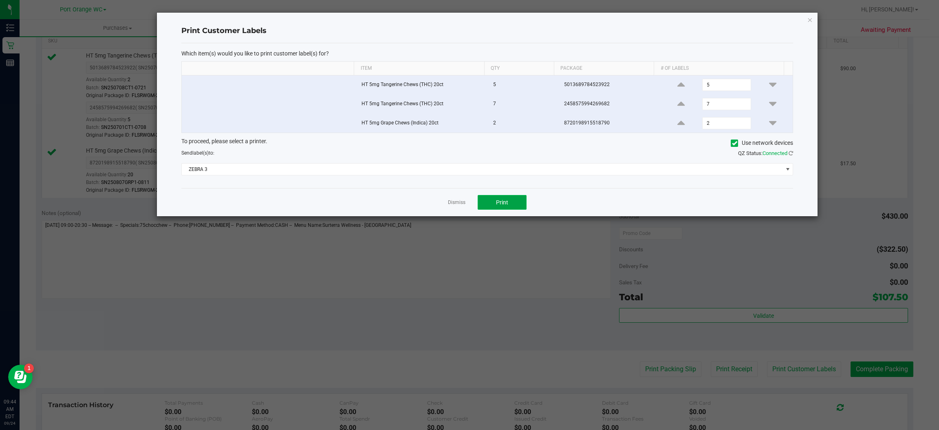
click at [513, 203] on button "Print" at bounding box center [502, 202] width 49 height 15
click at [811, 21] on icon "button" at bounding box center [811, 20] width 6 height 10
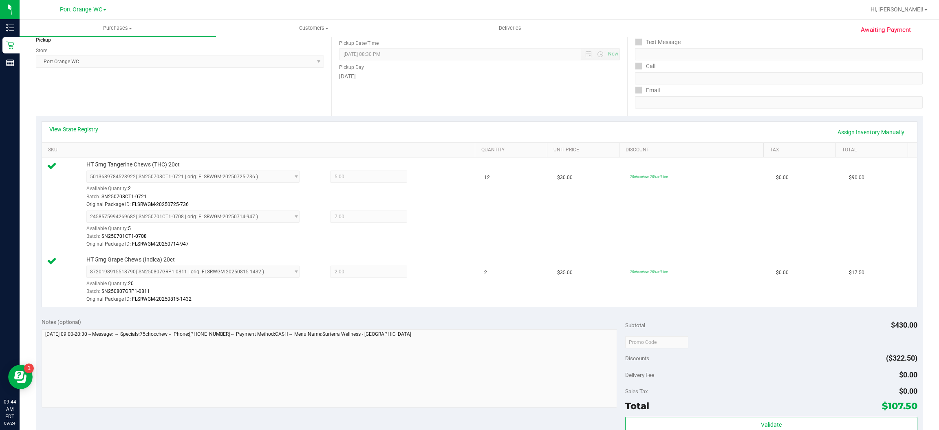
scroll to position [0, 0]
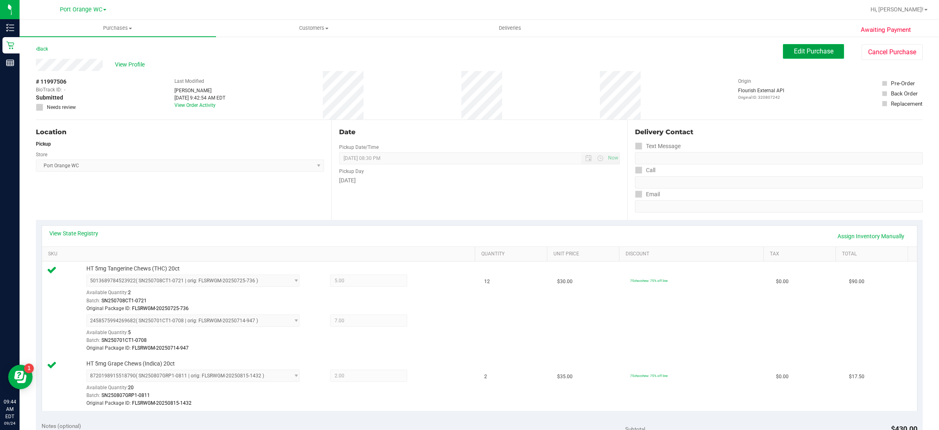
click at [814, 51] on span "Edit Purchase" at bounding box center [814, 51] width 40 height 8
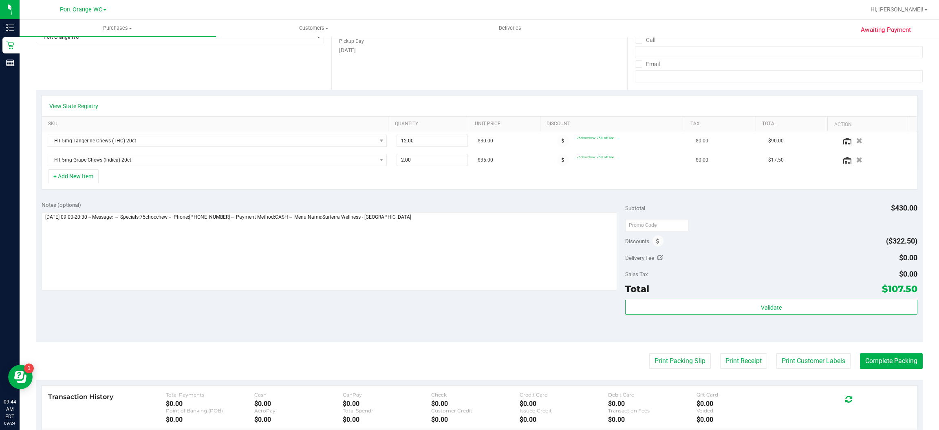
scroll to position [130, 0]
click at [449, 218] on textarea at bounding box center [330, 251] width 576 height 78
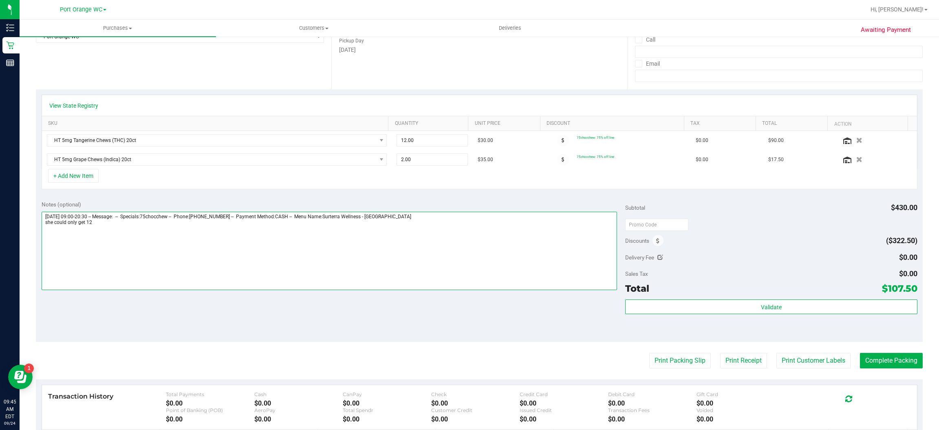
click at [114, 227] on textarea at bounding box center [330, 251] width 576 height 78
type textarea "[DATE] 09:00-20:30 -- Message: -- Specials:75chocchew -- Phone:[PHONE_NUMBER] -…"
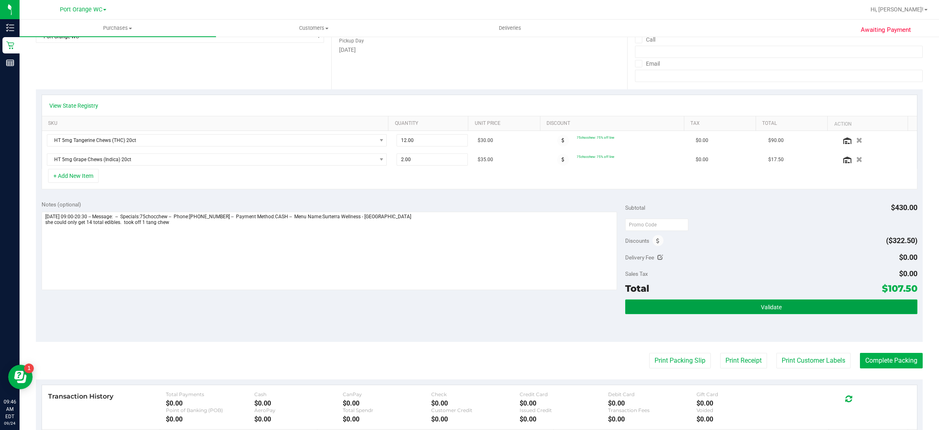
click at [782, 307] on button "Validate" at bounding box center [771, 306] width 292 height 15
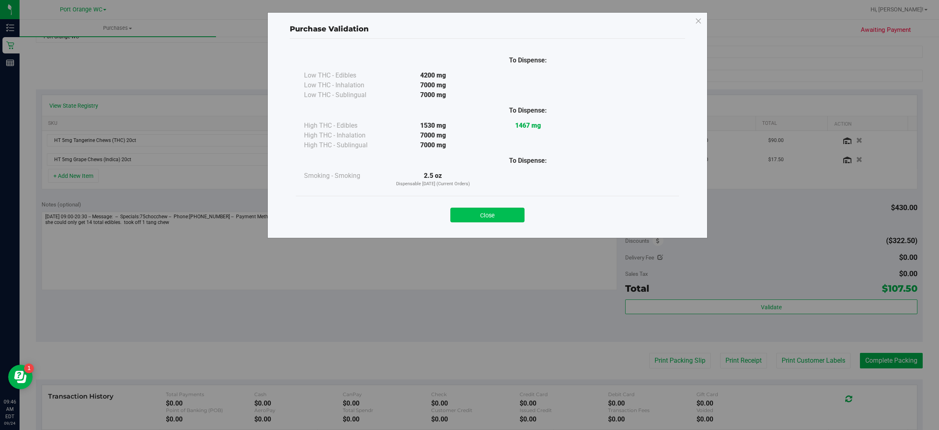
click at [513, 211] on button "Close" at bounding box center [488, 215] width 74 height 15
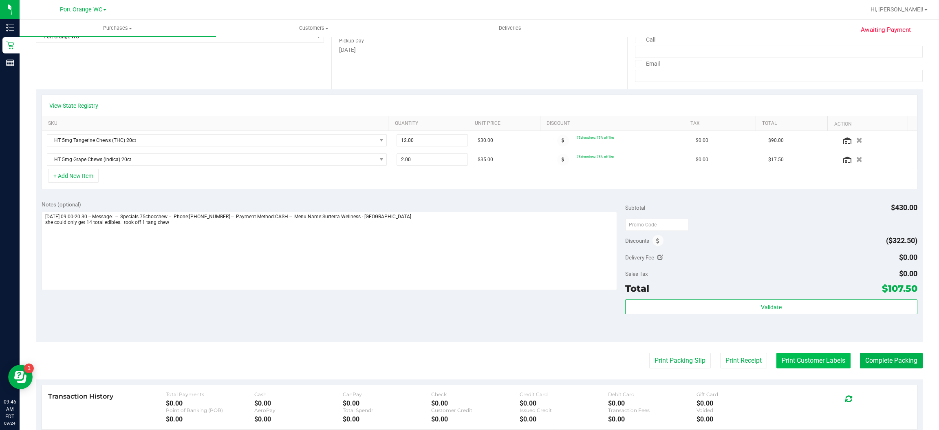
click at [801, 364] on button "Print Customer Labels" at bounding box center [814, 360] width 74 height 15
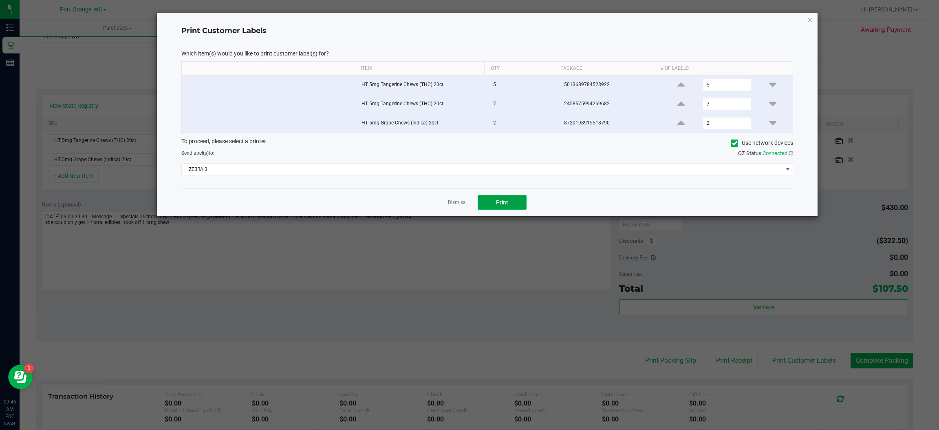
click at [513, 207] on button "Print" at bounding box center [502, 202] width 49 height 15
click at [811, 15] on icon "button" at bounding box center [811, 20] width 6 height 10
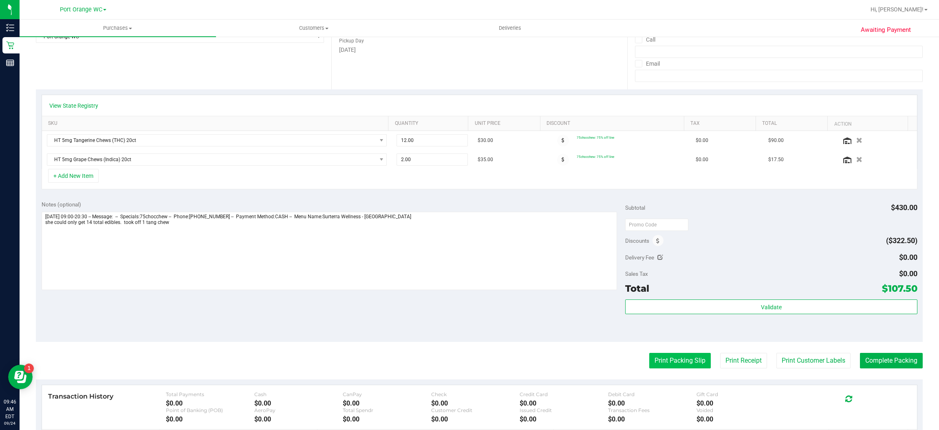
click at [667, 359] on button "Print Packing Slip" at bounding box center [681, 360] width 62 height 15
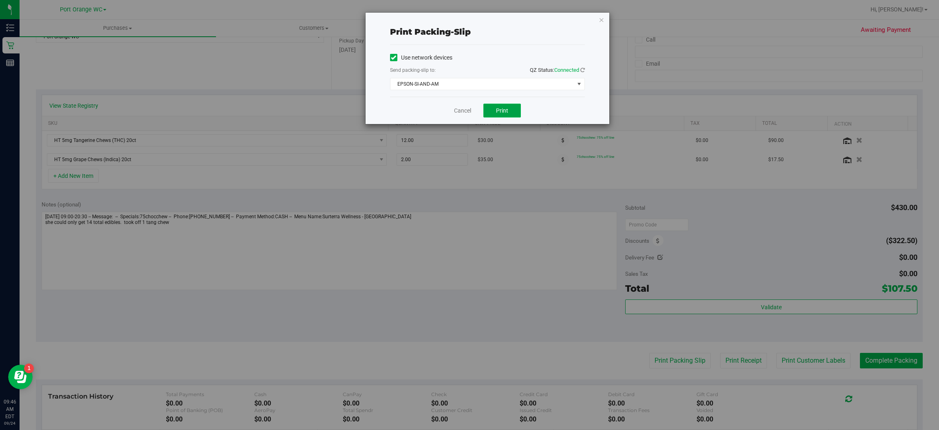
click at [513, 111] on button "Print" at bounding box center [503, 111] width 38 height 14
click at [601, 19] on icon "button" at bounding box center [602, 20] width 6 height 10
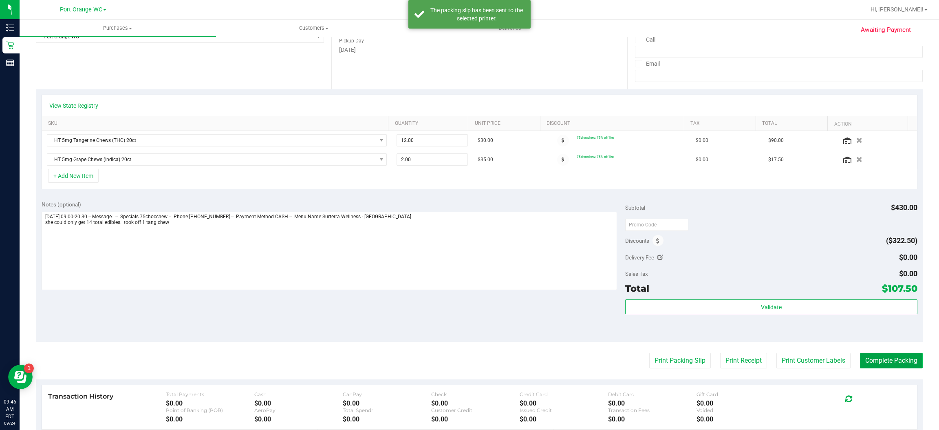
click at [896, 361] on button "Complete Packing" at bounding box center [891, 360] width 63 height 15
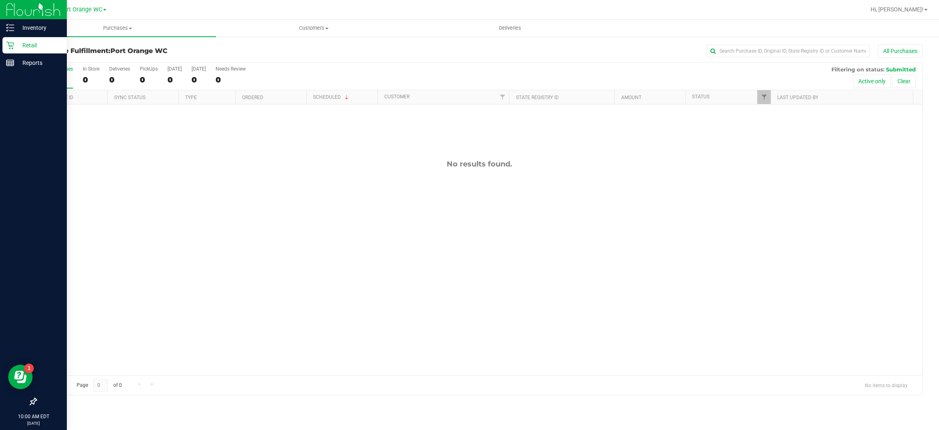
click at [11, 45] on icon at bounding box center [10, 45] width 8 height 8
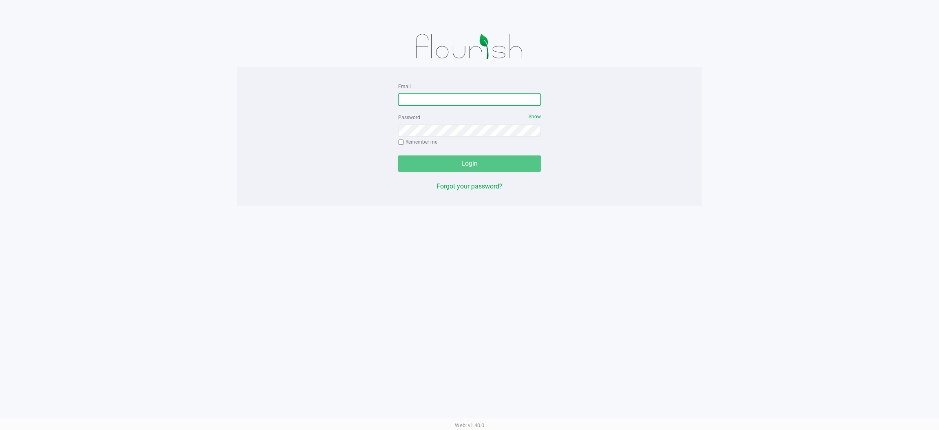
click at [426, 97] on input "Email" at bounding box center [469, 99] width 143 height 12
type input "[EMAIL_ADDRESS][DOMAIN_NAME]"
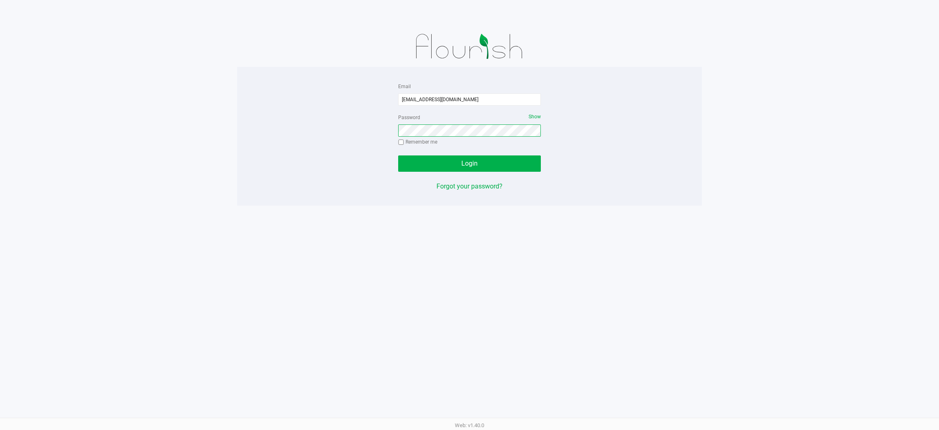
click at [398, 155] on button "Login" at bounding box center [469, 163] width 143 height 16
